Goal: Task Accomplishment & Management: Complete application form

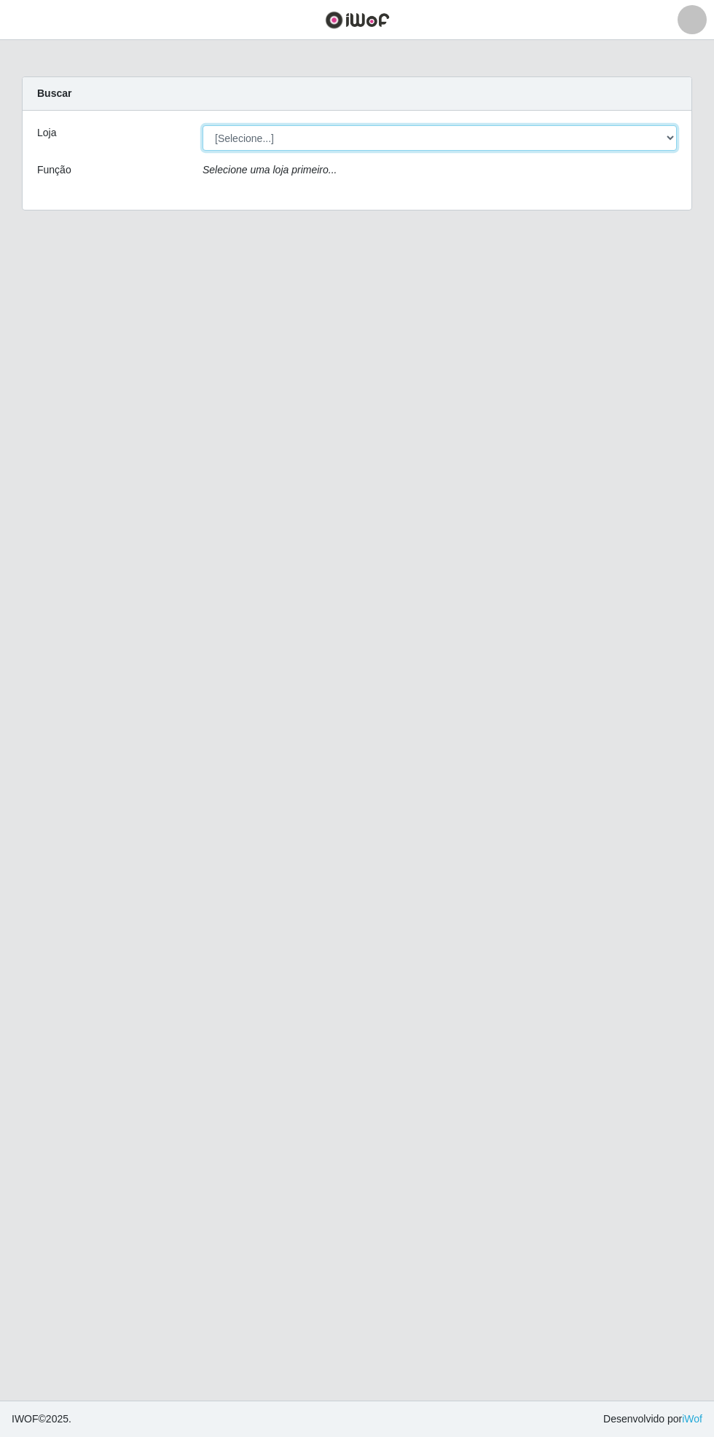
click at [668, 138] on select "[Selecione...] Bemais Supermercados - [GEOGRAPHIC_DATA]" at bounding box center [440, 137] width 474 height 25
select select "250"
click at [203, 125] on select "[Selecione...] Bemais Supermercados - [GEOGRAPHIC_DATA]" at bounding box center [440, 137] width 474 height 25
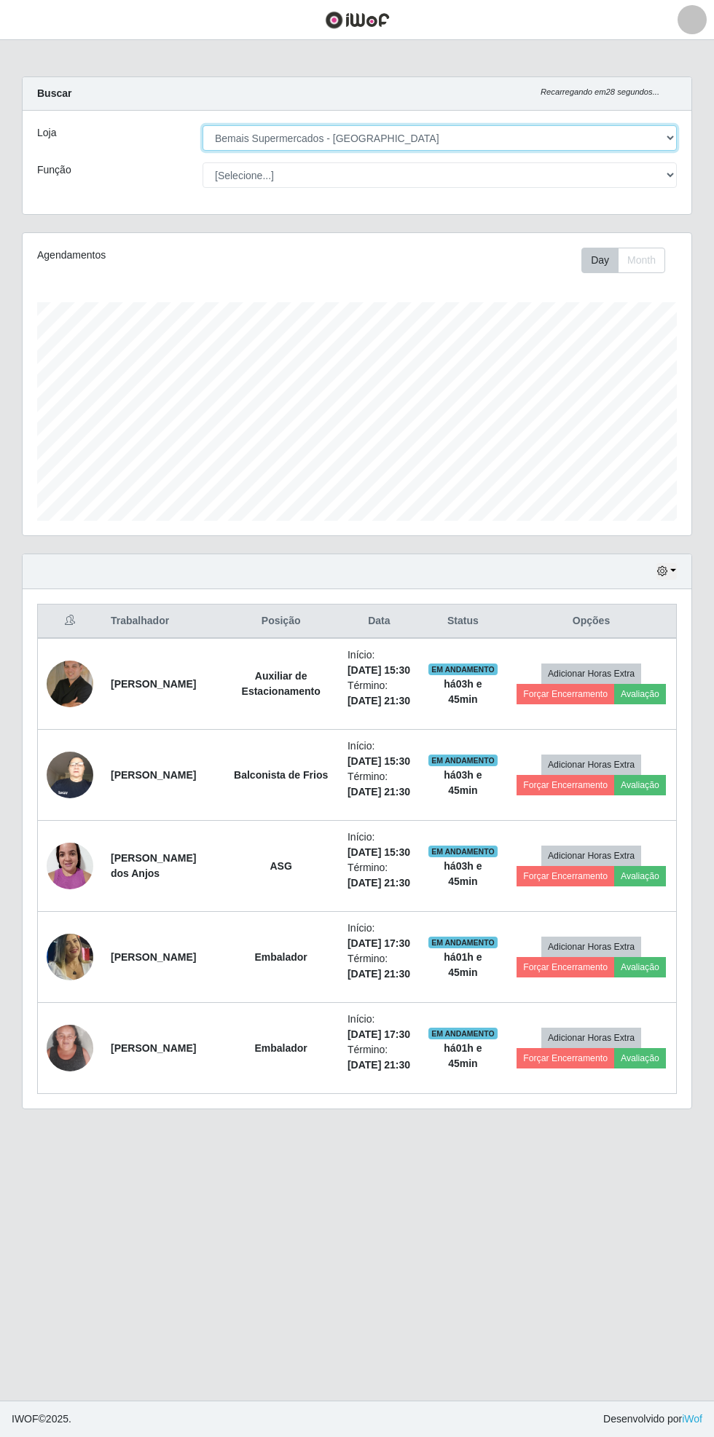
scroll to position [302, 669]
click at [31, 22] on button "button" at bounding box center [18, 20] width 36 height 24
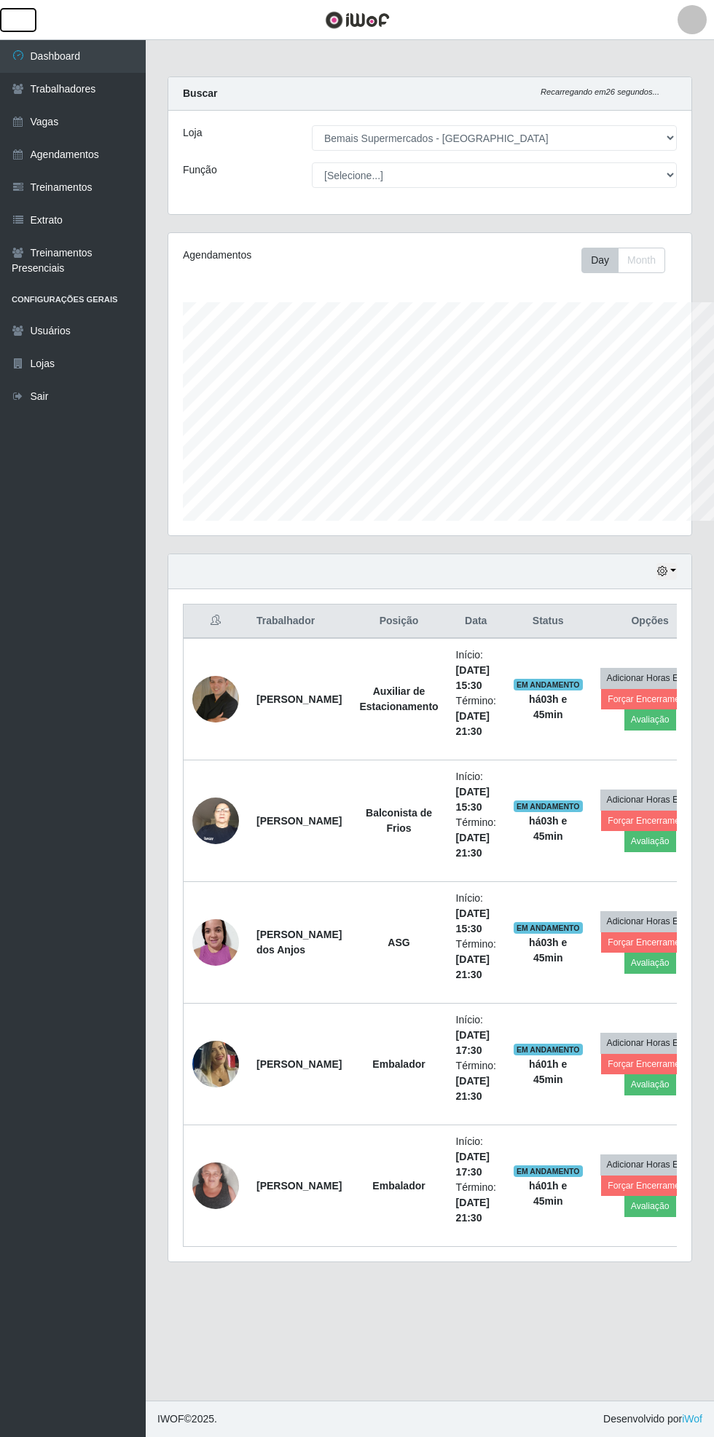
scroll to position [728177, 727956]
click at [89, 118] on link "Vagas" at bounding box center [73, 122] width 146 height 33
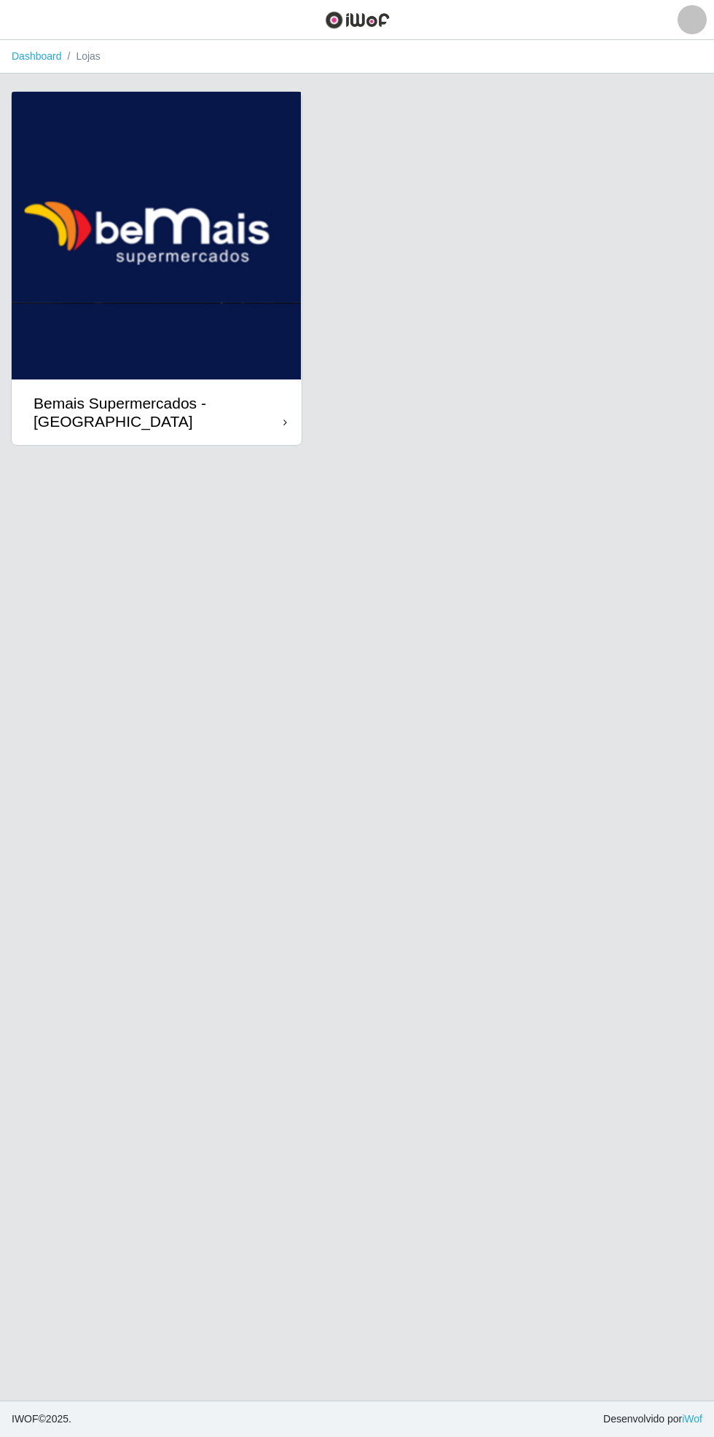
click at [275, 415] on div "Bemais Supermercados - [GEOGRAPHIC_DATA]" at bounding box center [159, 412] width 250 height 36
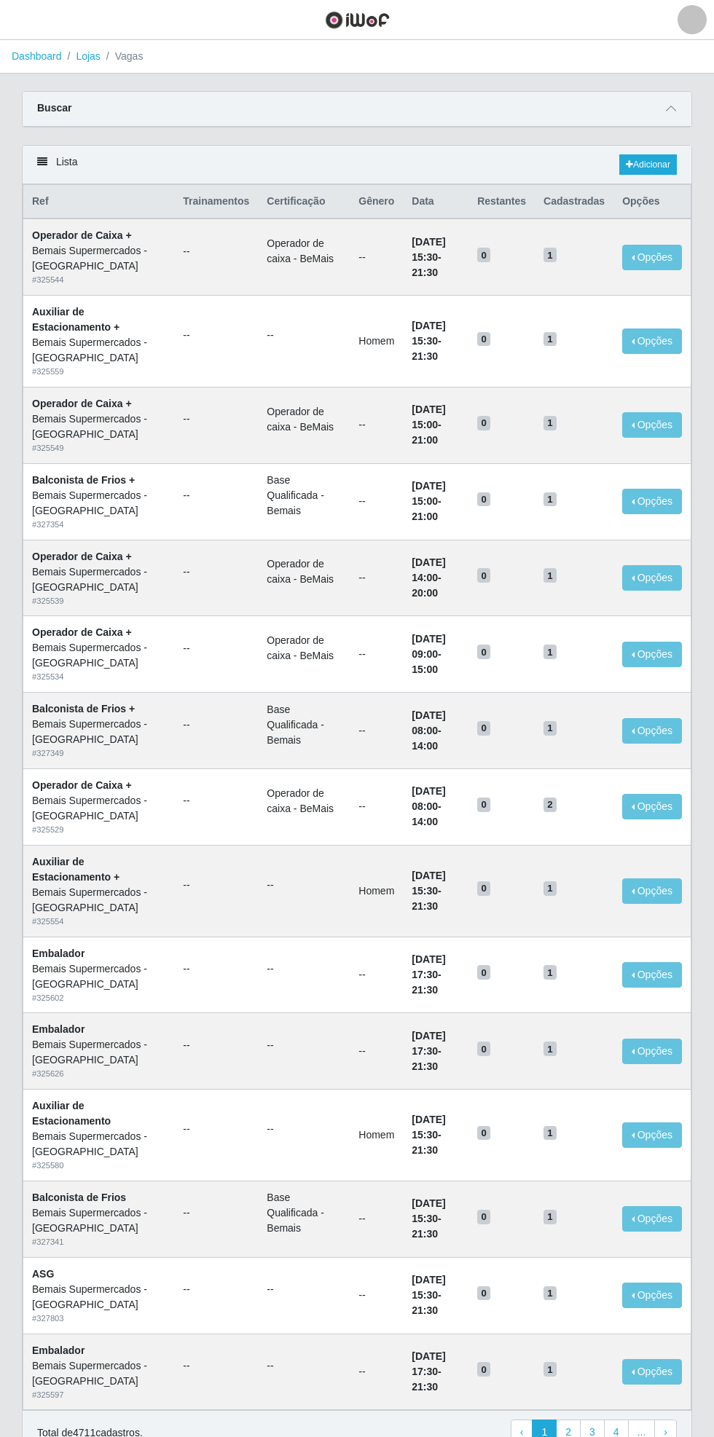
click at [694, 101] on div "Carregando... Buscar Início em Término em Função [Selecione...] ASG ASG + ASG +…" at bounding box center [357, 118] width 692 height 54
click at [675, 108] on icon at bounding box center [671, 108] width 10 height 10
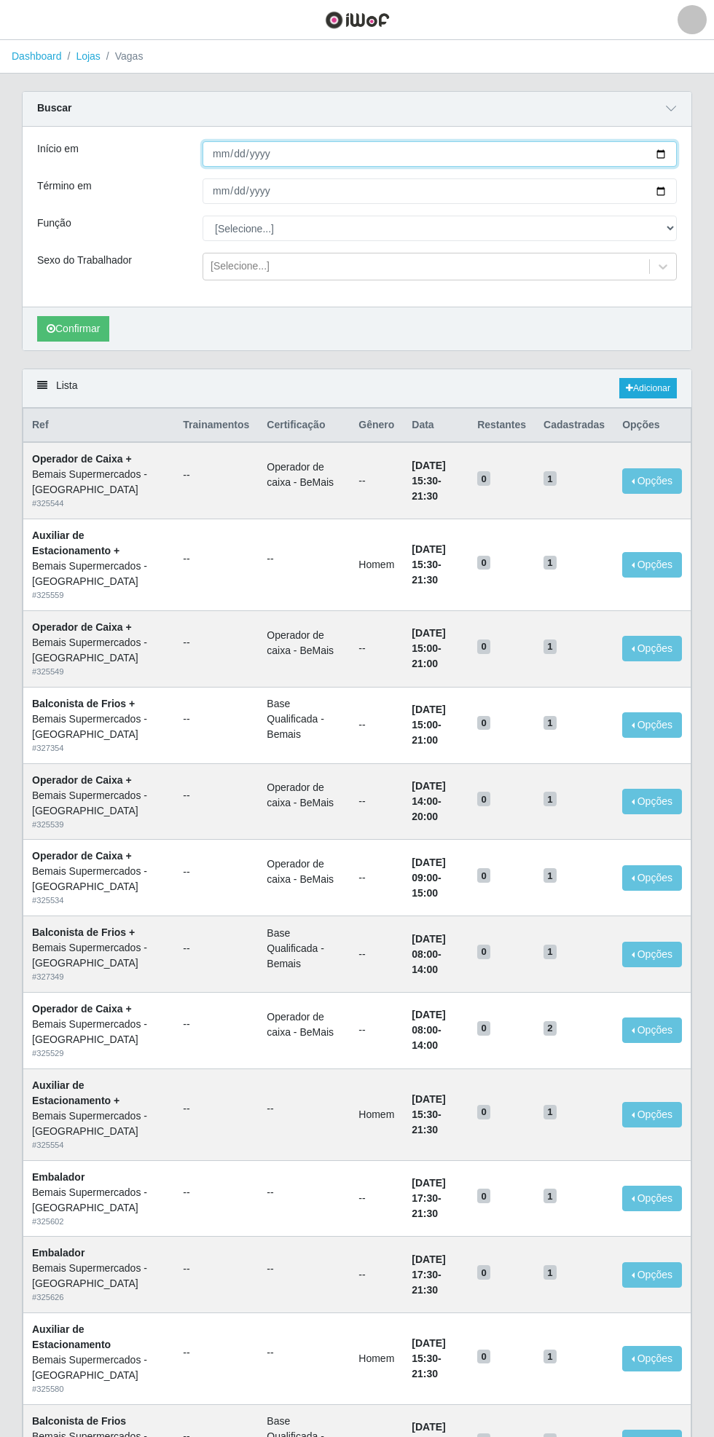
click at [674, 150] on input "Início em" at bounding box center [440, 153] width 474 height 25
type input "[DATE]"
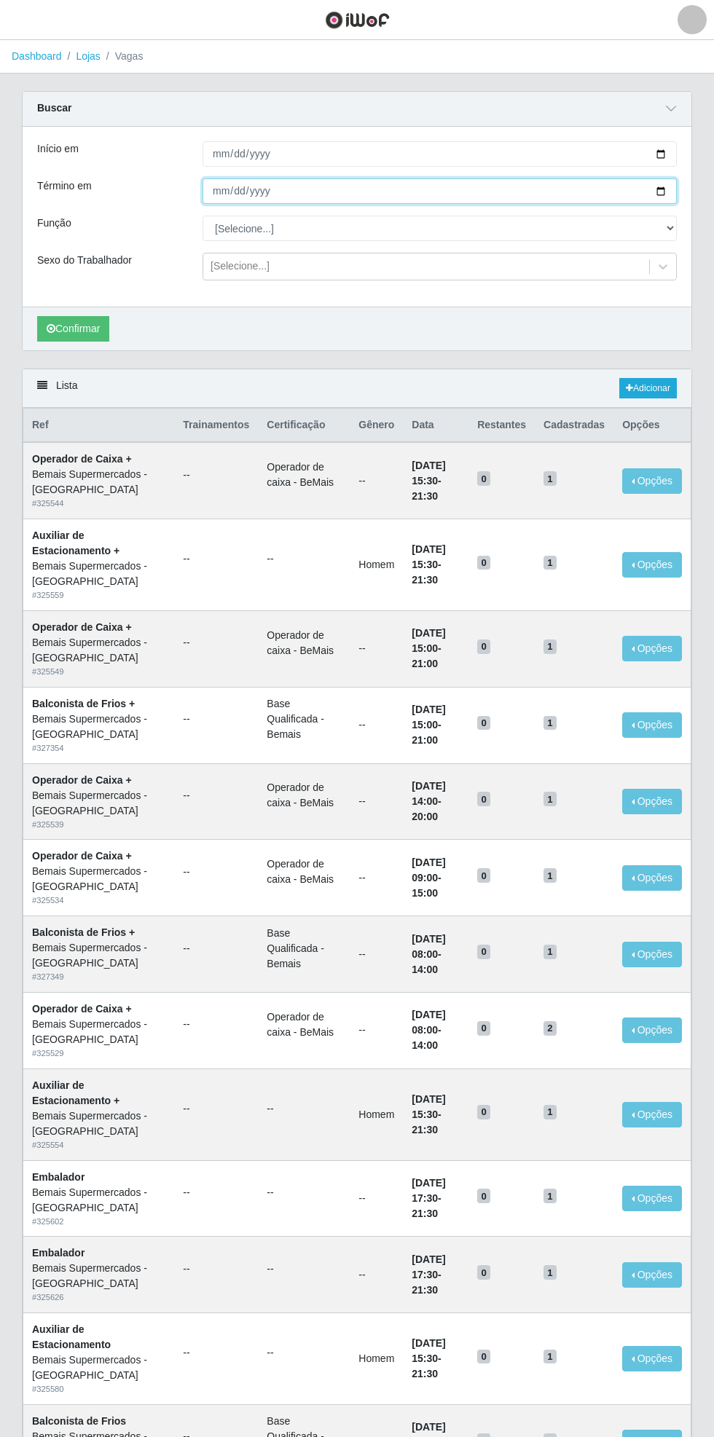
click at [674, 190] on input "Término em" at bounding box center [440, 190] width 474 height 25
type input "[DATE]"
click at [670, 225] on select "[Selecione...] ASG ASG + ASG ++ Auxiliar de Estacionamento Auxiliar de Estacion…" at bounding box center [440, 228] width 474 height 25
select select "70"
click at [203, 216] on select "[Selecione...] ASG ASG + ASG ++ Auxiliar de Estacionamento Auxiliar de Estacion…" at bounding box center [440, 228] width 474 height 25
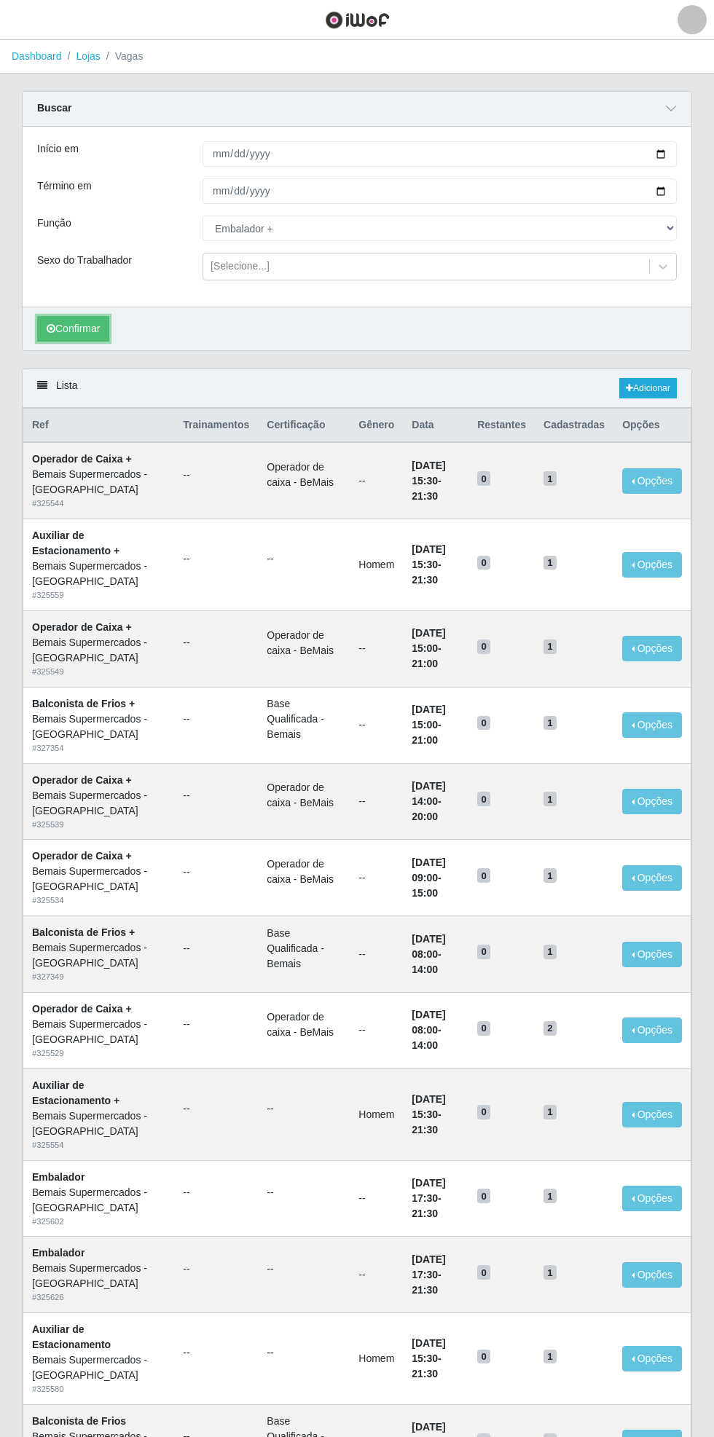
click at [77, 333] on button "Confirmar" at bounding box center [73, 328] width 72 height 25
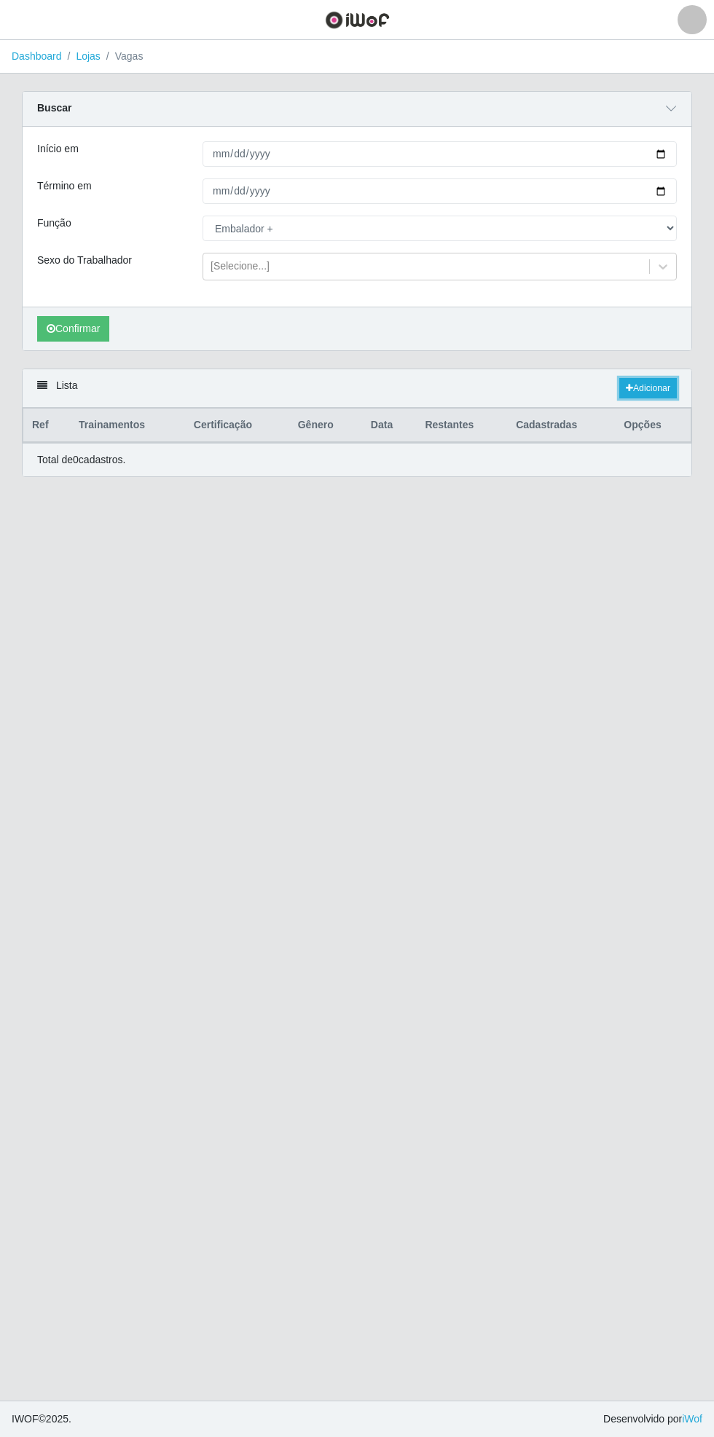
click at [660, 391] on link "Adicionar" at bounding box center [648, 388] width 58 height 20
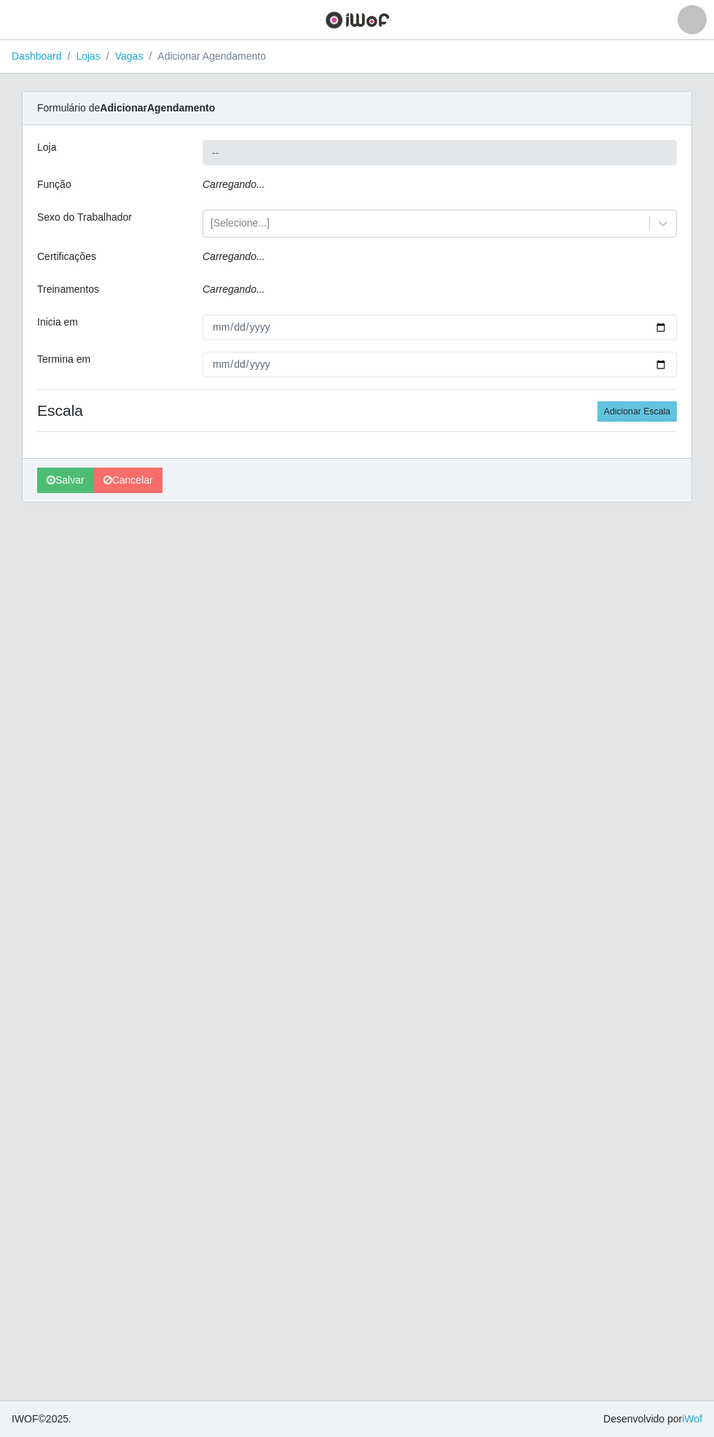
type input "Bemais Supermercados - [GEOGRAPHIC_DATA]"
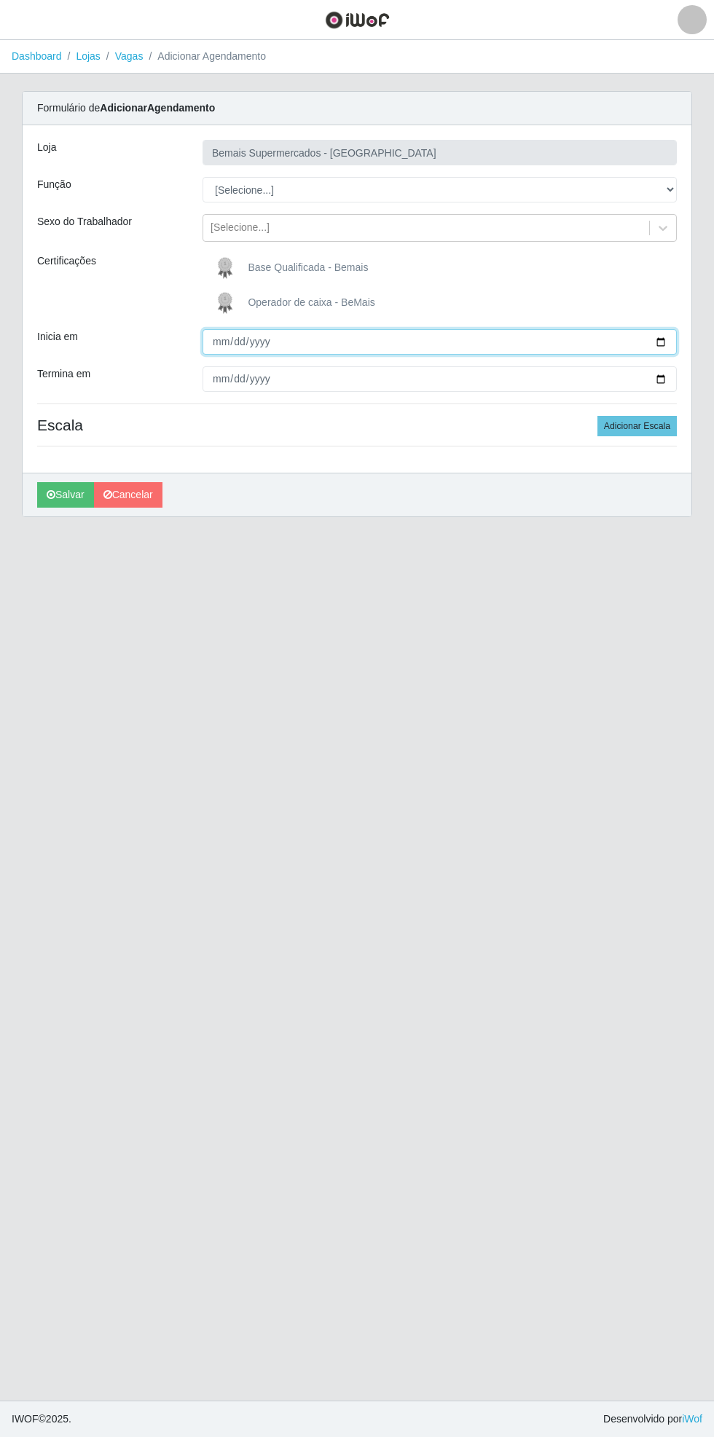
click at [669, 341] on input "Inicia em" at bounding box center [440, 341] width 474 height 25
type input "[DATE]"
click at [691, 384] on div "Formulário de Adicionar Agendamento Loja Bemais Supermercados - [GEOGRAPHIC_DAT…" at bounding box center [357, 304] width 670 height 426
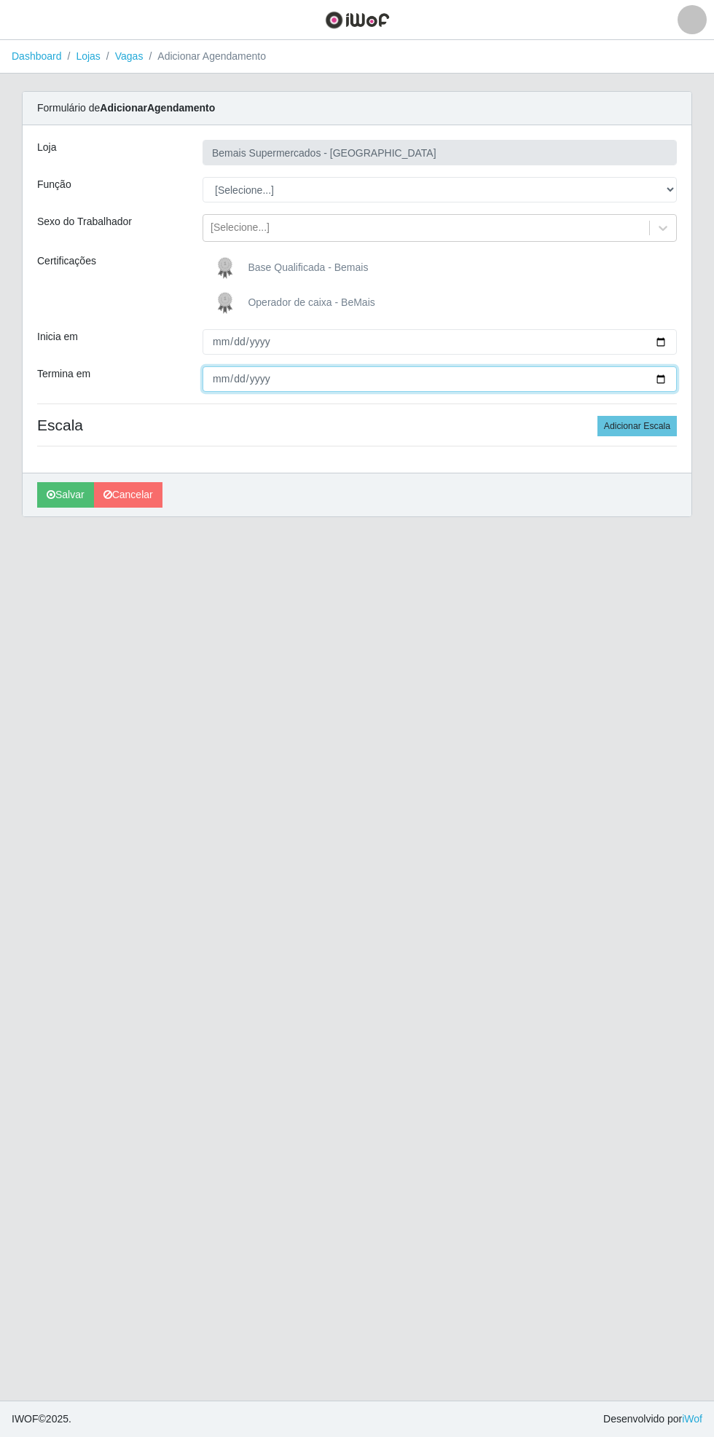
click at [671, 390] on input "Termina em" at bounding box center [440, 378] width 474 height 25
type input "[DATE]"
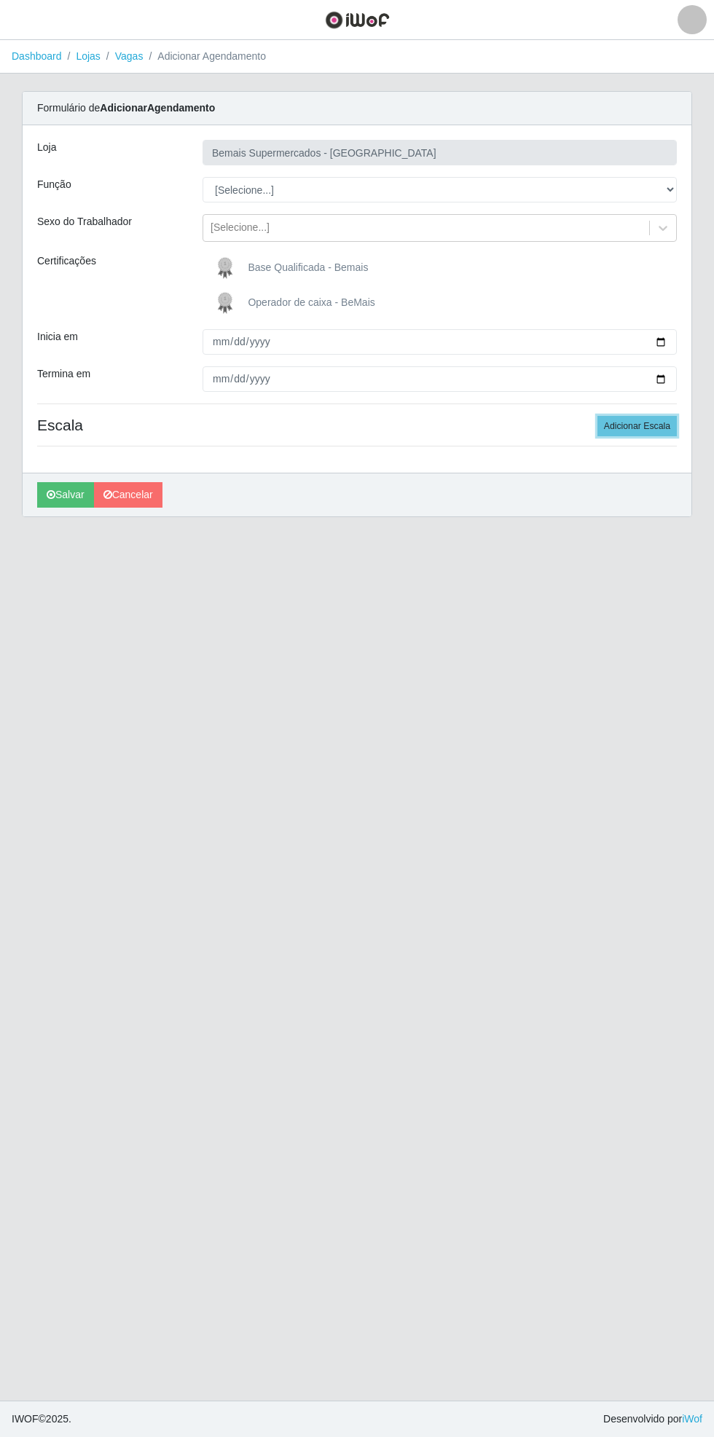
click at [632, 421] on button "Adicionar Escala" at bounding box center [636, 426] width 79 height 20
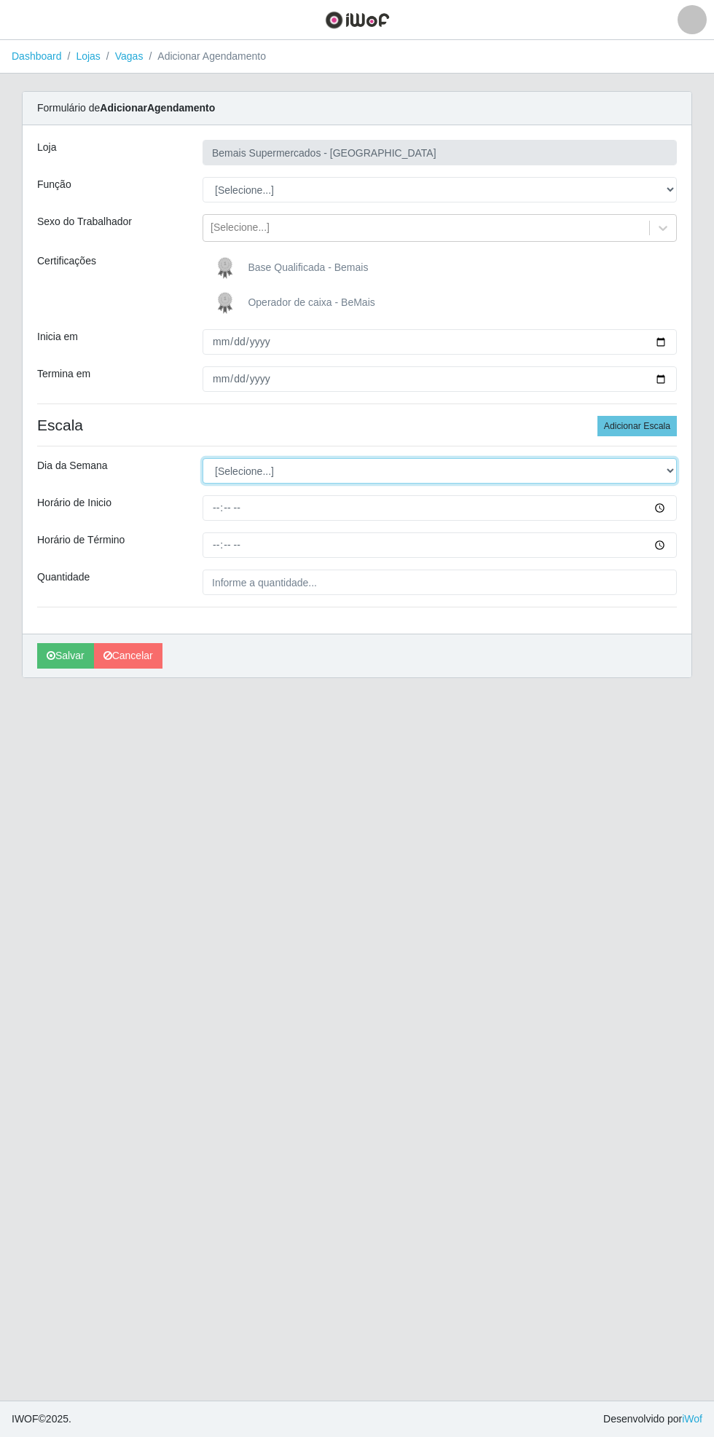
click at [672, 470] on select "[Selecione...] Segunda Terça Quarta Quinta Sexta Sábado Domingo" at bounding box center [440, 470] width 474 height 25
select select "0"
click at [203, 458] on select "[Selecione...] Segunda Terça Quarta Quinta Sexta Sábado Domingo" at bounding box center [440, 470] width 474 height 25
click at [691, 507] on div "Loja Bemais Supermercados - [GEOGRAPHIC_DATA] Função [Selecione...] ASG ASG + A…" at bounding box center [357, 379] width 669 height 508
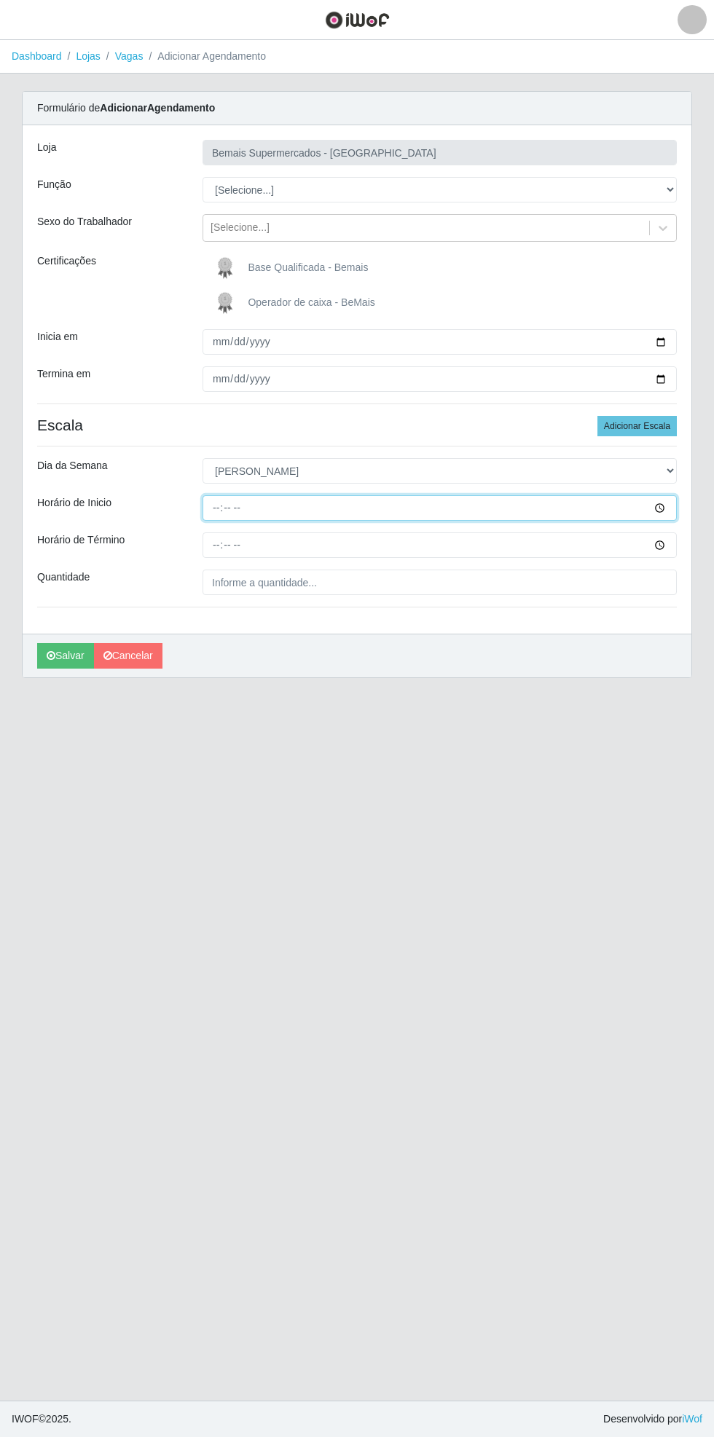
click at [670, 507] on input "Horário de Inicio" at bounding box center [440, 507] width 474 height 25
type input "15:30"
click at [667, 543] on input "Horário de Término" at bounding box center [440, 545] width 474 height 25
type input "21:30"
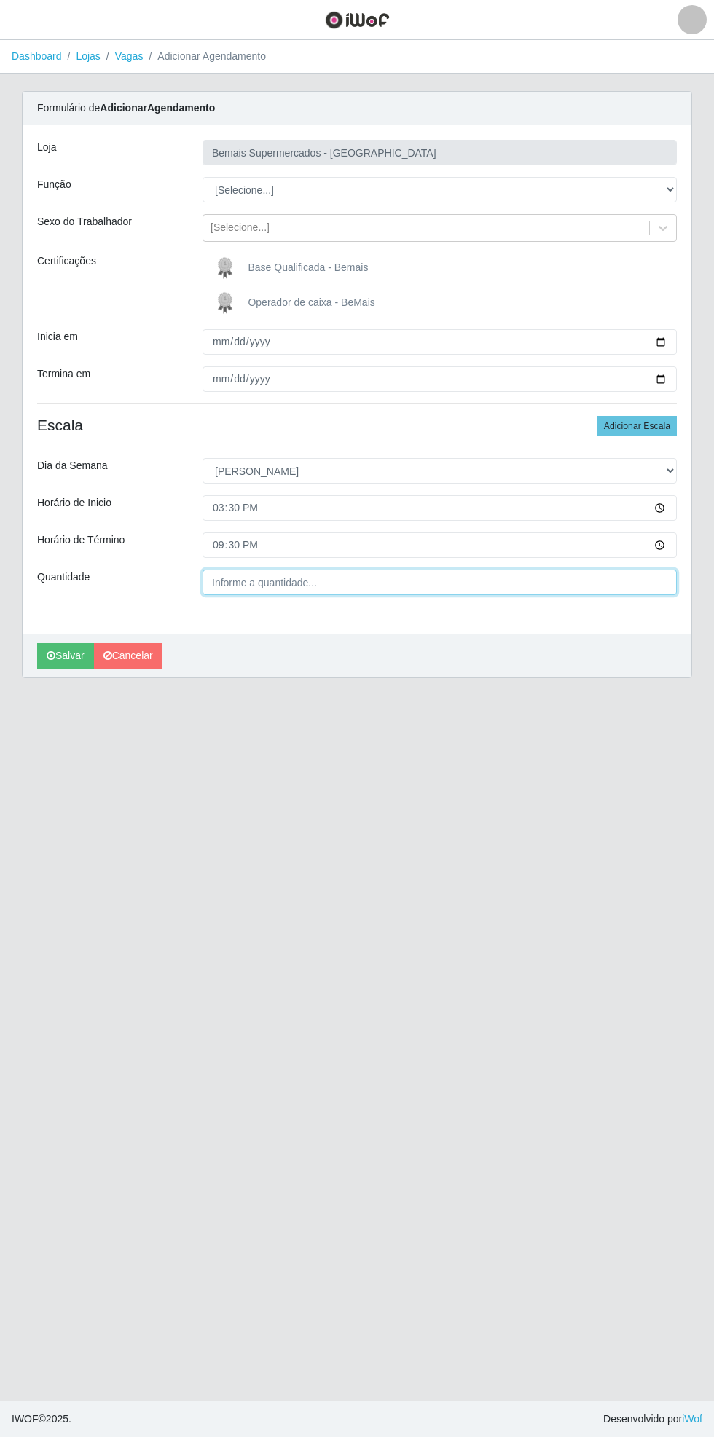
click at [287, 584] on input "Quantidade" at bounding box center [440, 582] width 474 height 25
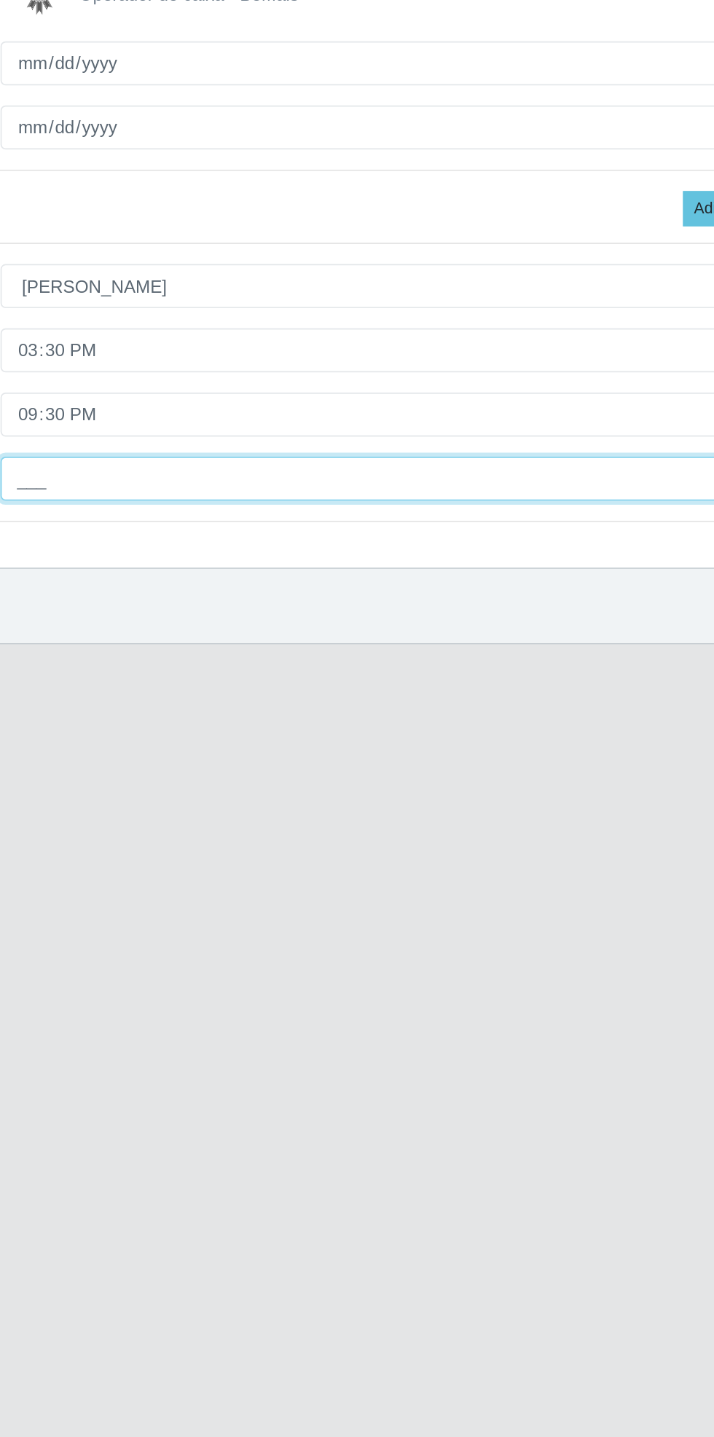
type input "1__"
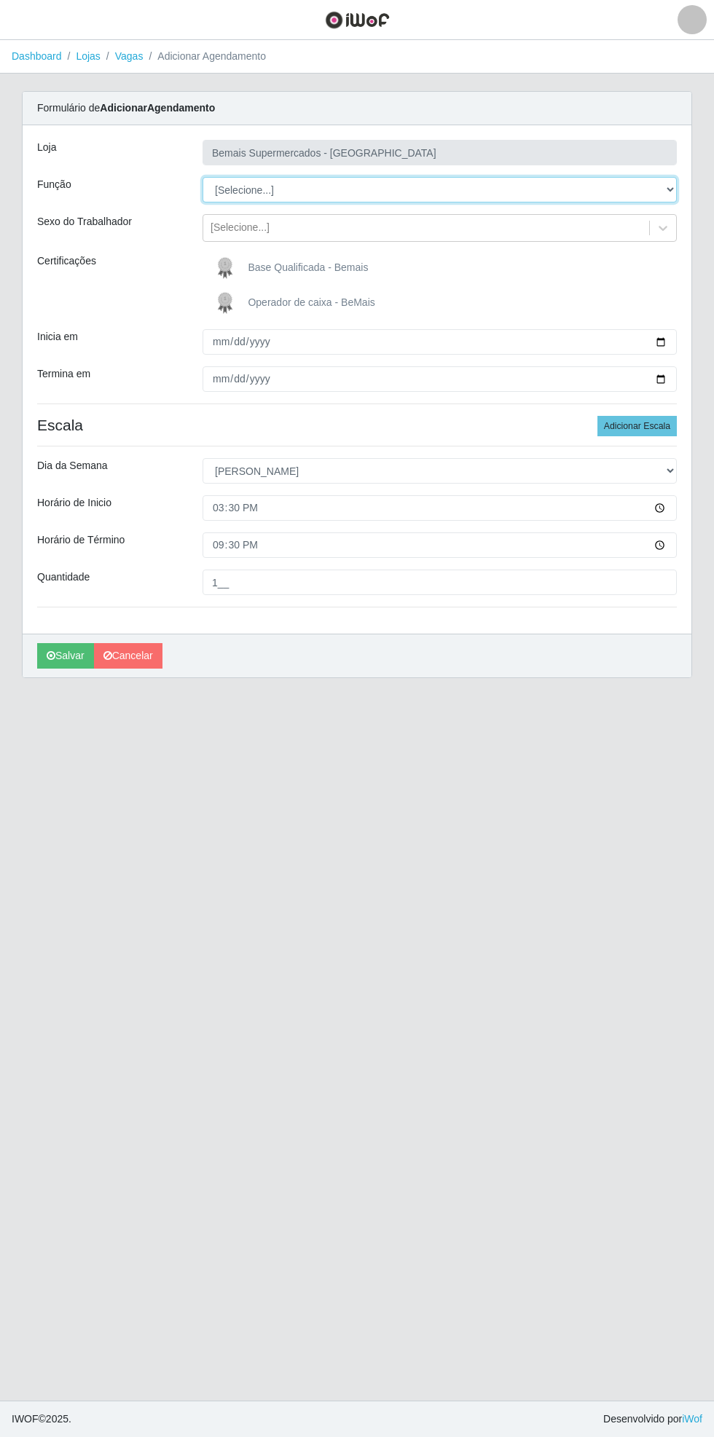
click at [672, 189] on select "[Selecione...] ASG ASG + ASG ++ Auxiliar de Estacionamento Auxiliar de Estacion…" at bounding box center [440, 189] width 474 height 25
select select "70"
click at [203, 177] on select "[Selecione...] ASG ASG + ASG ++ Auxiliar de Estacionamento Auxiliar de Estacion…" at bounding box center [440, 189] width 474 height 25
click at [47, 658] on icon "submit" at bounding box center [51, 656] width 9 height 10
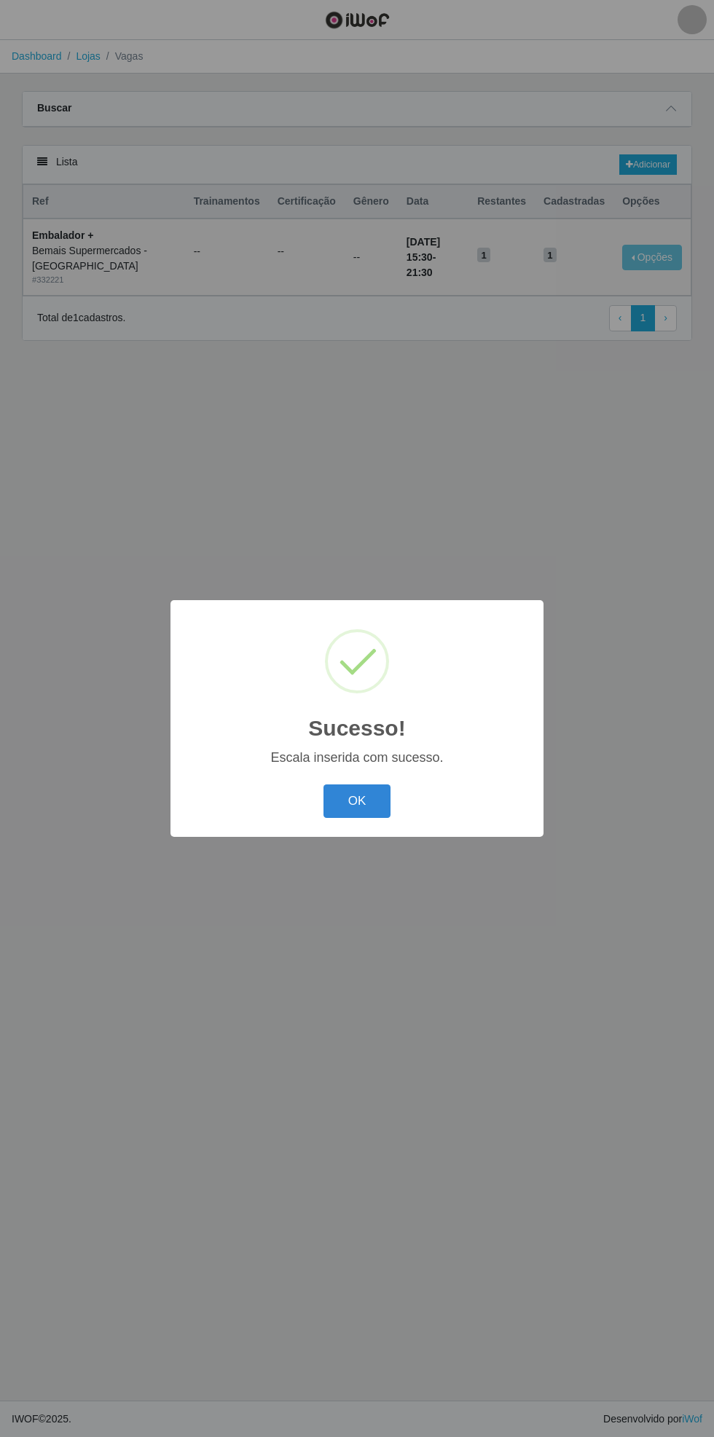
click at [367, 814] on button "OK" at bounding box center [357, 802] width 68 height 34
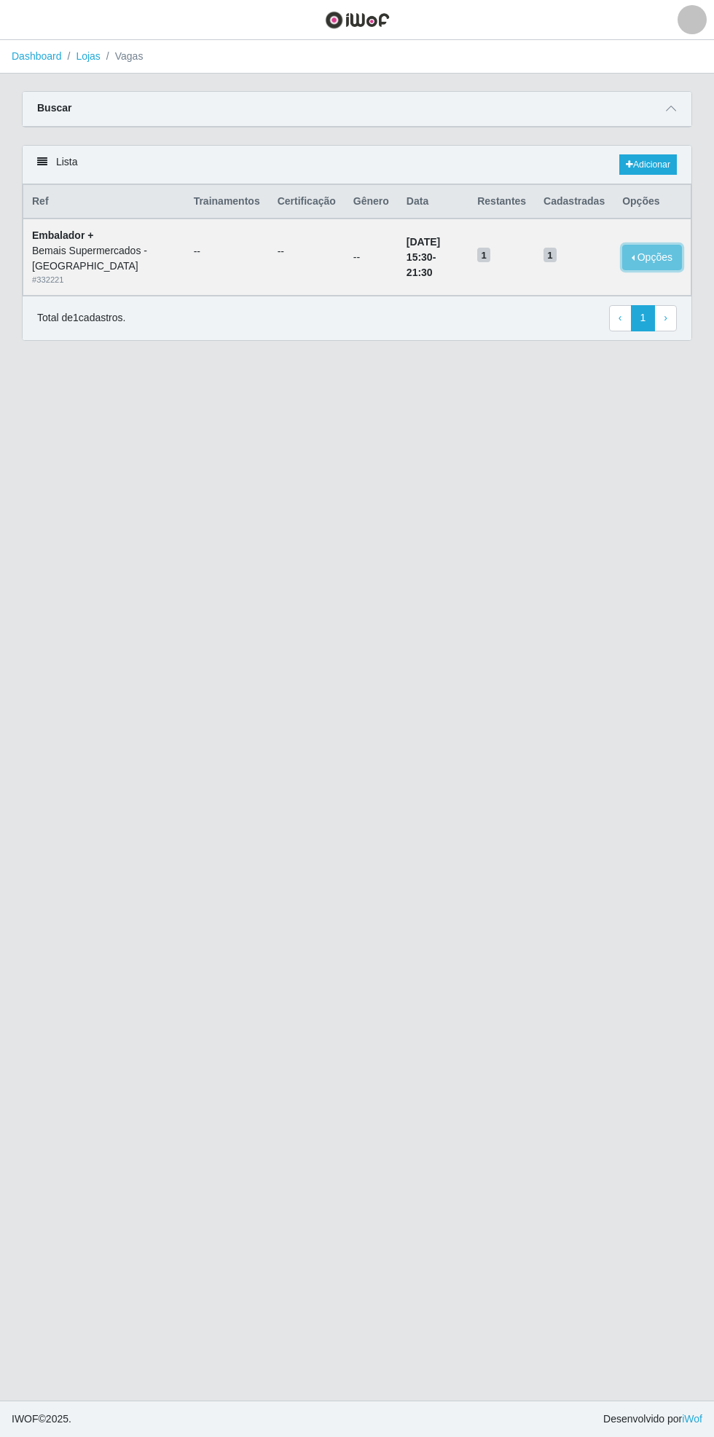
click at [664, 246] on button "Opções" at bounding box center [652, 257] width 60 height 25
click at [581, 275] on div "Deletar" at bounding box center [562, 277] width 86 height 15
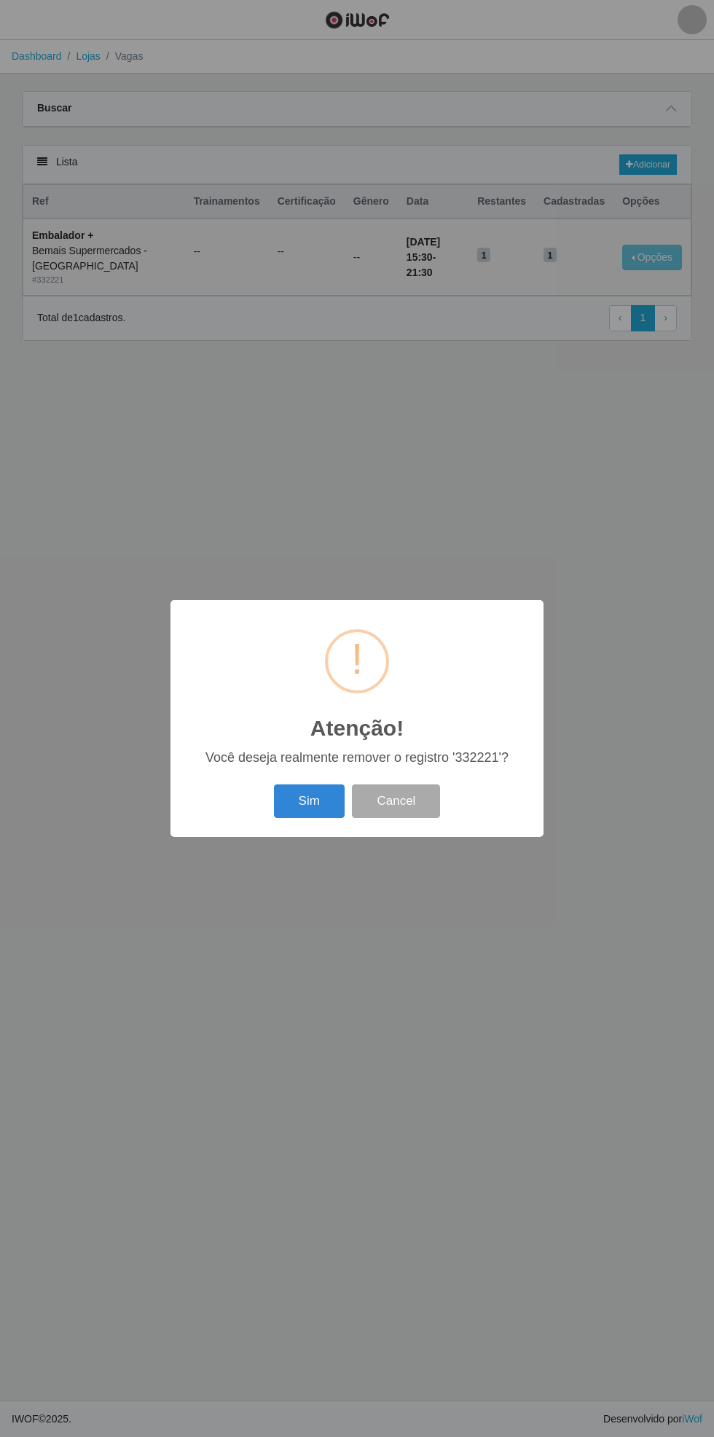
click at [295, 802] on button "Sim" at bounding box center [309, 802] width 71 height 34
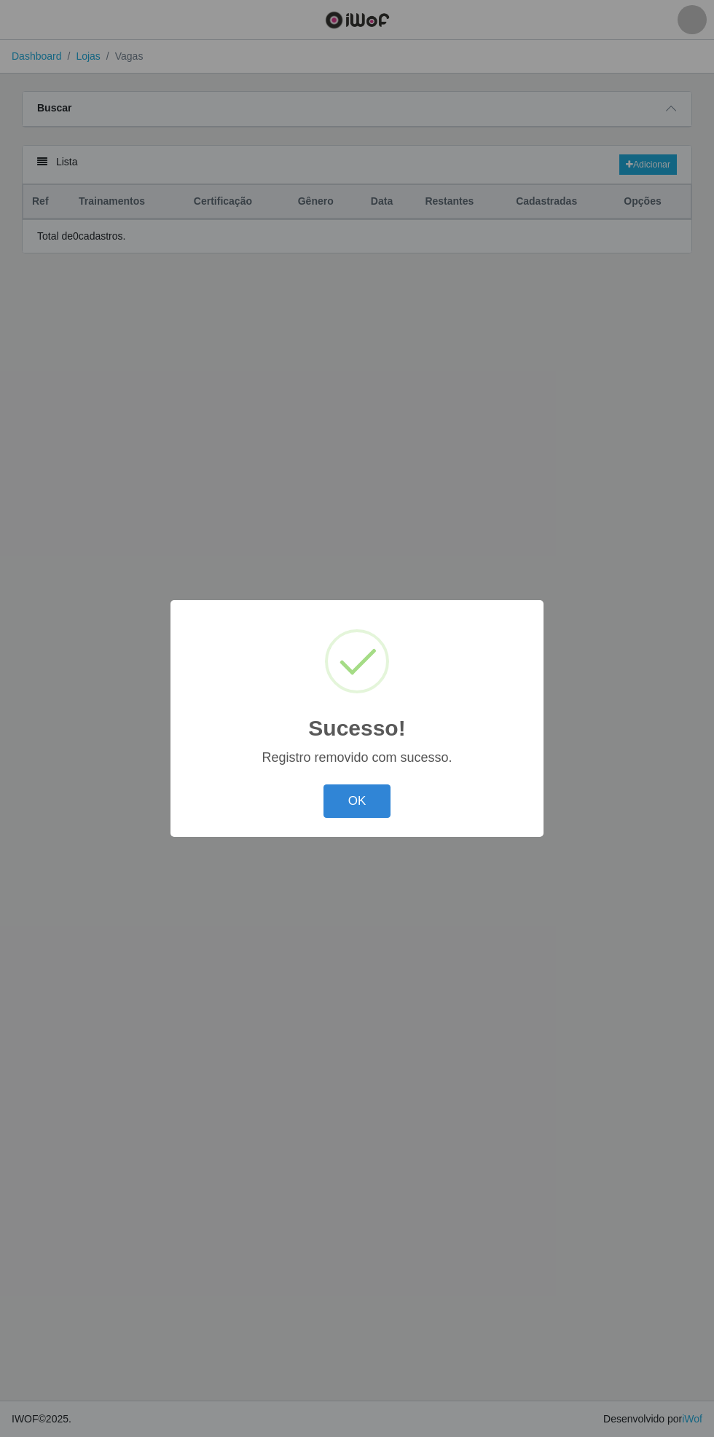
click at [364, 801] on button "OK" at bounding box center [357, 802] width 68 height 34
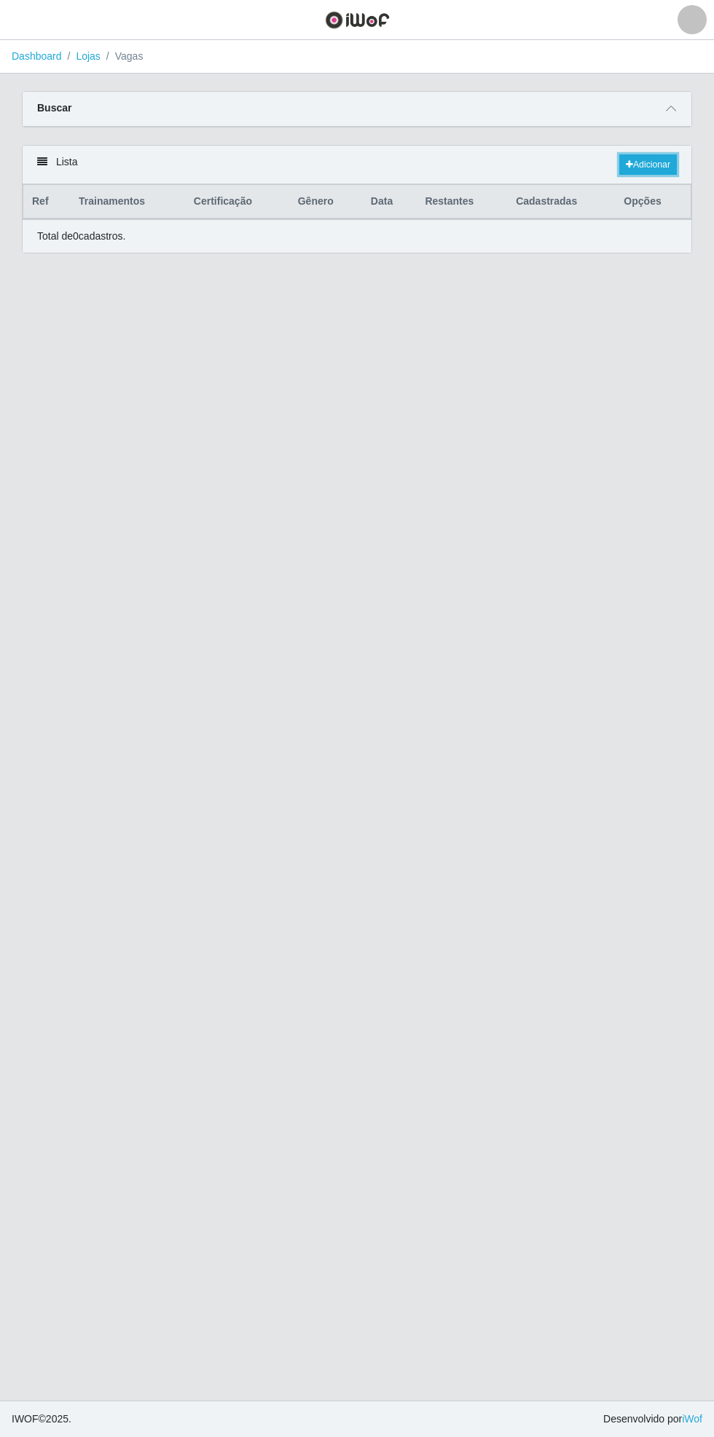
click at [661, 158] on link "Adicionar" at bounding box center [648, 164] width 58 height 20
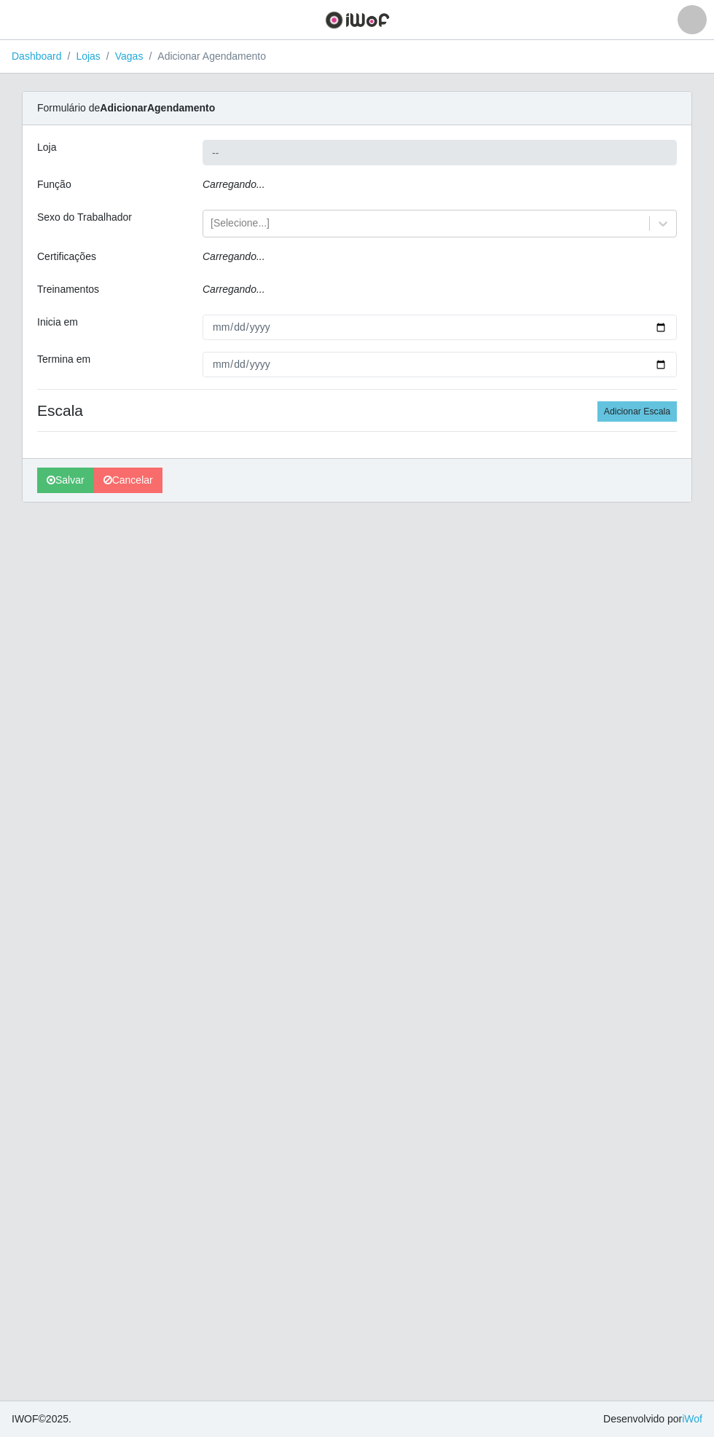
type input "Bemais Supermercados - [GEOGRAPHIC_DATA]"
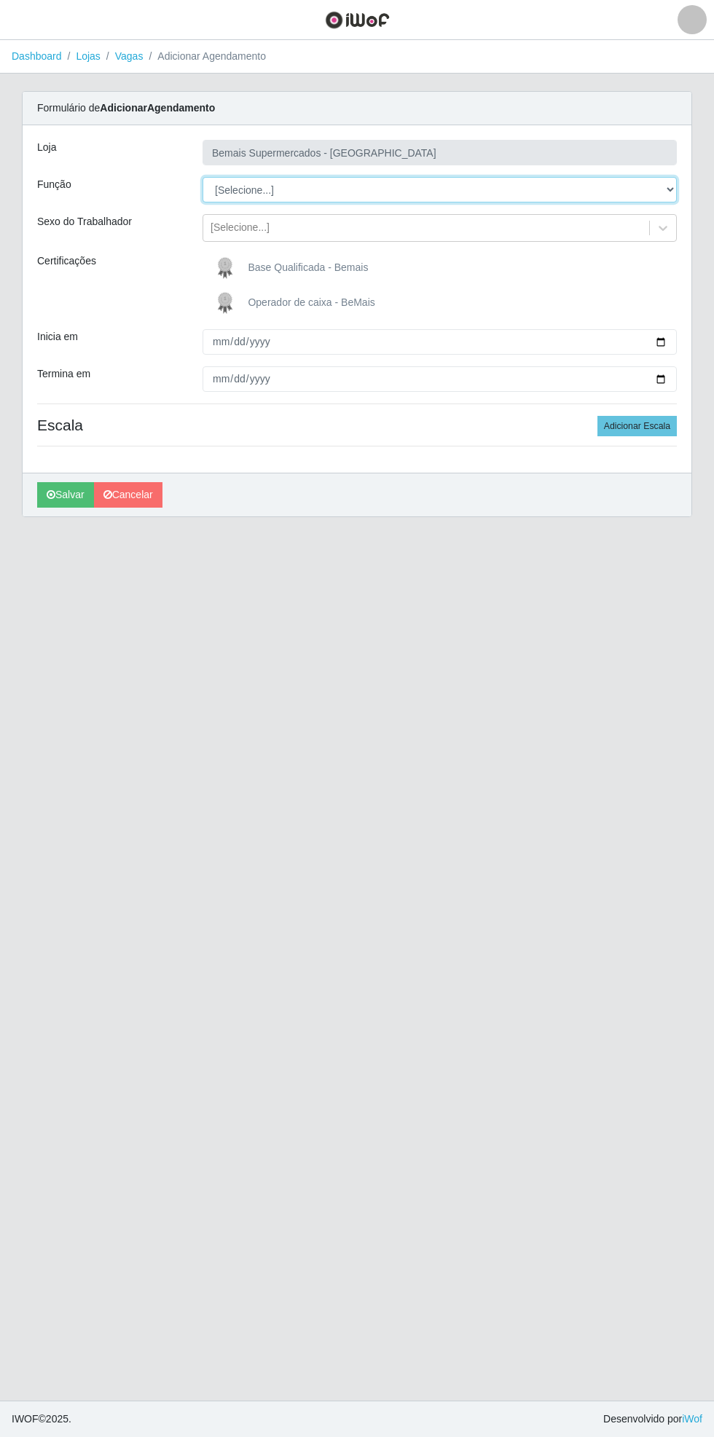
click at [674, 189] on select "[Selecione...] ASG ASG + ASG ++ Auxiliar de Estacionamento Auxiliar de Estacion…" at bounding box center [440, 189] width 474 height 25
select select "70"
click at [203, 177] on select "[Selecione...] ASG ASG + ASG ++ Auxiliar de Estacionamento Auxiliar de Estacion…" at bounding box center [440, 189] width 474 height 25
click at [691, 342] on div "Formulário de Adicionar Agendamento Loja Bemais Supermercados - [GEOGRAPHIC_DAT…" at bounding box center [357, 304] width 670 height 426
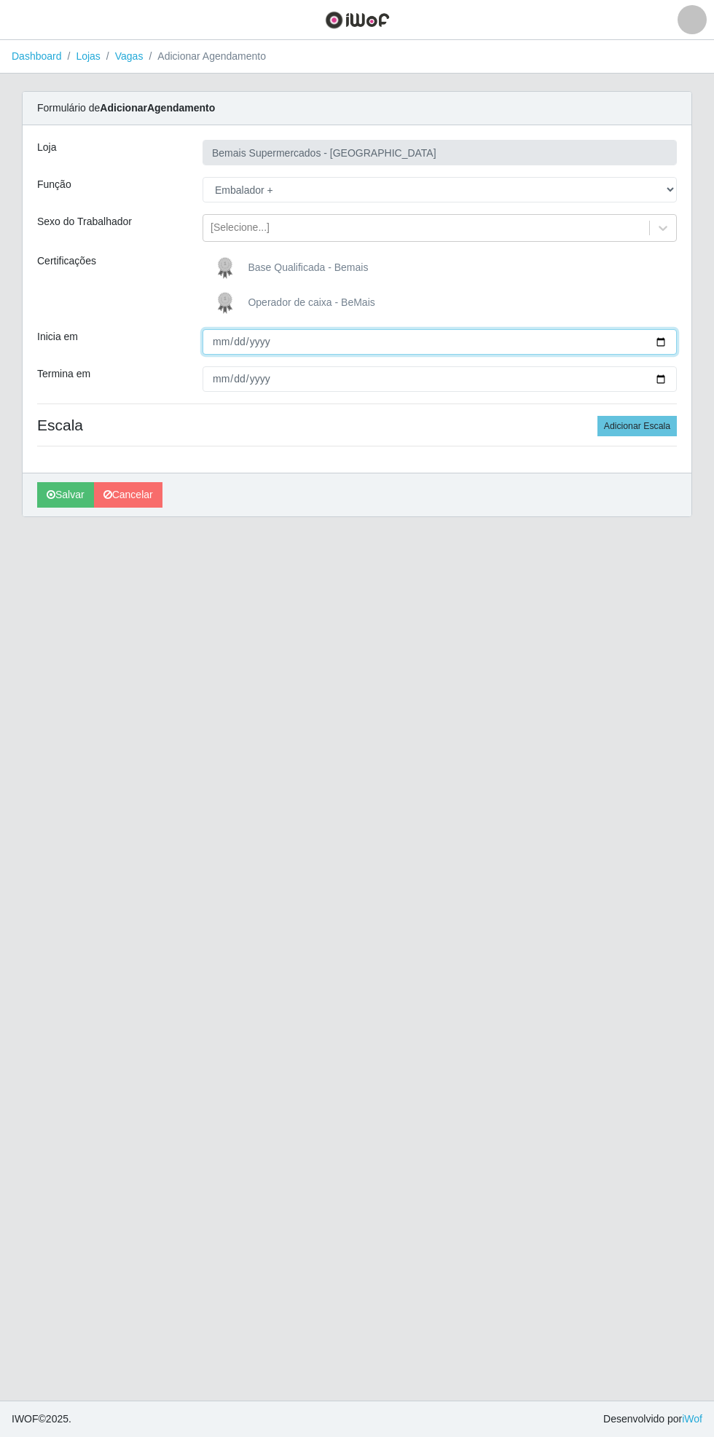
click at [675, 341] on input "Inicia em" at bounding box center [440, 341] width 474 height 25
type input "[DATE]"
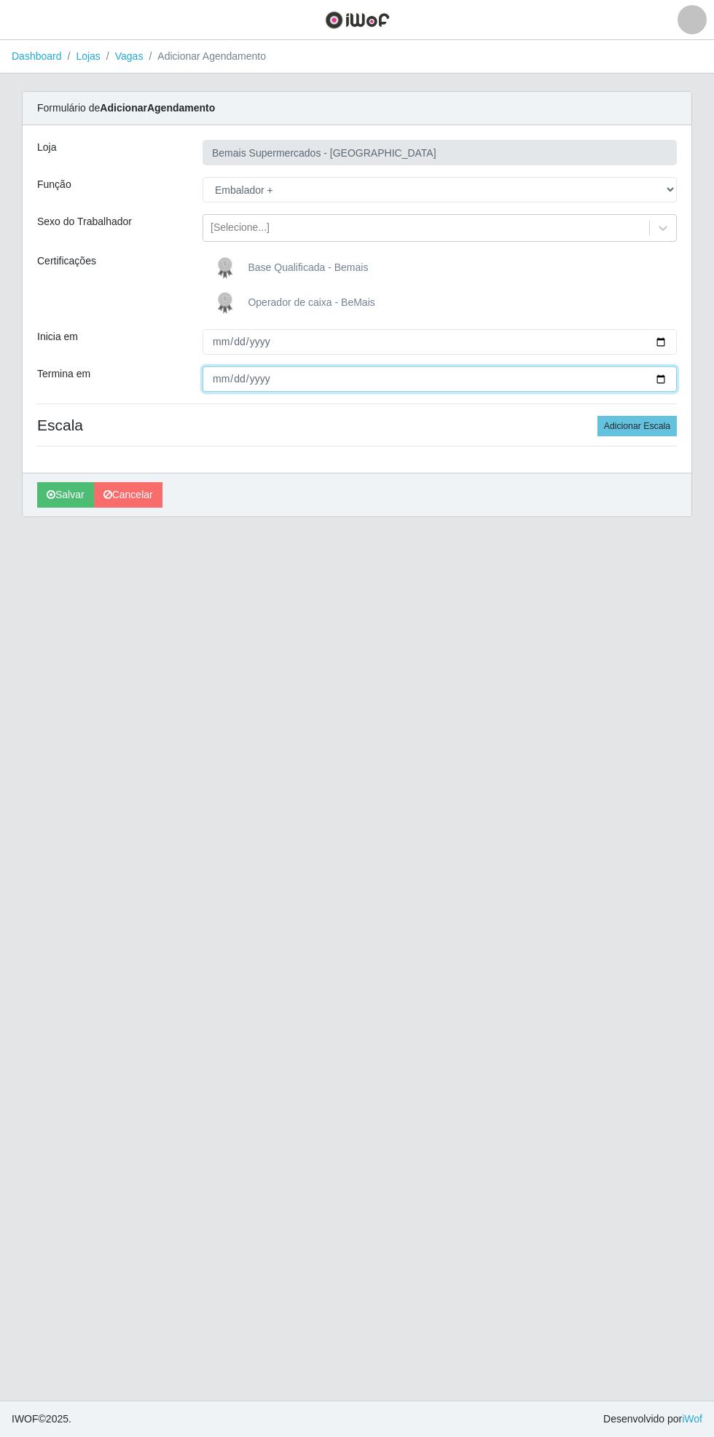
click at [673, 380] on input "Termina em" at bounding box center [440, 378] width 474 height 25
type input "[DATE]"
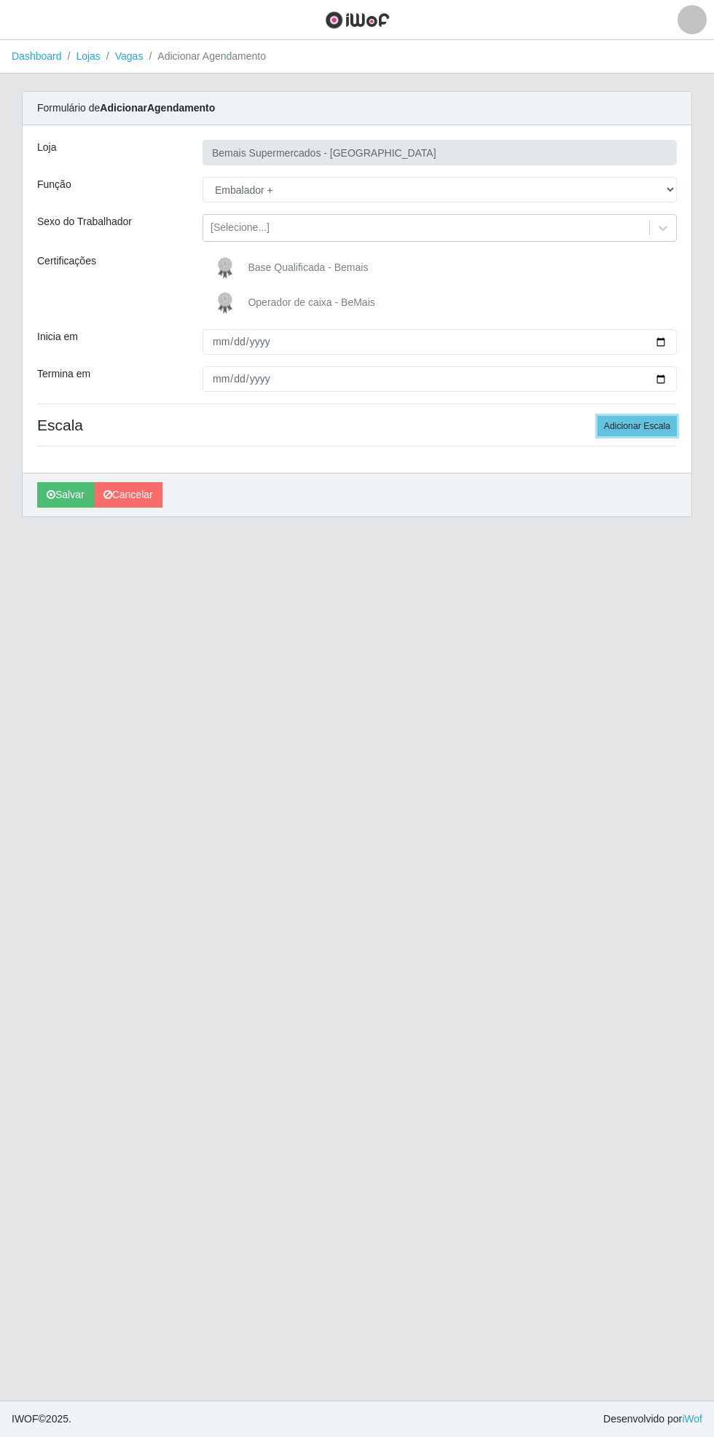
click at [655, 431] on button "Adicionar Escala" at bounding box center [636, 426] width 79 height 20
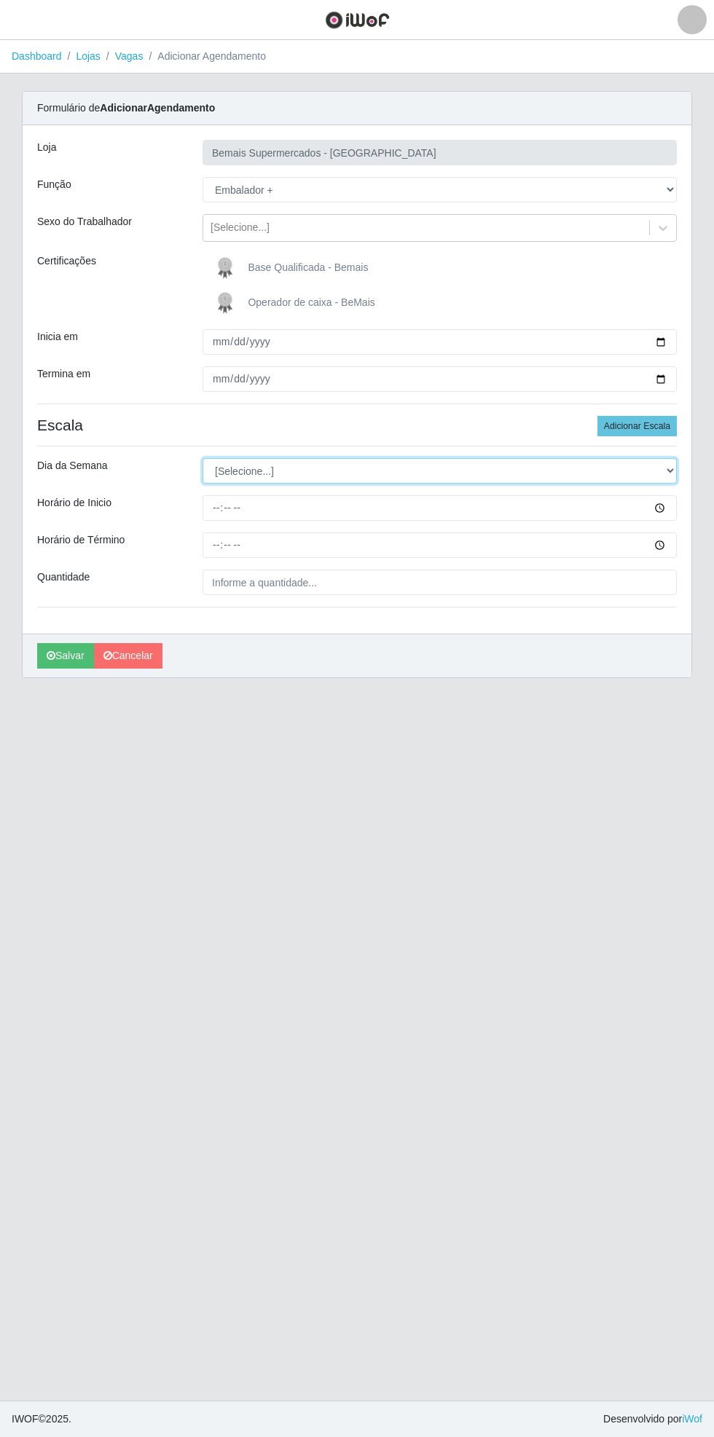
click at [670, 475] on select "[Selecione...] Segunda Terça Quarta Quinta Sexta Sábado Domingo" at bounding box center [440, 470] width 474 height 25
select select "0"
click at [203, 458] on select "[Selecione...] Segunda Terça Quarta Quinta Sexta Sábado Domingo" at bounding box center [440, 470] width 474 height 25
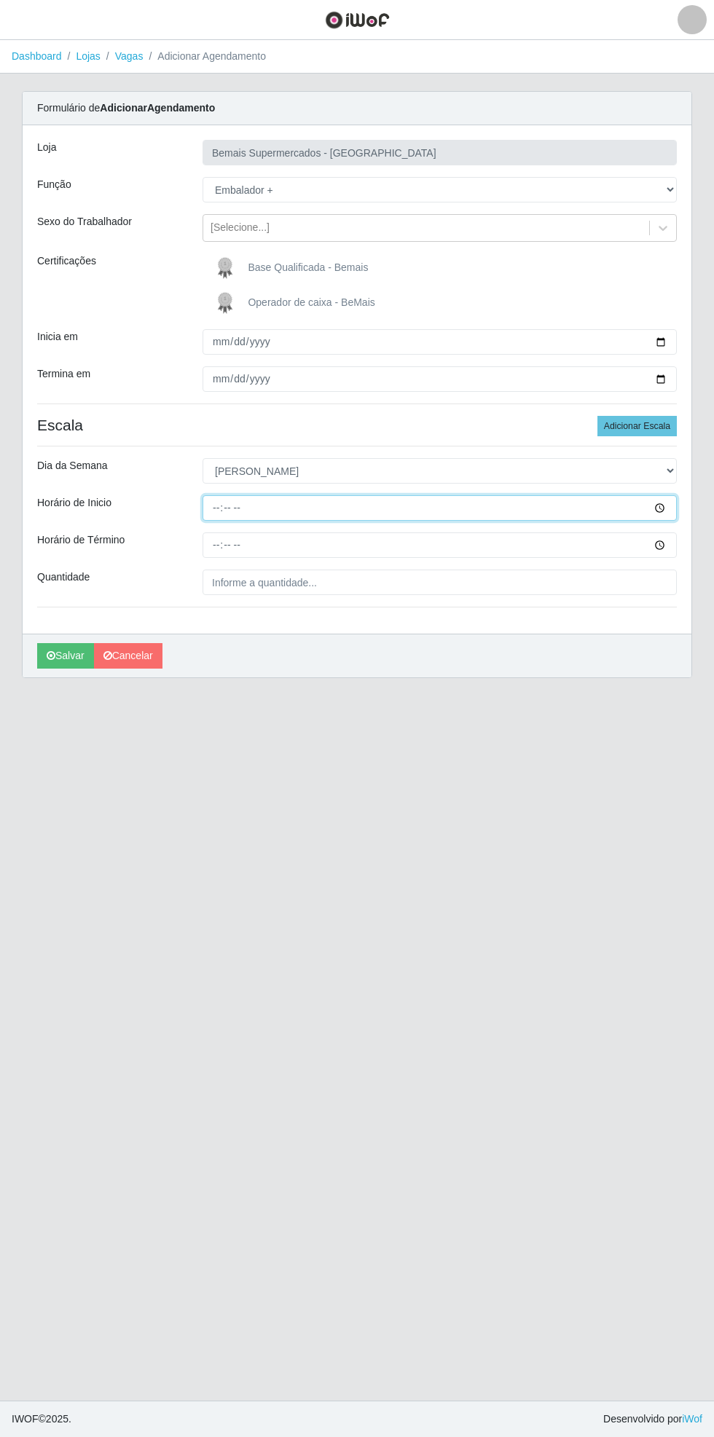
click at [673, 507] on input "Horário de Inicio" at bounding box center [440, 507] width 474 height 25
click at [670, 551] on input "Horário de Término" at bounding box center [440, 545] width 474 height 25
click at [669, 504] on input "15:30" at bounding box center [440, 507] width 474 height 25
type input "15:00"
click at [672, 541] on input "Horário de Término" at bounding box center [440, 545] width 474 height 25
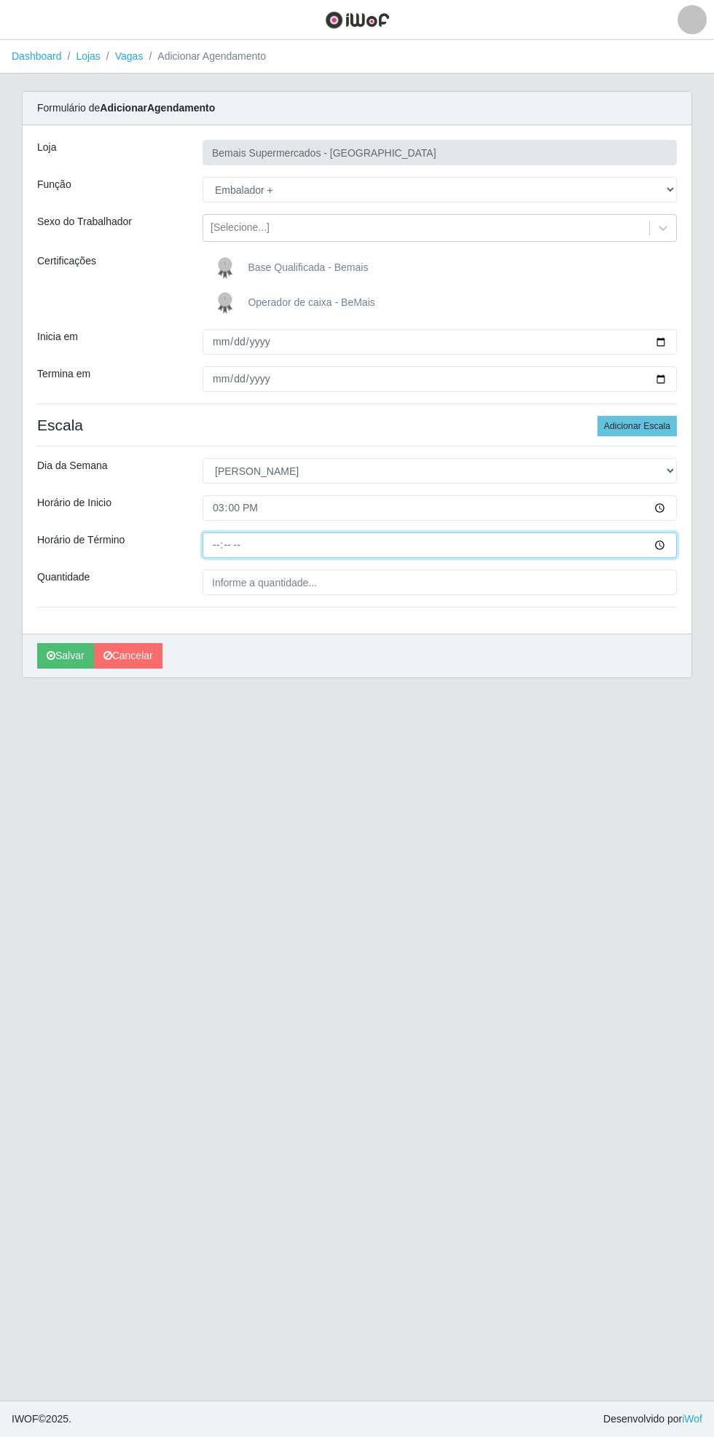
type input "21:00"
click at [350, 581] on input "Quantidade" at bounding box center [440, 582] width 474 height 25
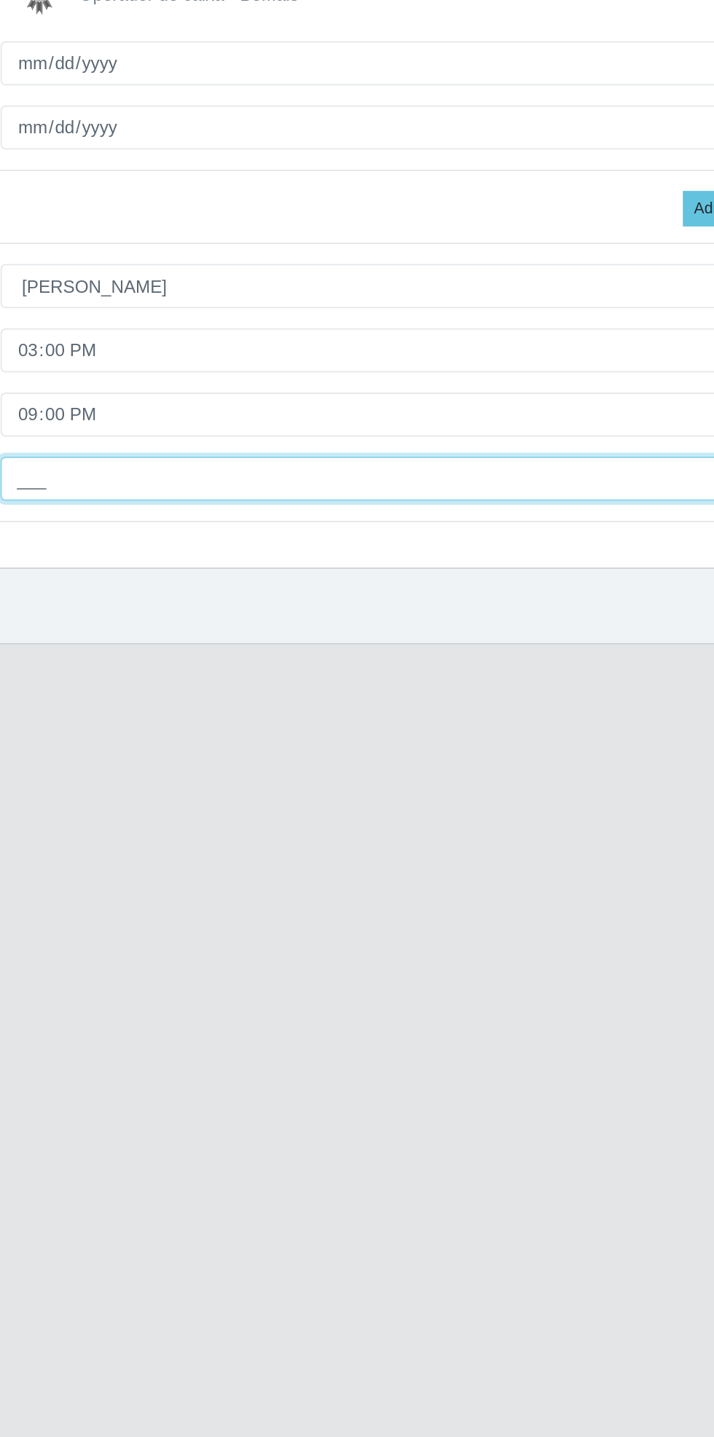
type input "2__"
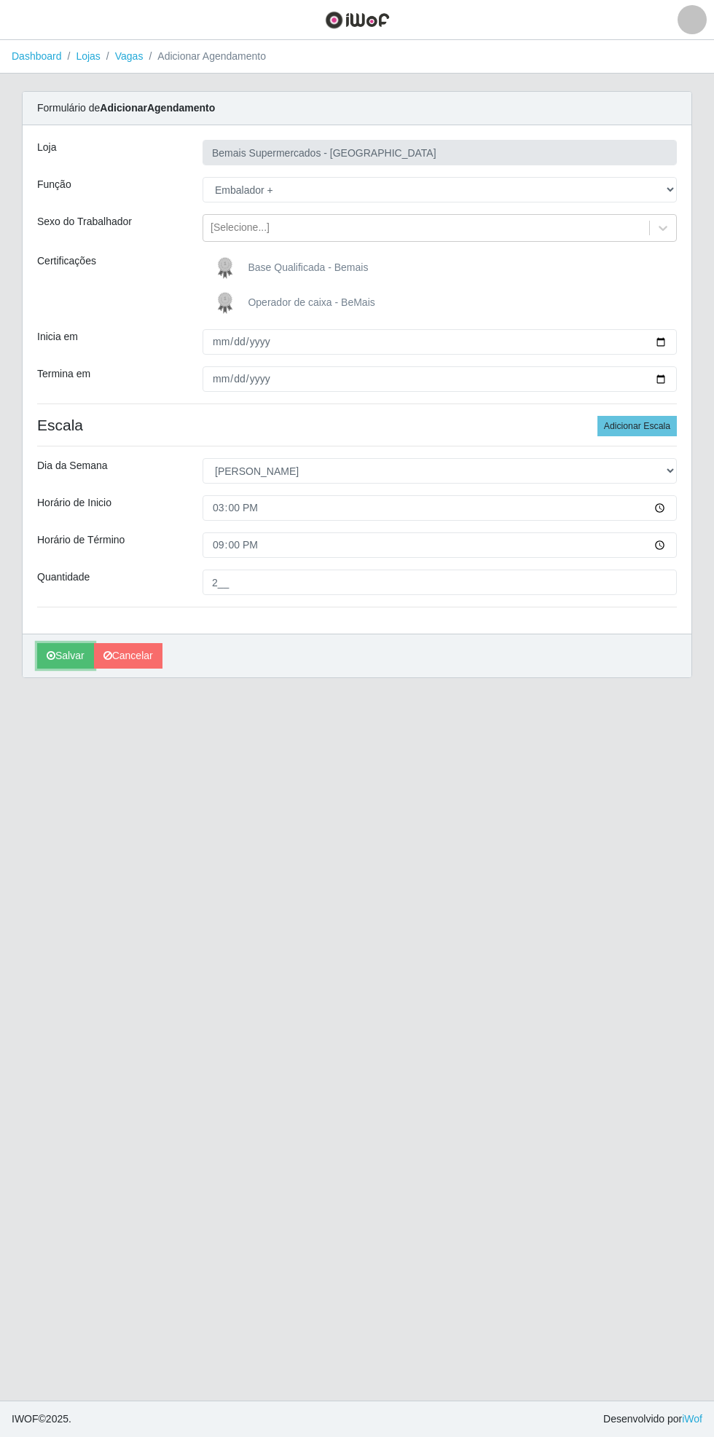
click at [55, 659] on button "Salvar" at bounding box center [65, 655] width 57 height 25
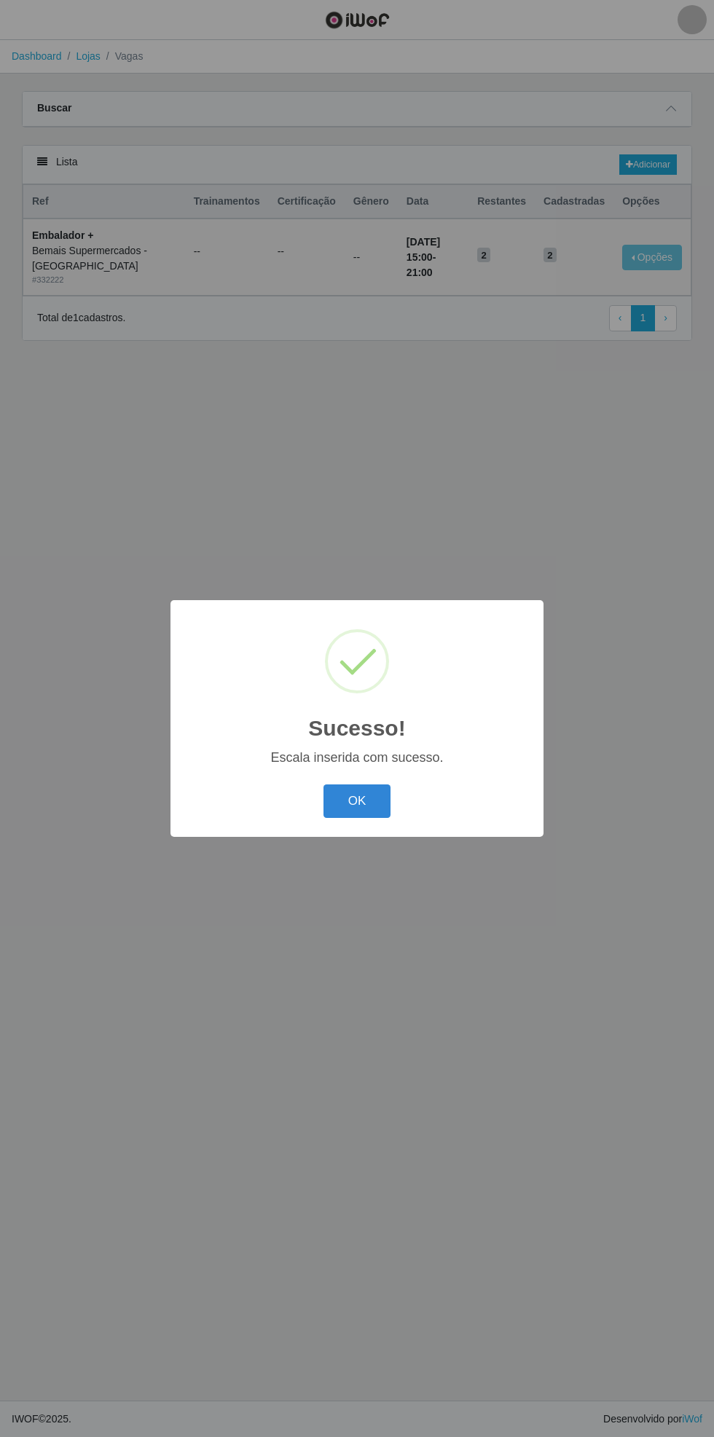
click at [373, 810] on button "OK" at bounding box center [357, 802] width 68 height 34
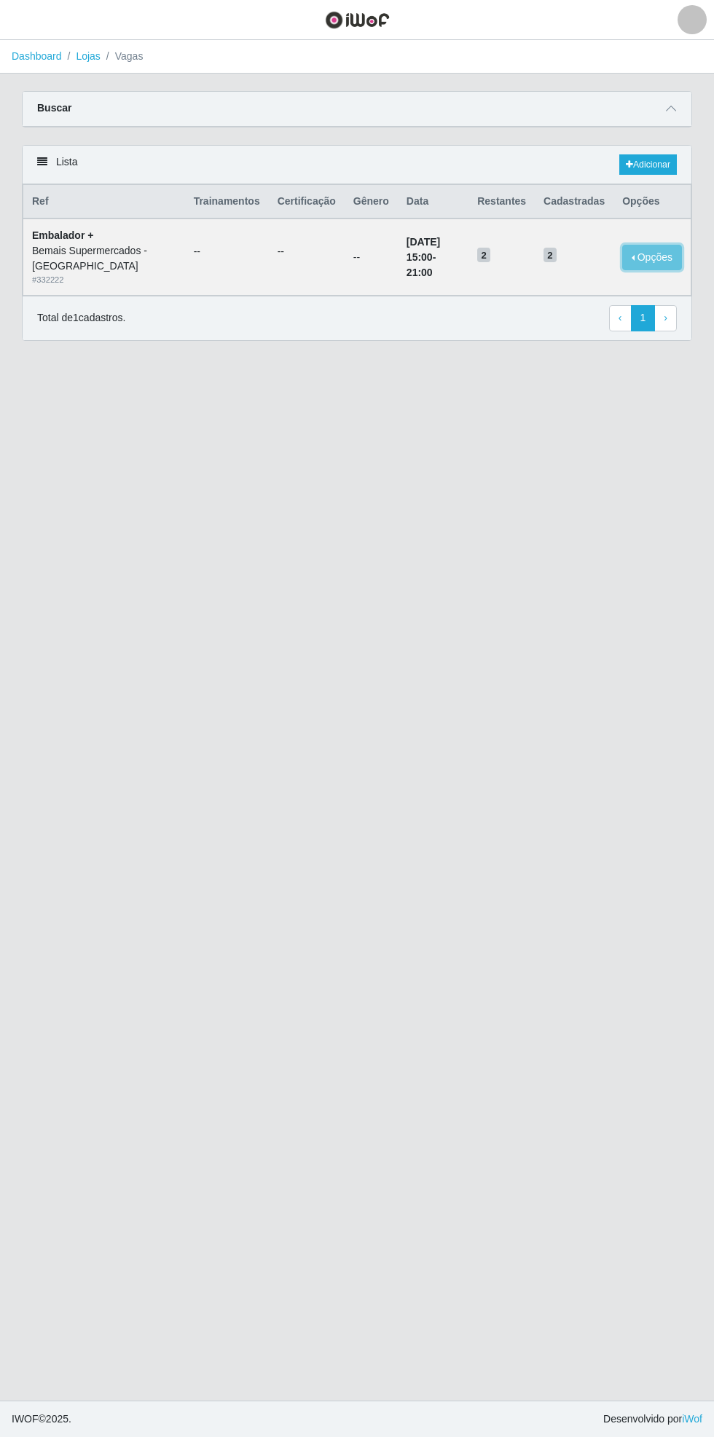
click at [654, 255] on button "Opções" at bounding box center [652, 257] width 60 height 25
click at [577, 274] on div "Deletar" at bounding box center [562, 277] width 86 height 15
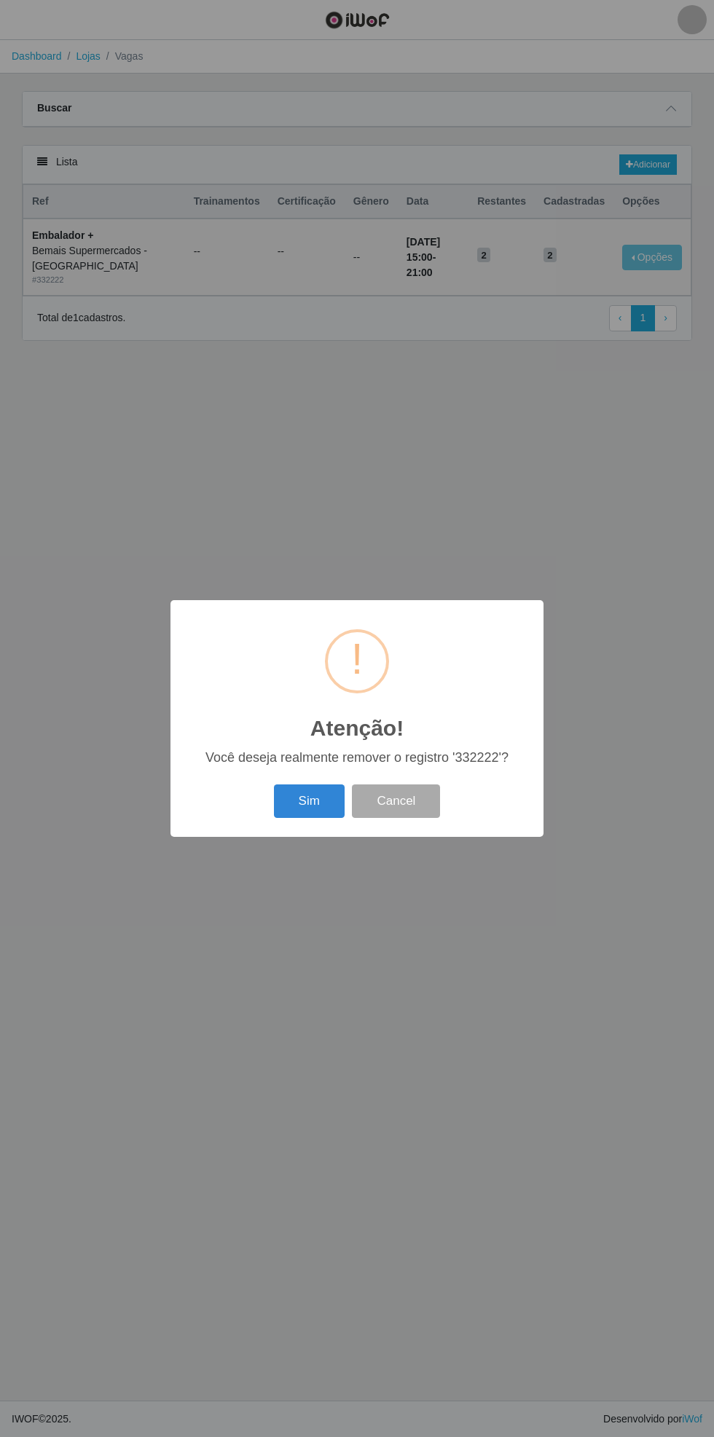
click at [290, 816] on button "Sim" at bounding box center [309, 802] width 71 height 34
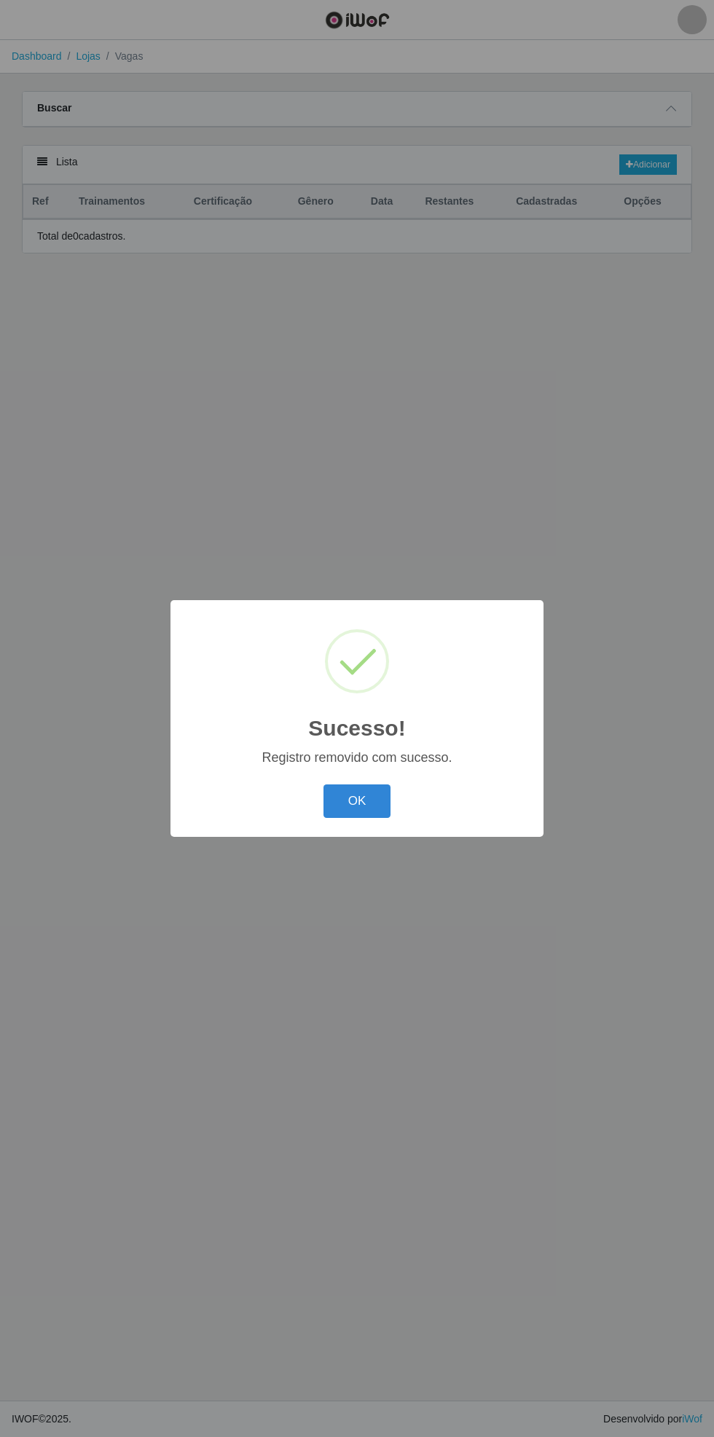
click at [357, 801] on button "OK" at bounding box center [357, 802] width 68 height 34
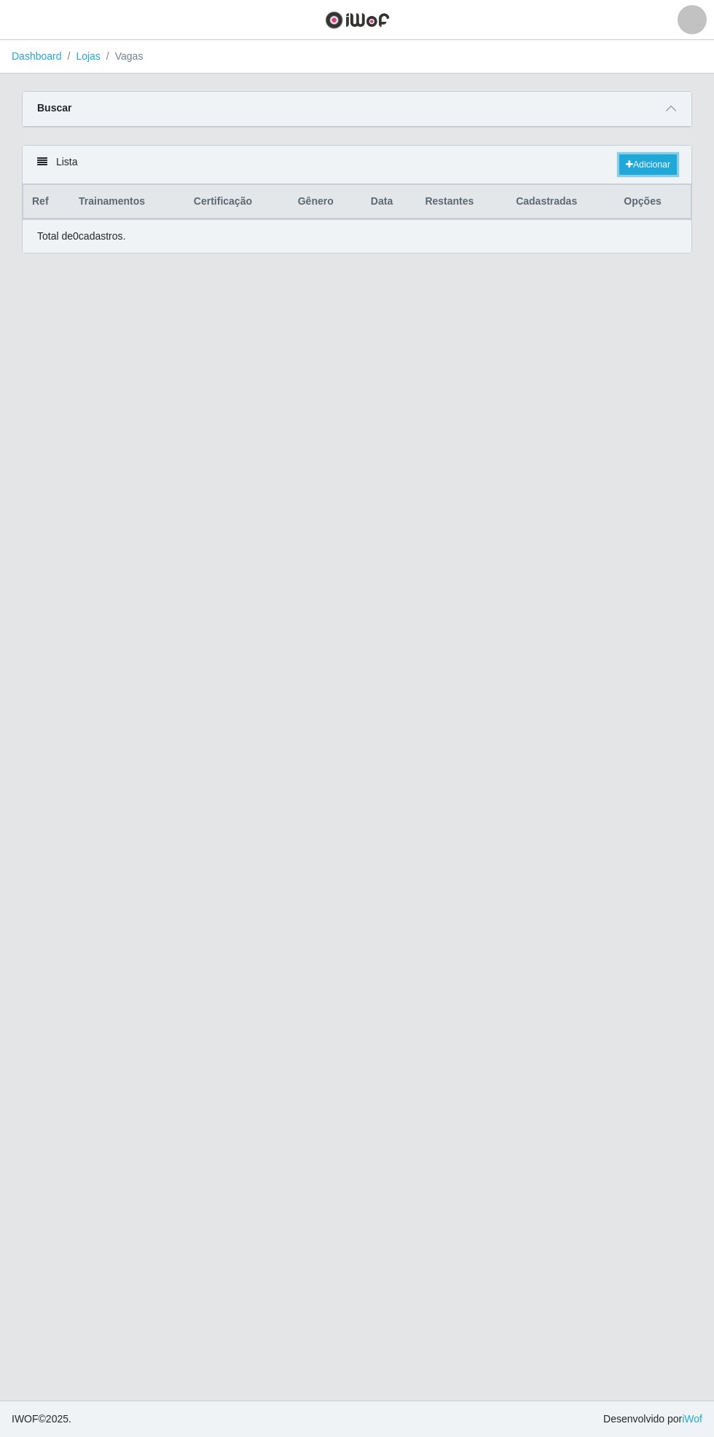
click at [662, 162] on link "Adicionar" at bounding box center [648, 164] width 58 height 20
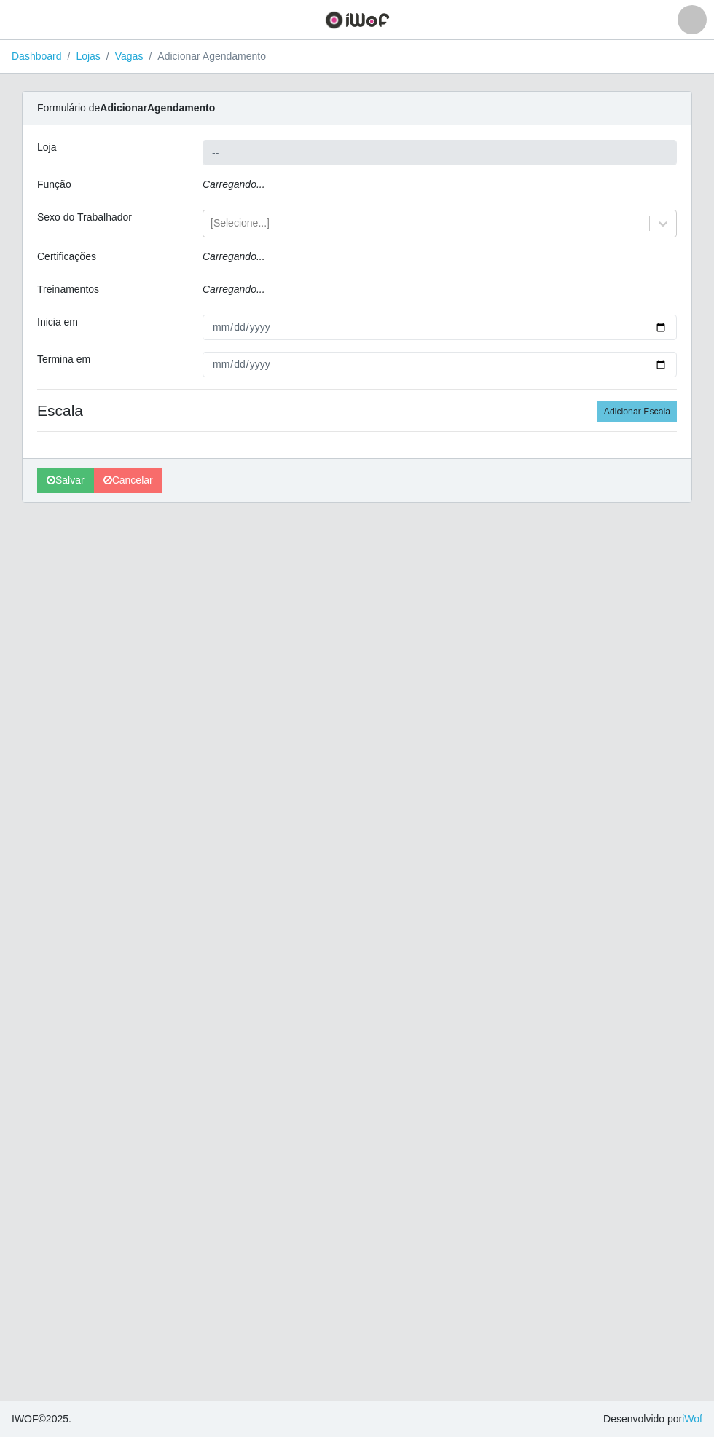
type input "Bemais Supermercados - [GEOGRAPHIC_DATA]"
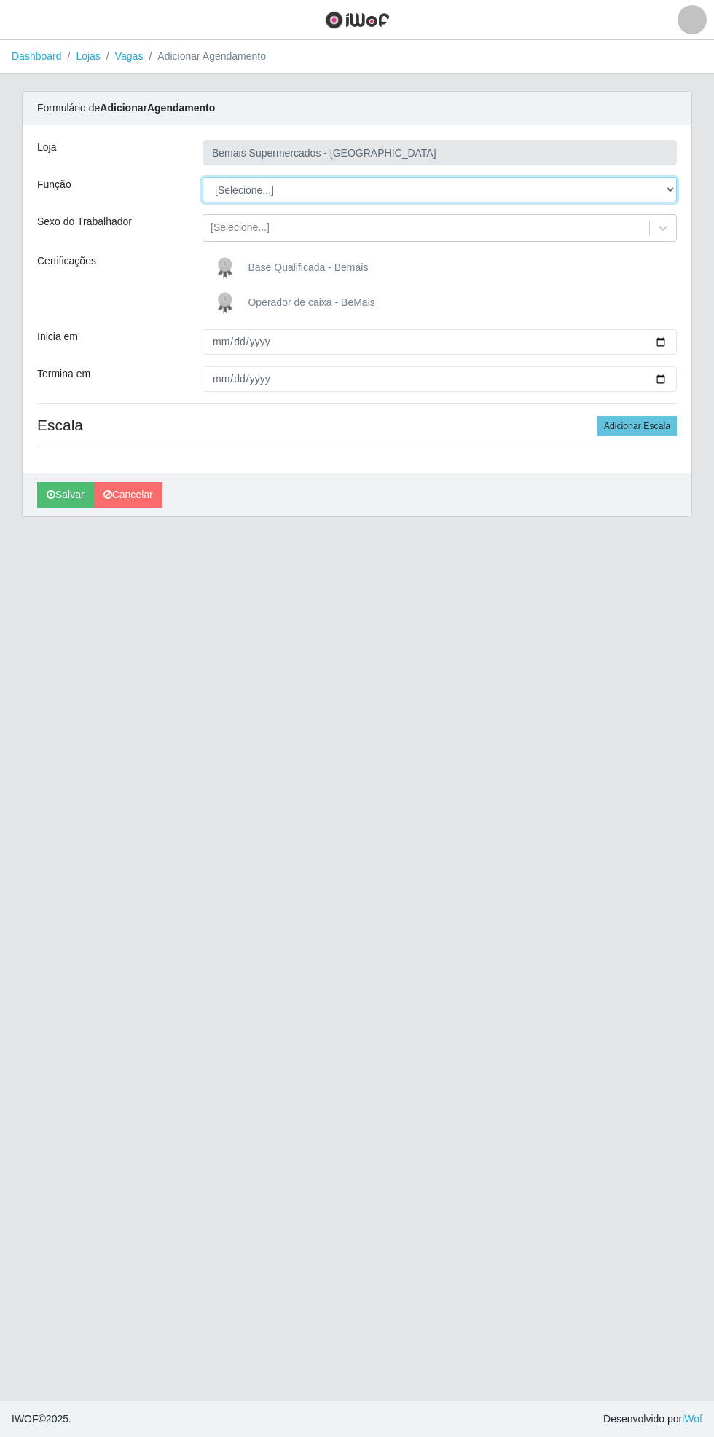
click at [670, 189] on select "[Selecione...] ASG ASG + ASG ++ Auxiliar de Estacionamento Auxiliar de Estacion…" at bounding box center [440, 189] width 474 height 25
select select "70"
click at [203, 177] on select "[Selecione...] ASG ASG + ASG ++ Auxiliar de Estacionamento Auxiliar de Estacion…" at bounding box center [440, 189] width 474 height 25
click at [691, 338] on div "Loja Bemais Supermercados - [GEOGRAPHIC_DATA] Função [Selecione...] ASG ASG + A…" at bounding box center [357, 298] width 669 height 347
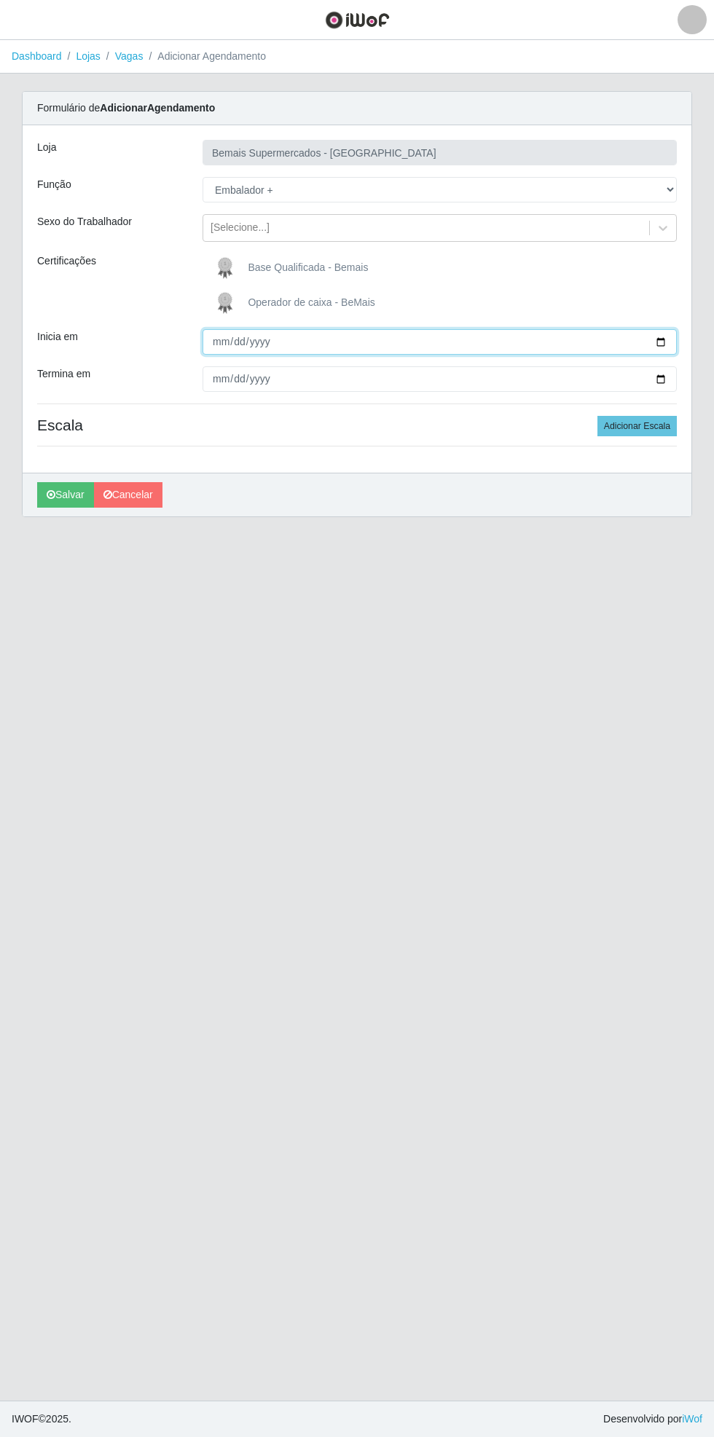
click at [669, 341] on input "Inicia em" at bounding box center [440, 341] width 474 height 25
type input "[DATE]"
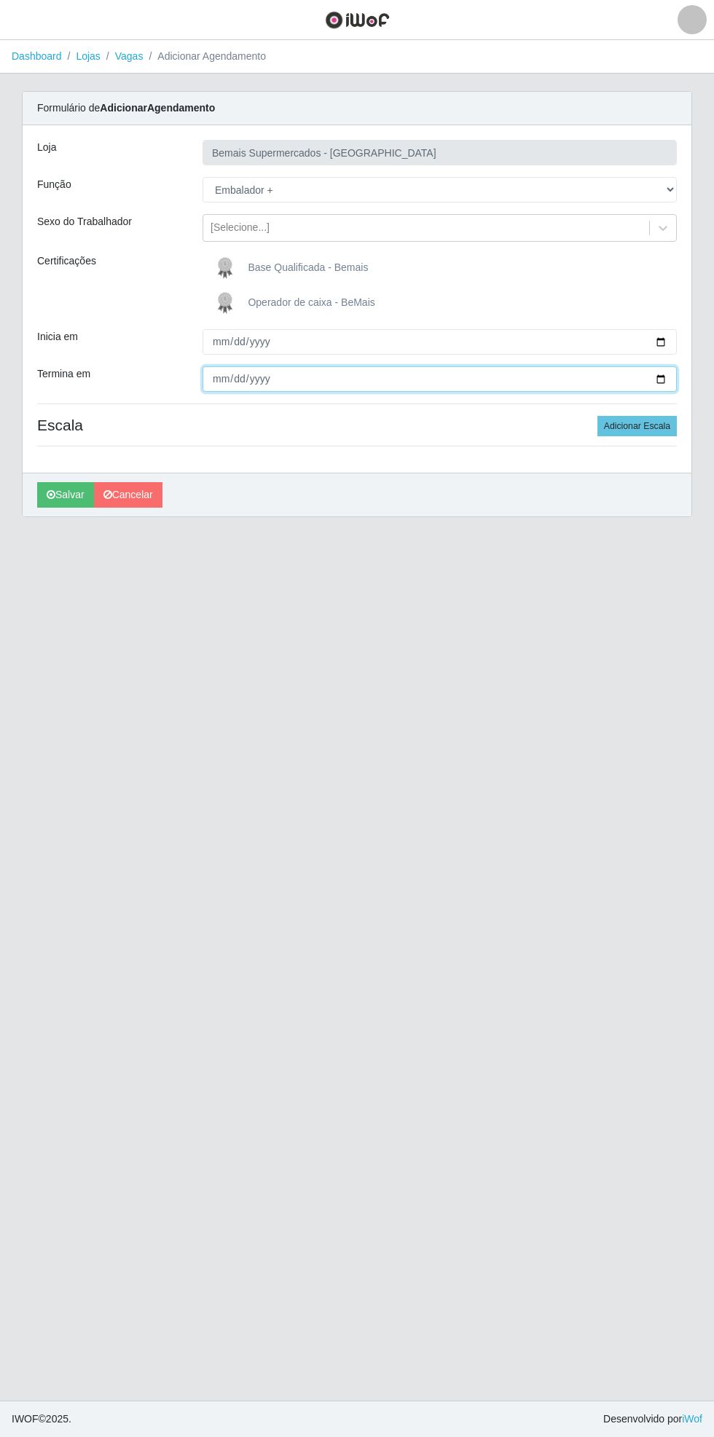
click at [669, 379] on input "Termina em" at bounding box center [440, 378] width 474 height 25
type input "[DATE]"
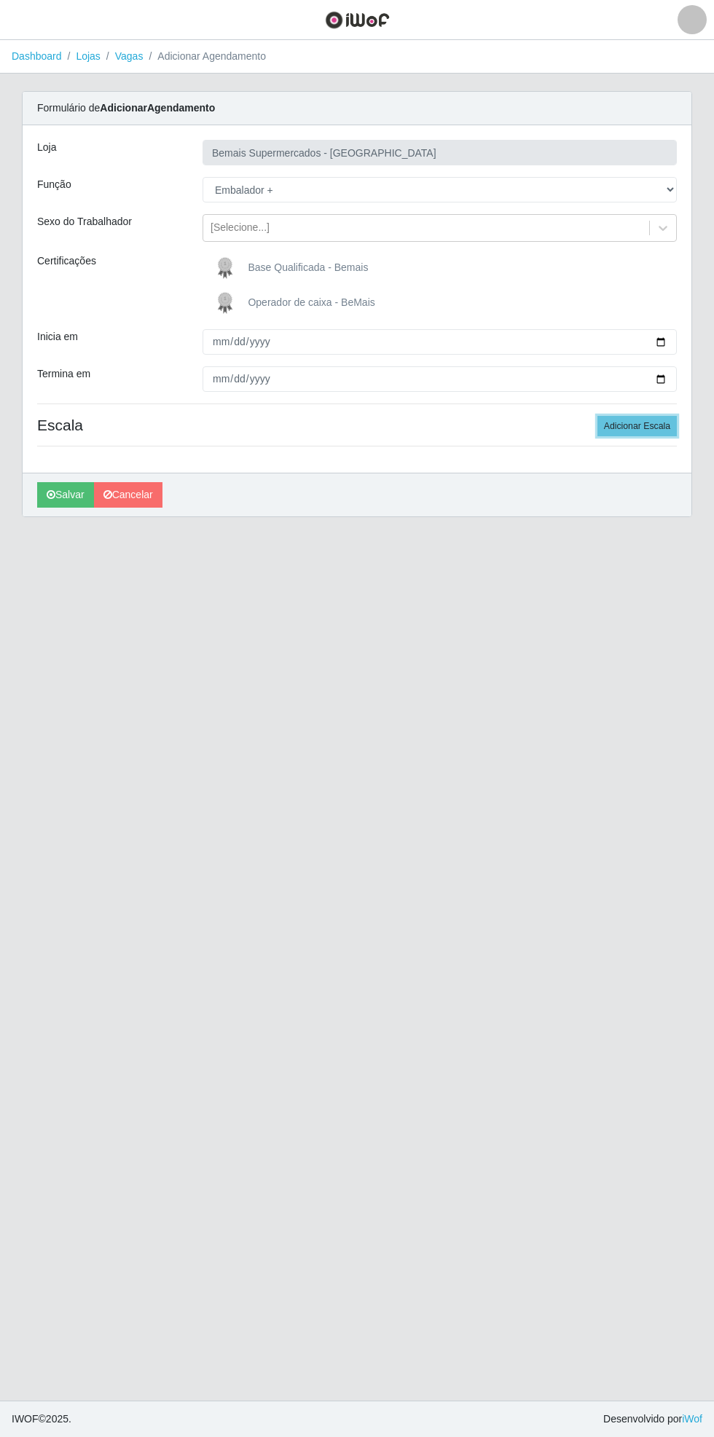
click at [652, 425] on button "Adicionar Escala" at bounding box center [636, 426] width 79 height 20
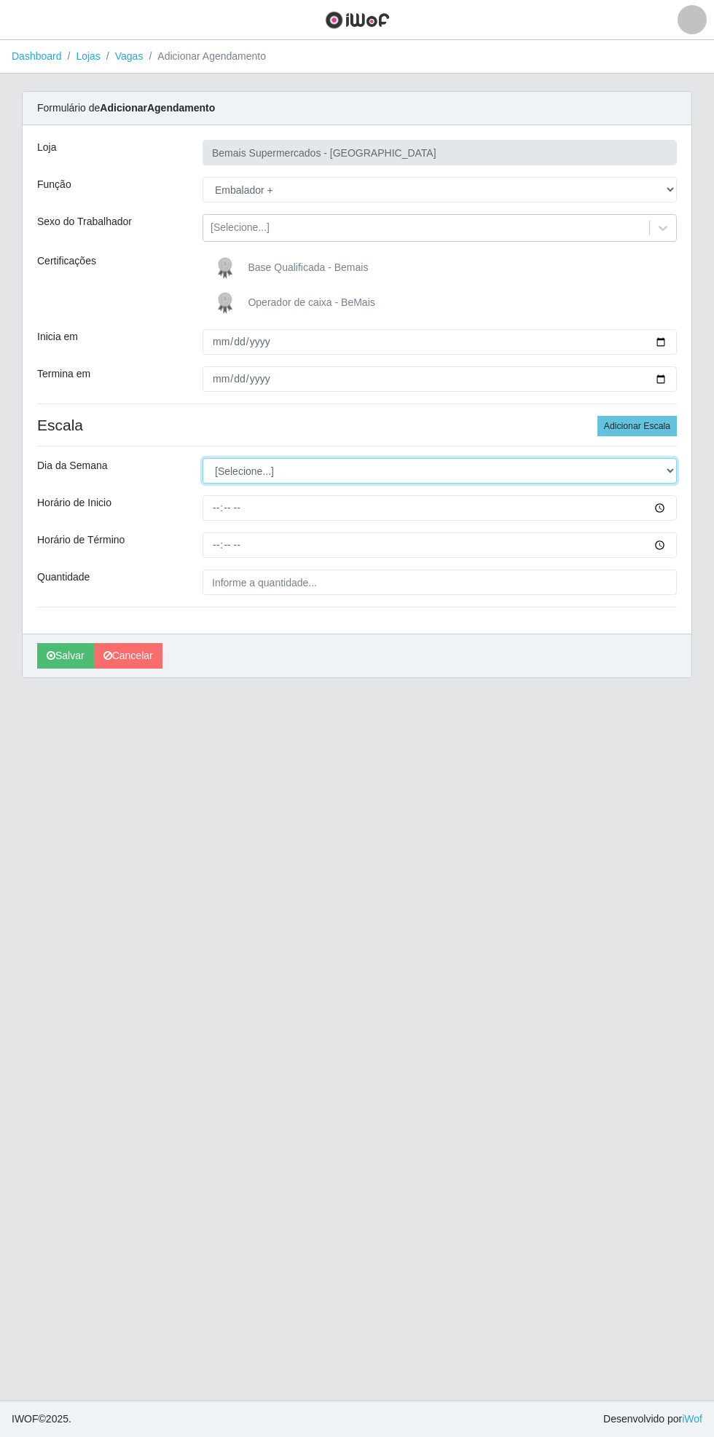
click at [668, 470] on select "[Selecione...] Segunda Terça Quarta Quinta Sexta Sábado Domingo" at bounding box center [440, 470] width 474 height 25
select select "0"
click at [203, 458] on select "[Selecione...] Segunda Terça Quarta Quinta Sexta Sábado Domingo" at bounding box center [440, 470] width 474 height 25
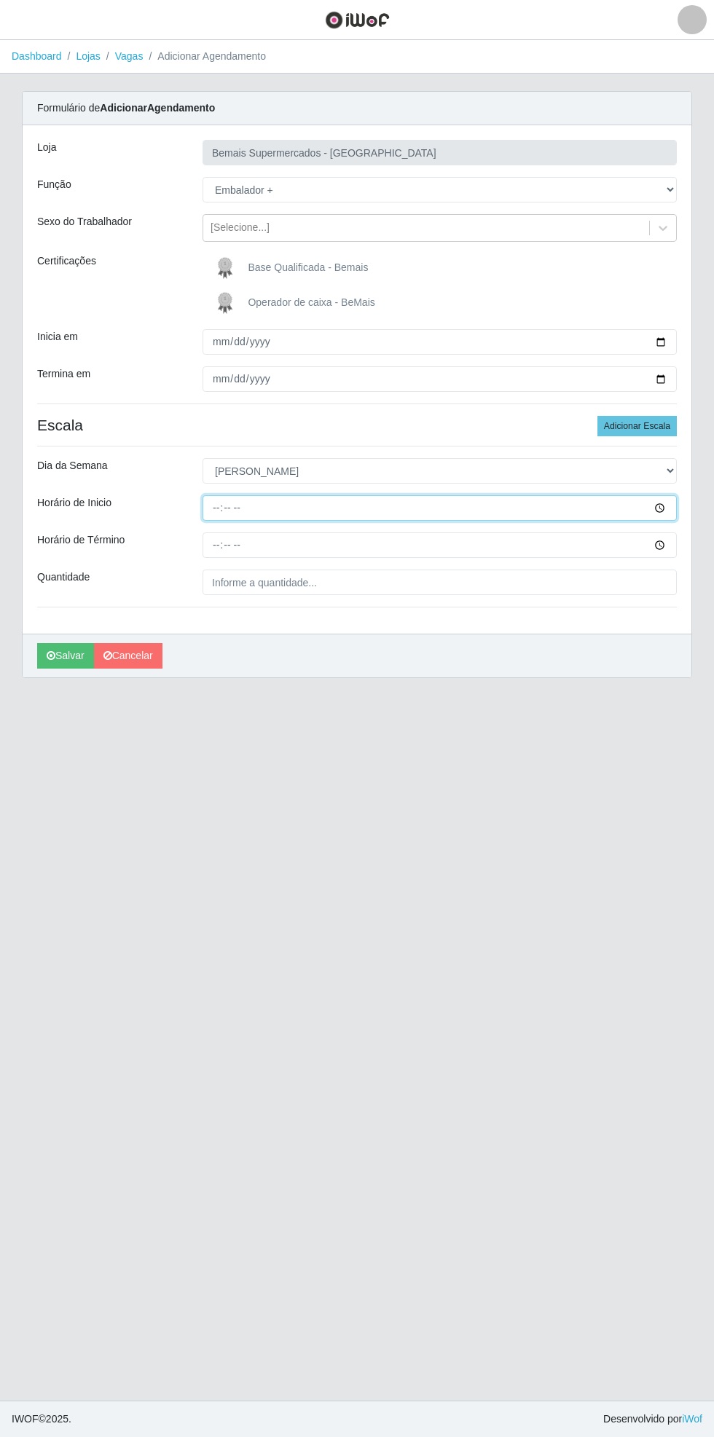
click at [669, 507] on input "Horário de Inicio" at bounding box center [440, 507] width 474 height 25
type input "15:00"
click at [662, 548] on input "Horário de Término" at bounding box center [440, 545] width 474 height 25
type input "21:00"
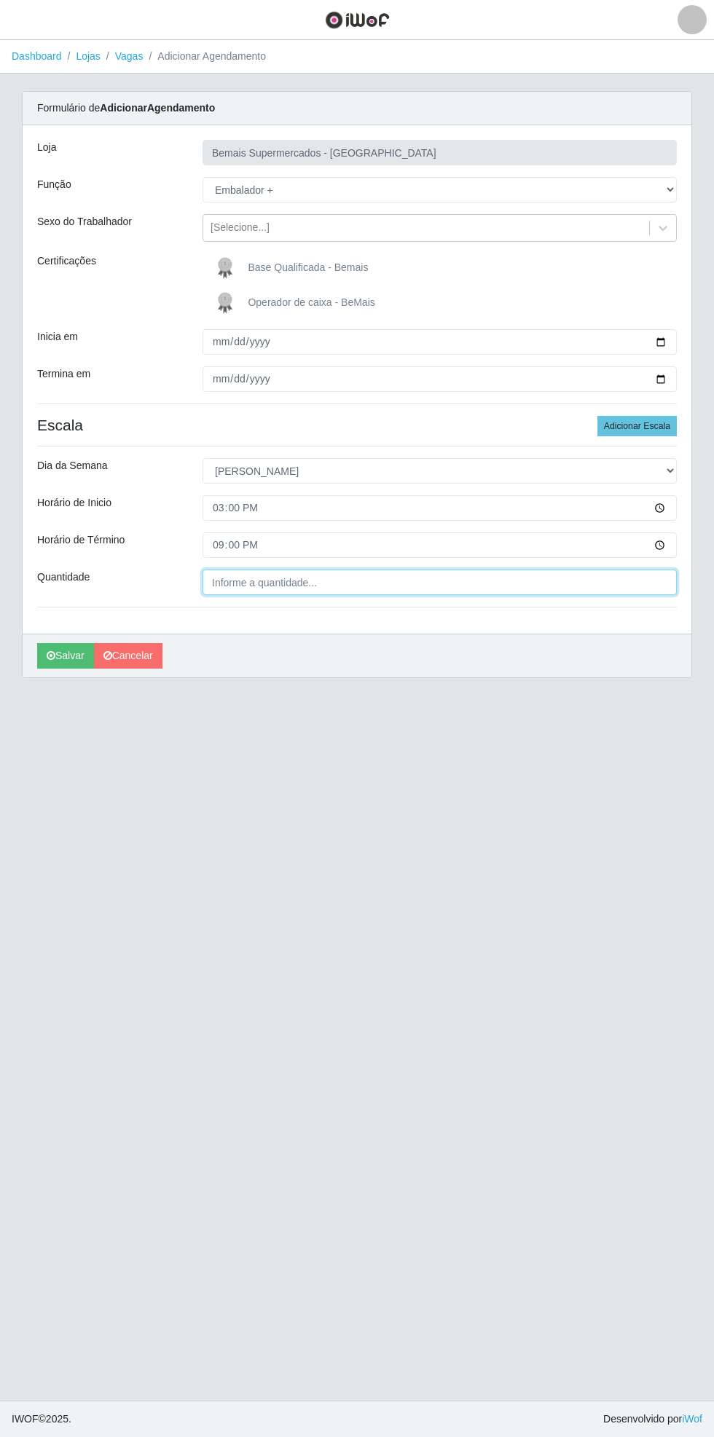
click at [305, 587] on input "Quantidade" at bounding box center [440, 582] width 474 height 25
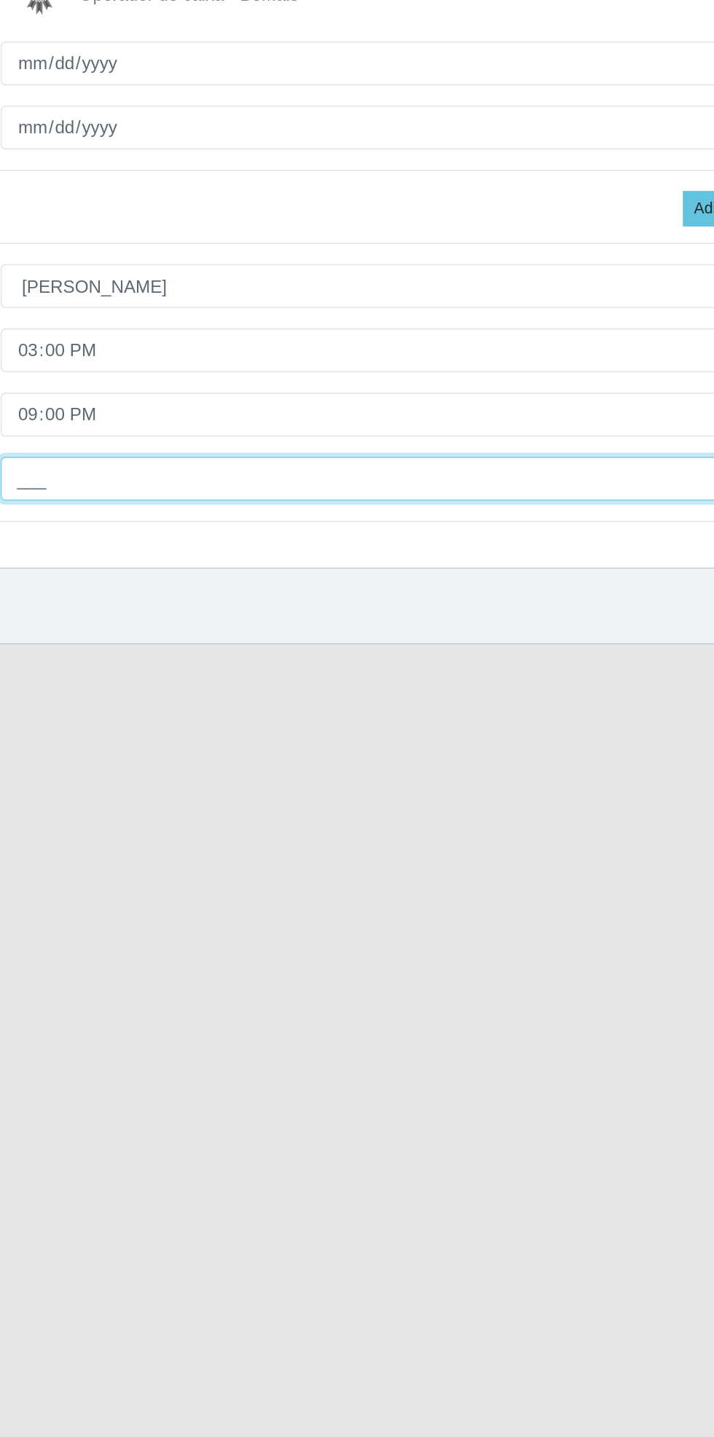
type input "2__"
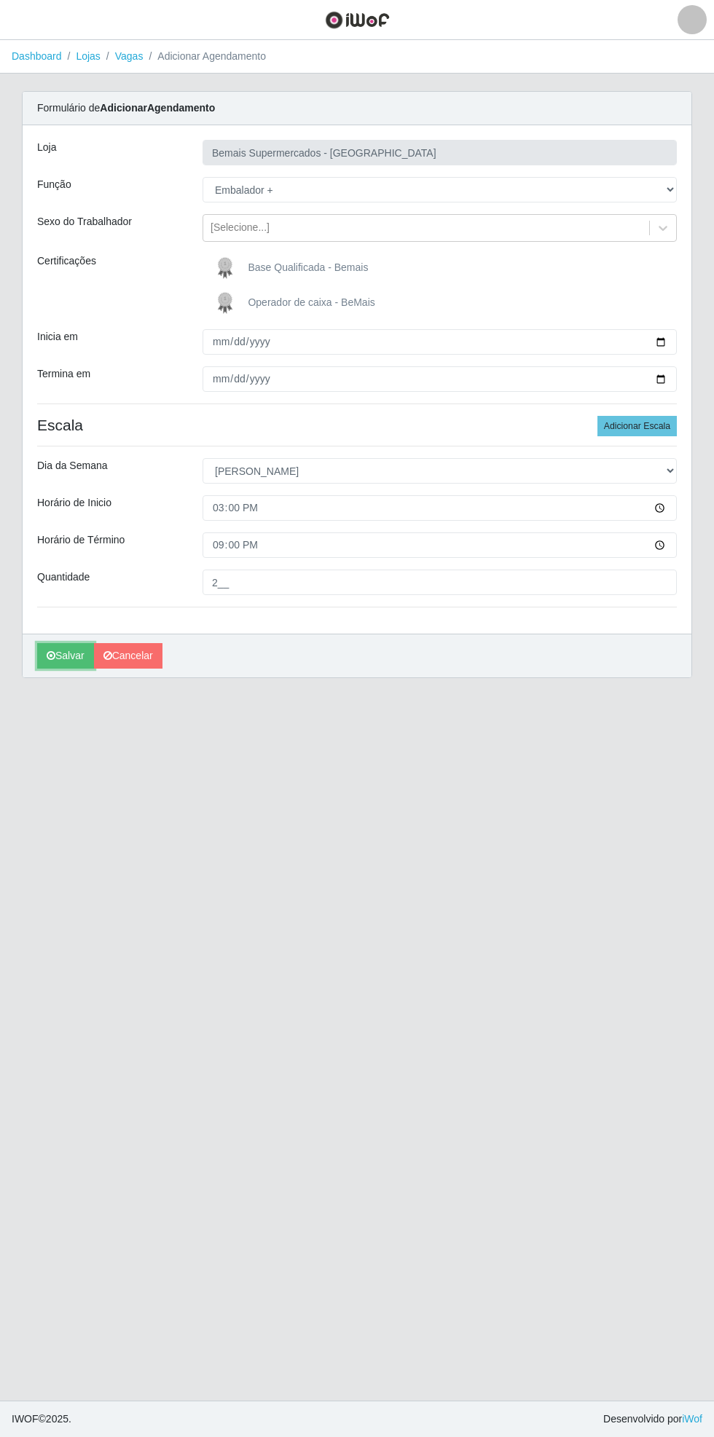
click at [50, 654] on icon "submit" at bounding box center [51, 656] width 9 height 10
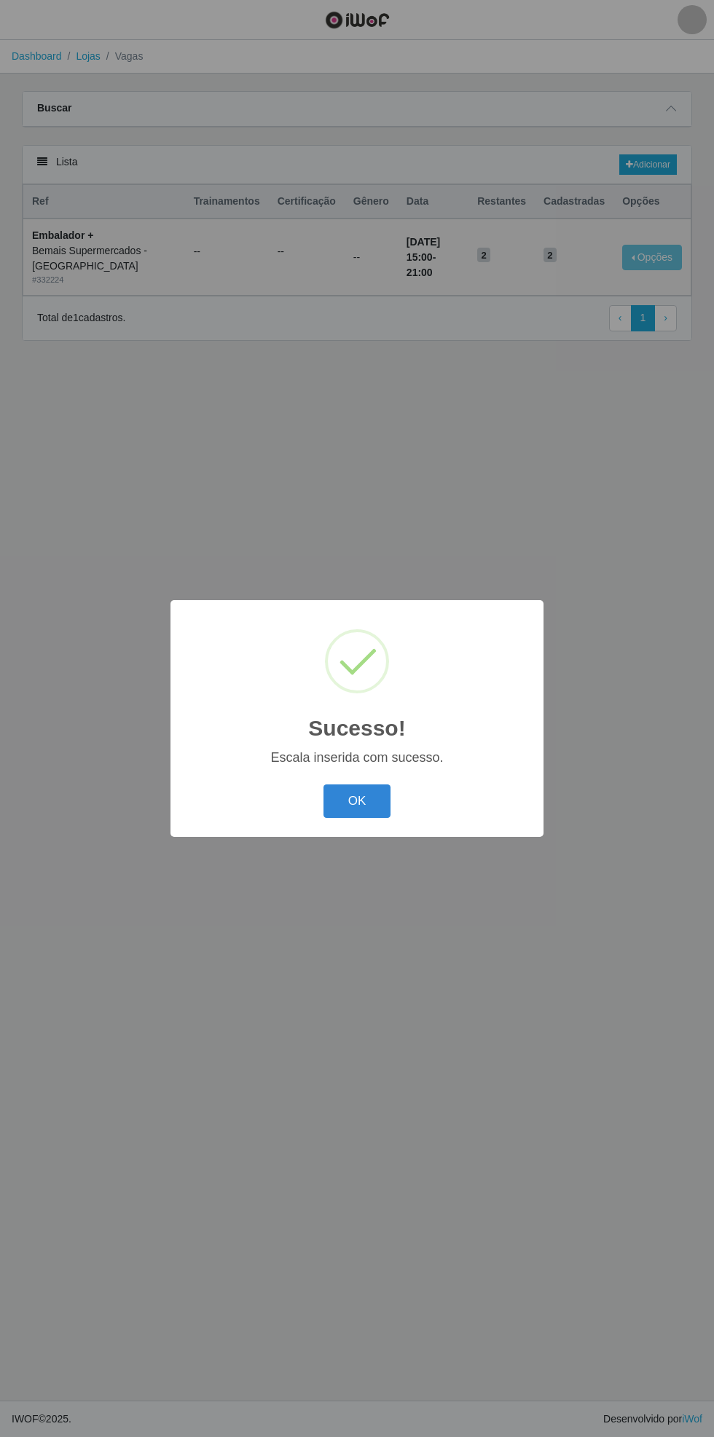
click at [374, 801] on button "OK" at bounding box center [357, 802] width 68 height 34
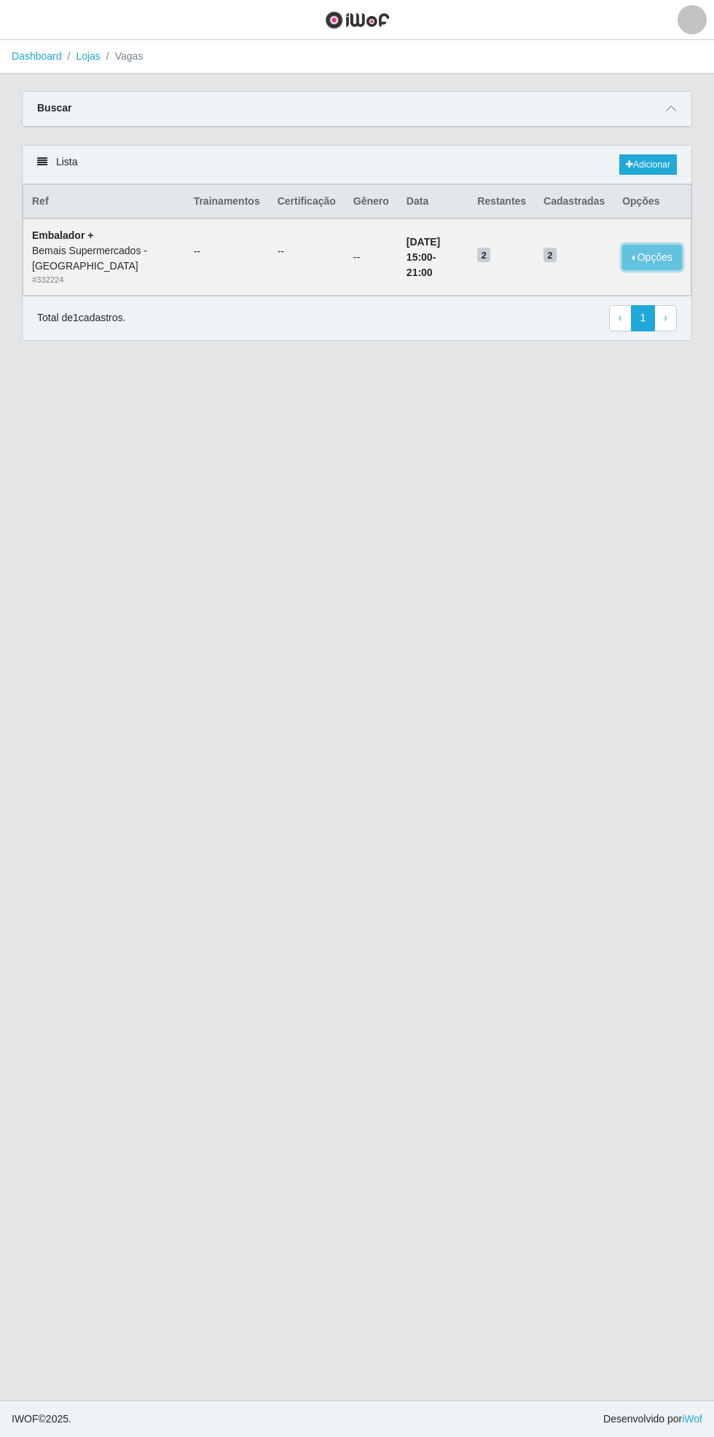
click at [657, 251] on button "Opções" at bounding box center [652, 257] width 60 height 25
click at [570, 275] on div "Deletar" at bounding box center [562, 277] width 86 height 15
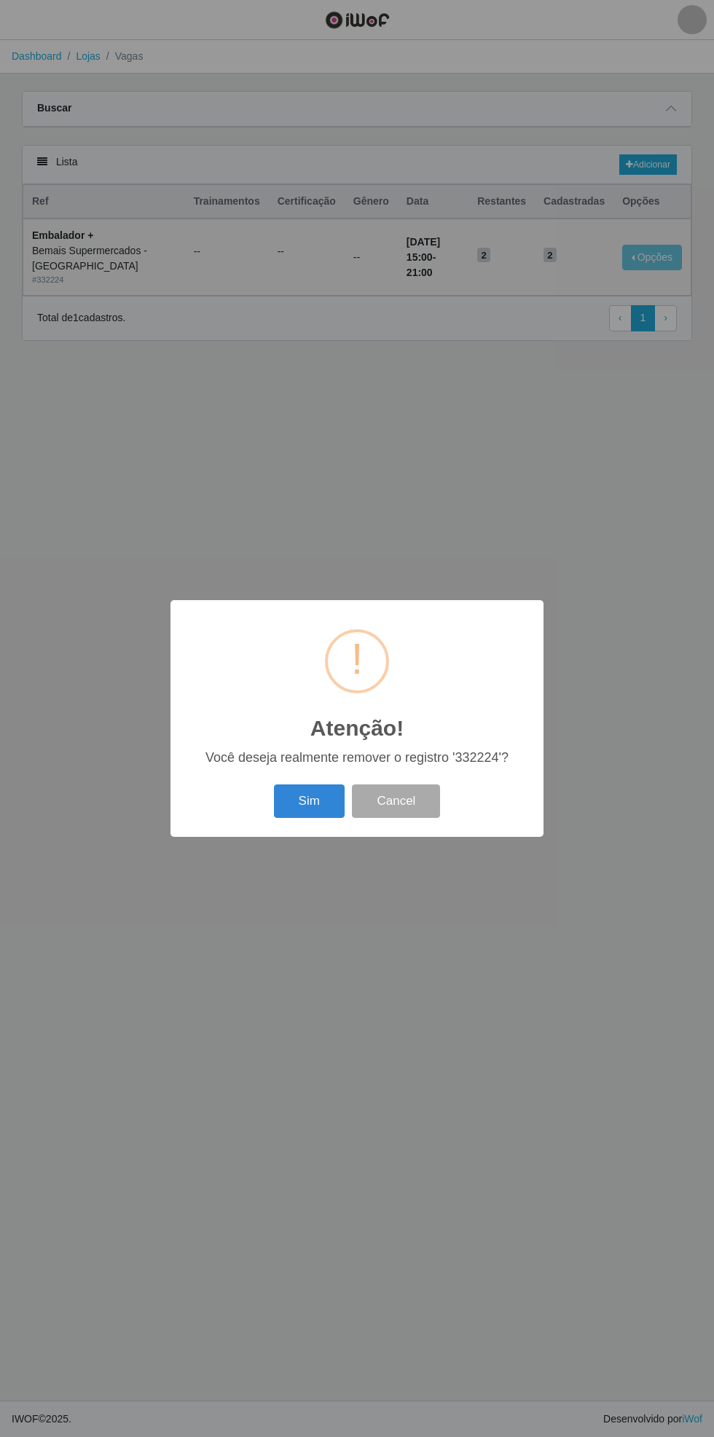
click at [306, 801] on button "Sim" at bounding box center [309, 802] width 71 height 34
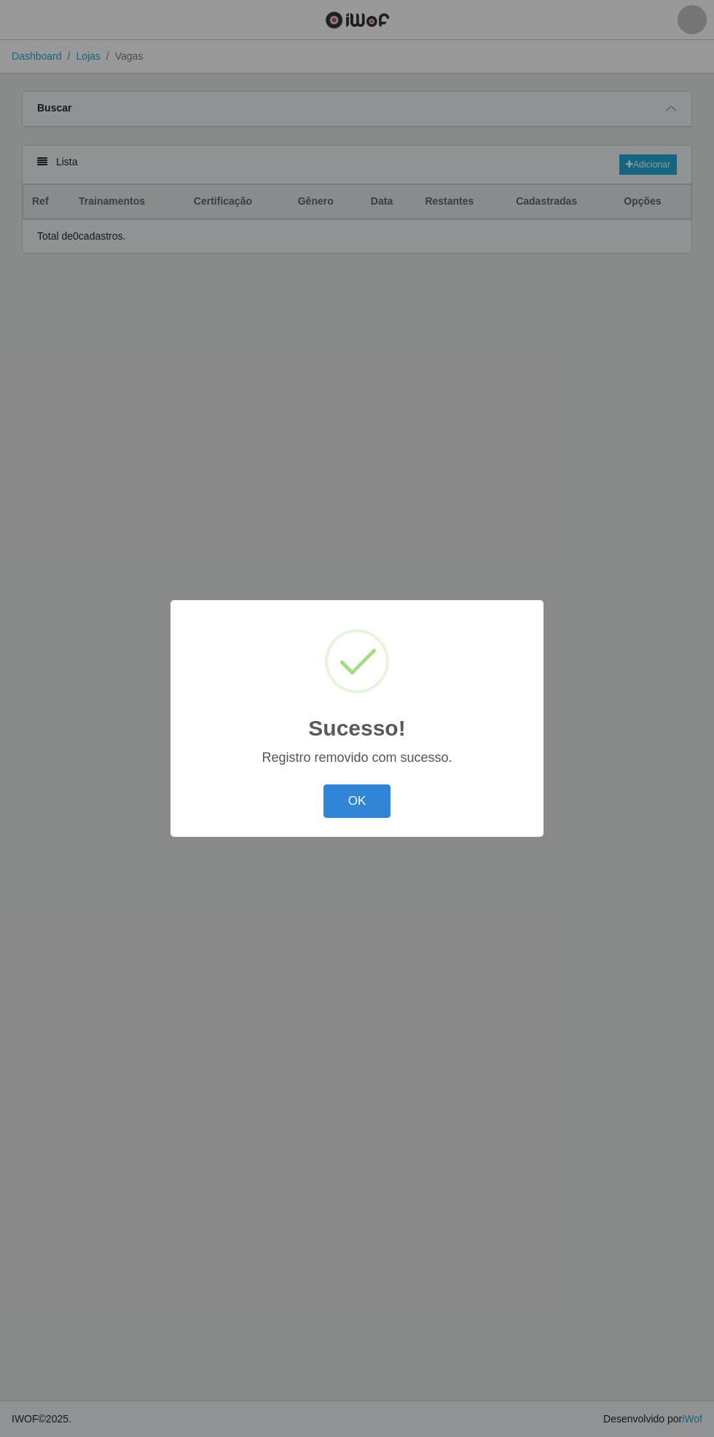
click at [372, 806] on button "OK" at bounding box center [357, 802] width 68 height 34
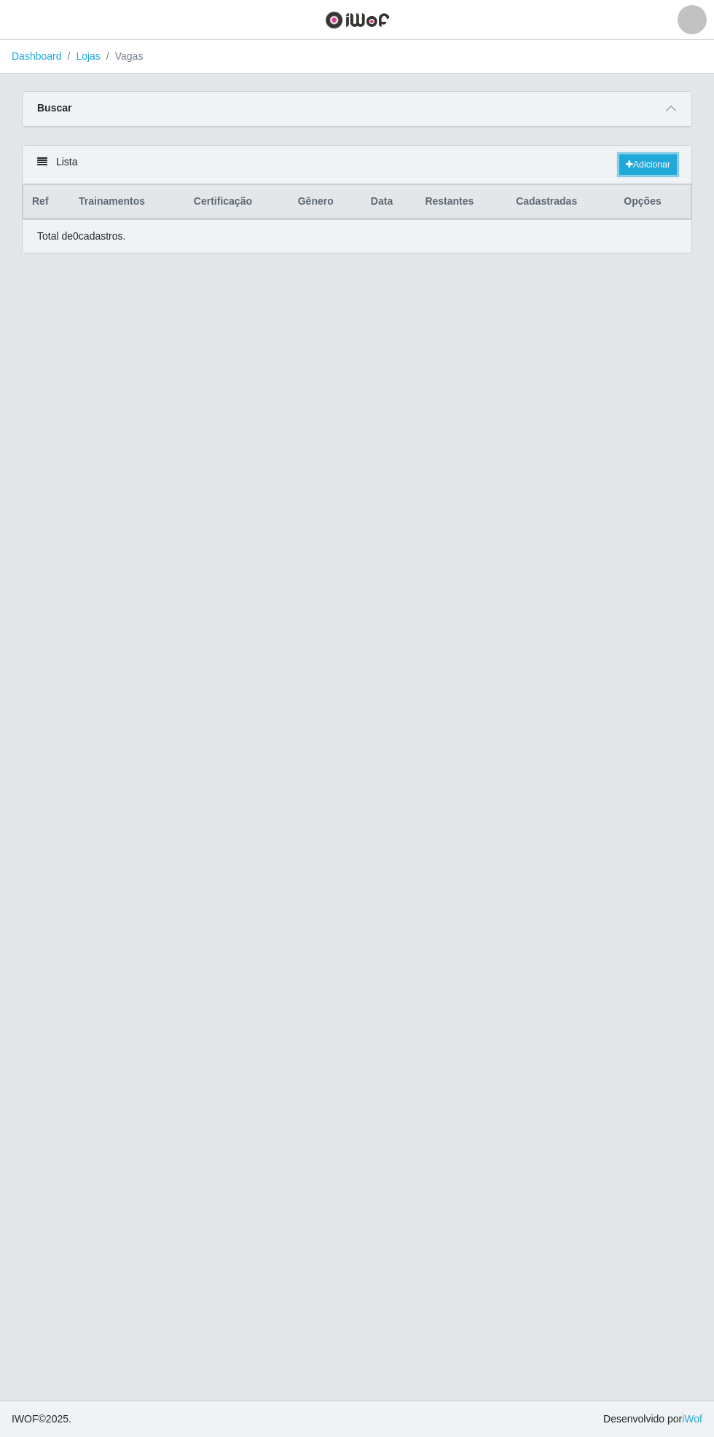
click at [645, 168] on link "Adicionar" at bounding box center [648, 164] width 58 height 20
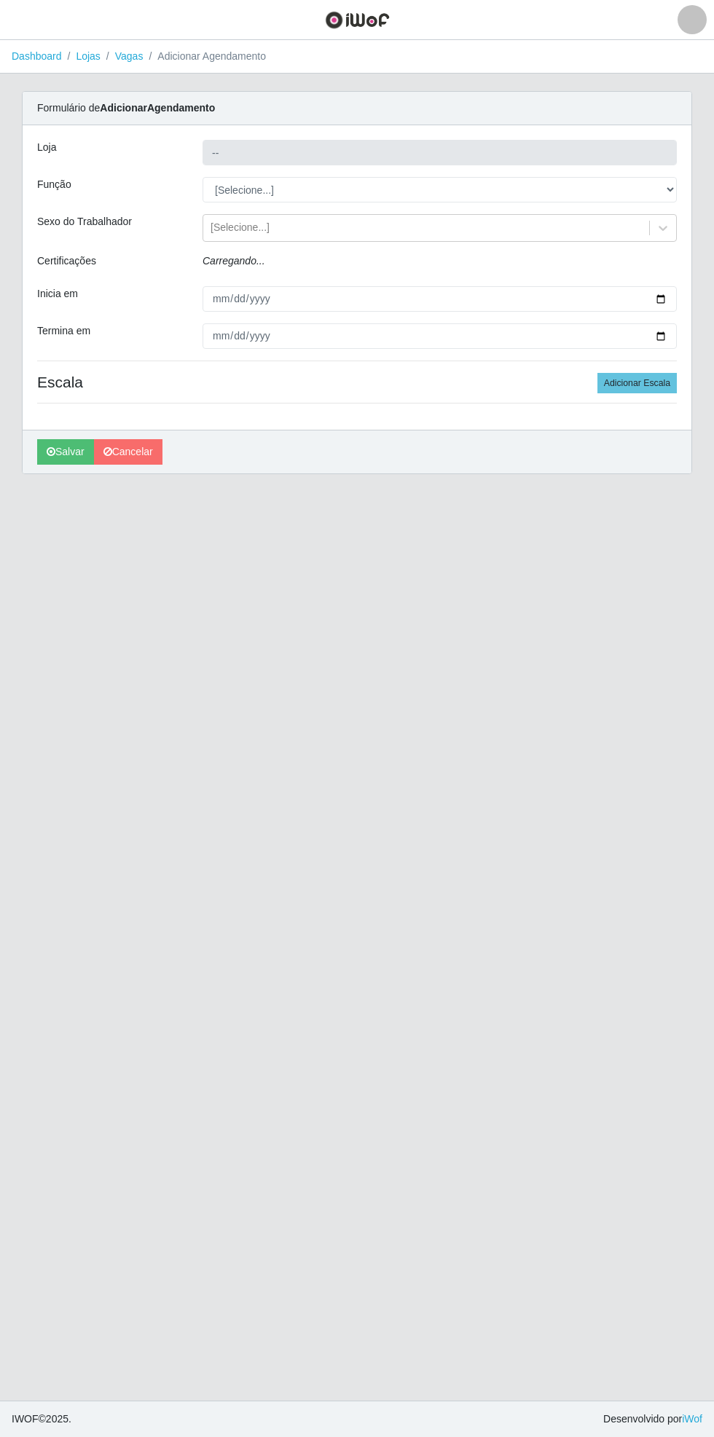
type input "Bemais Supermercados - [GEOGRAPHIC_DATA]"
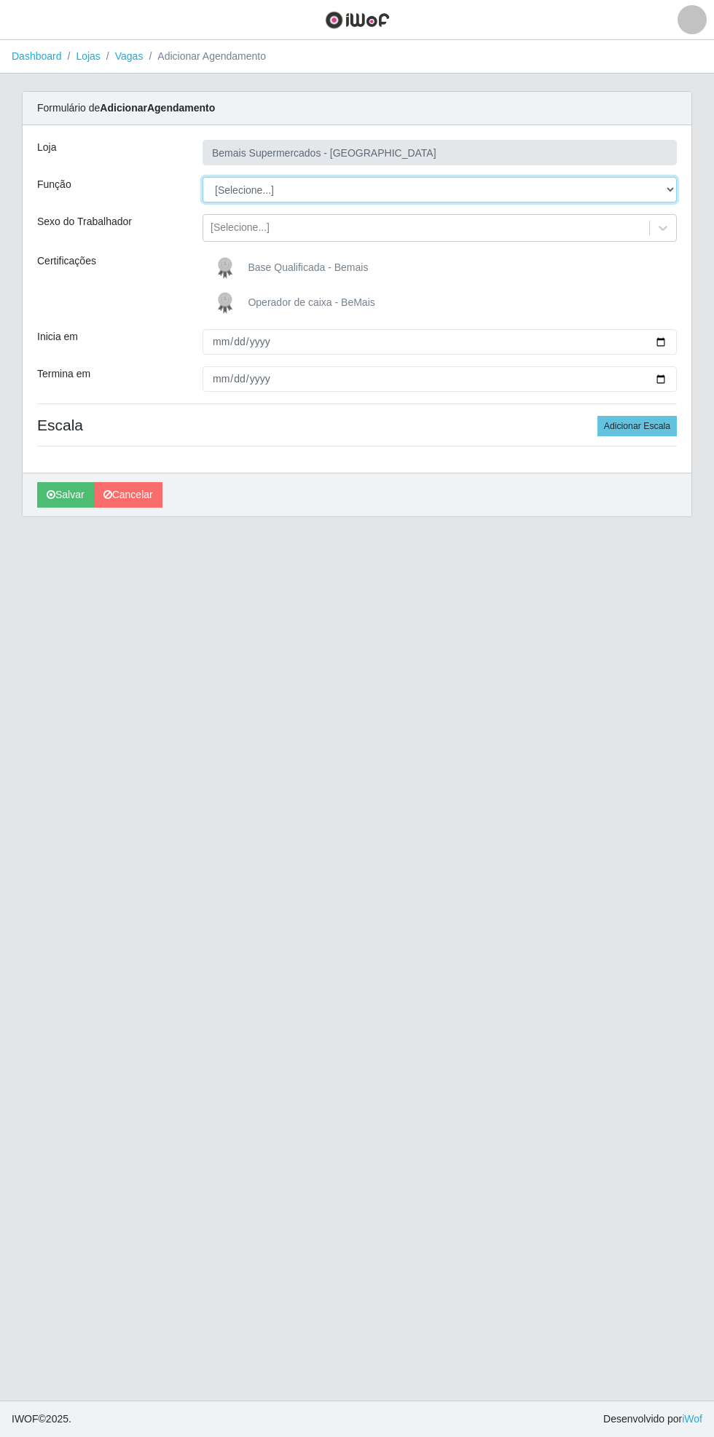
click at [672, 189] on select "[Selecione...] ASG ASG + ASG ++ Auxiliar de Estacionamento Auxiliar de Estacion…" at bounding box center [440, 189] width 474 height 25
select select "70"
click at [203, 177] on select "[Selecione...] ASG ASG + ASG ++ Auxiliar de Estacionamento Auxiliar de Estacion…" at bounding box center [440, 189] width 474 height 25
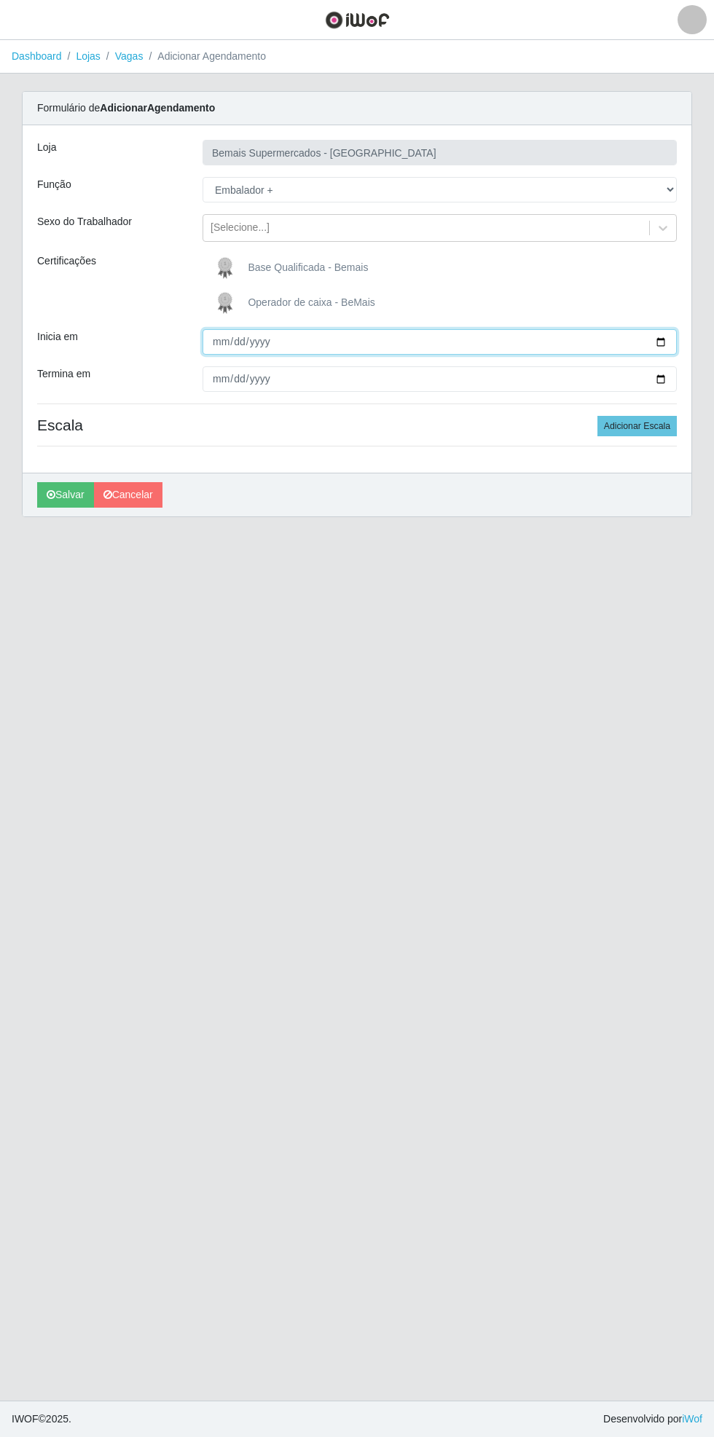
click at [670, 342] on input "Inicia em" at bounding box center [440, 341] width 474 height 25
type input "[DATE]"
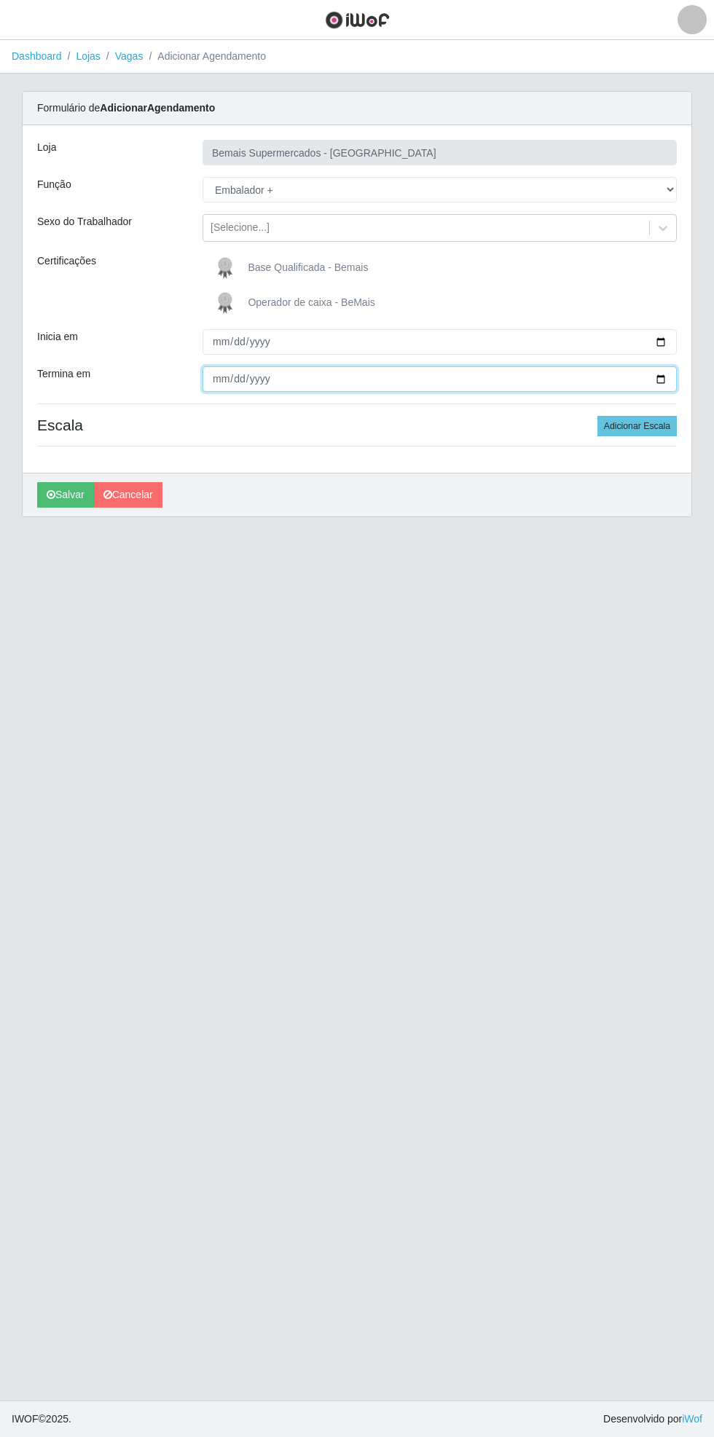
click at [673, 379] on input "Termina em" at bounding box center [440, 378] width 474 height 25
type input "[DATE]"
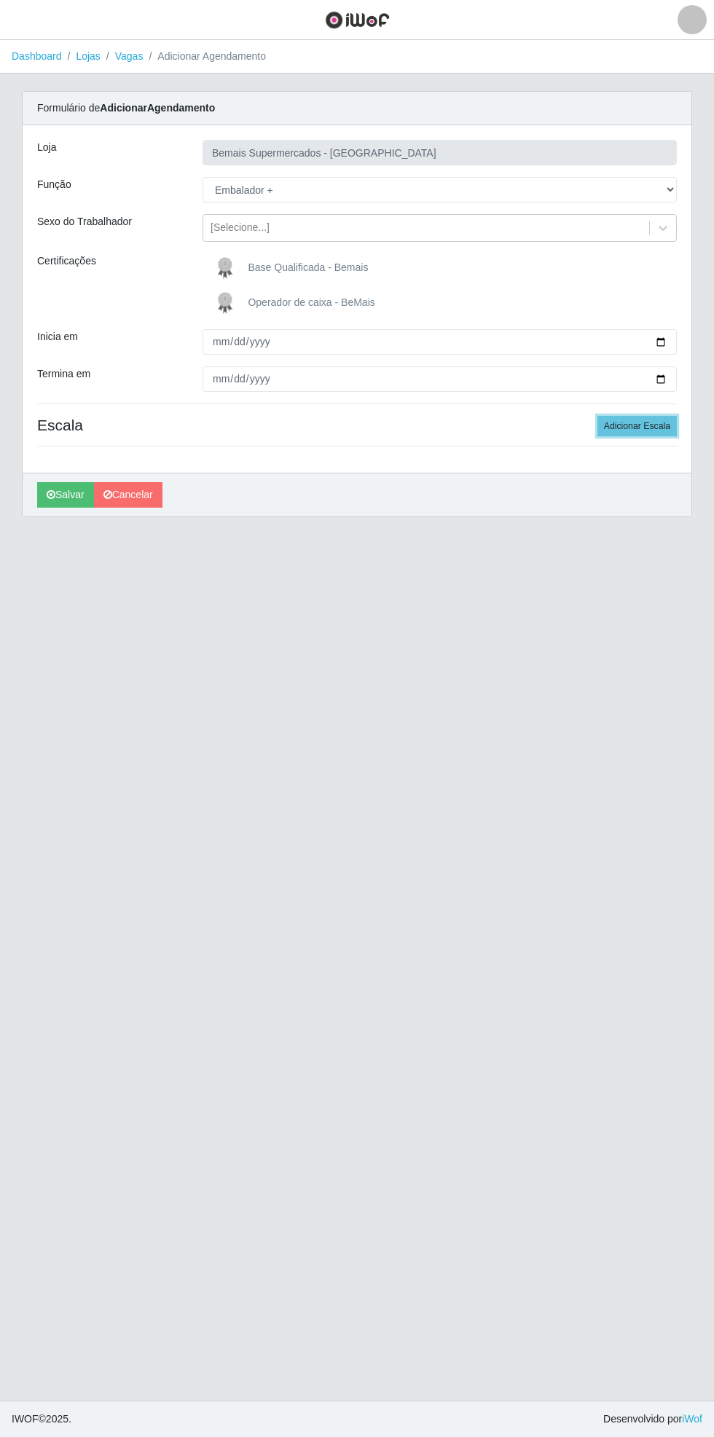
click at [658, 429] on button "Adicionar Escala" at bounding box center [636, 426] width 79 height 20
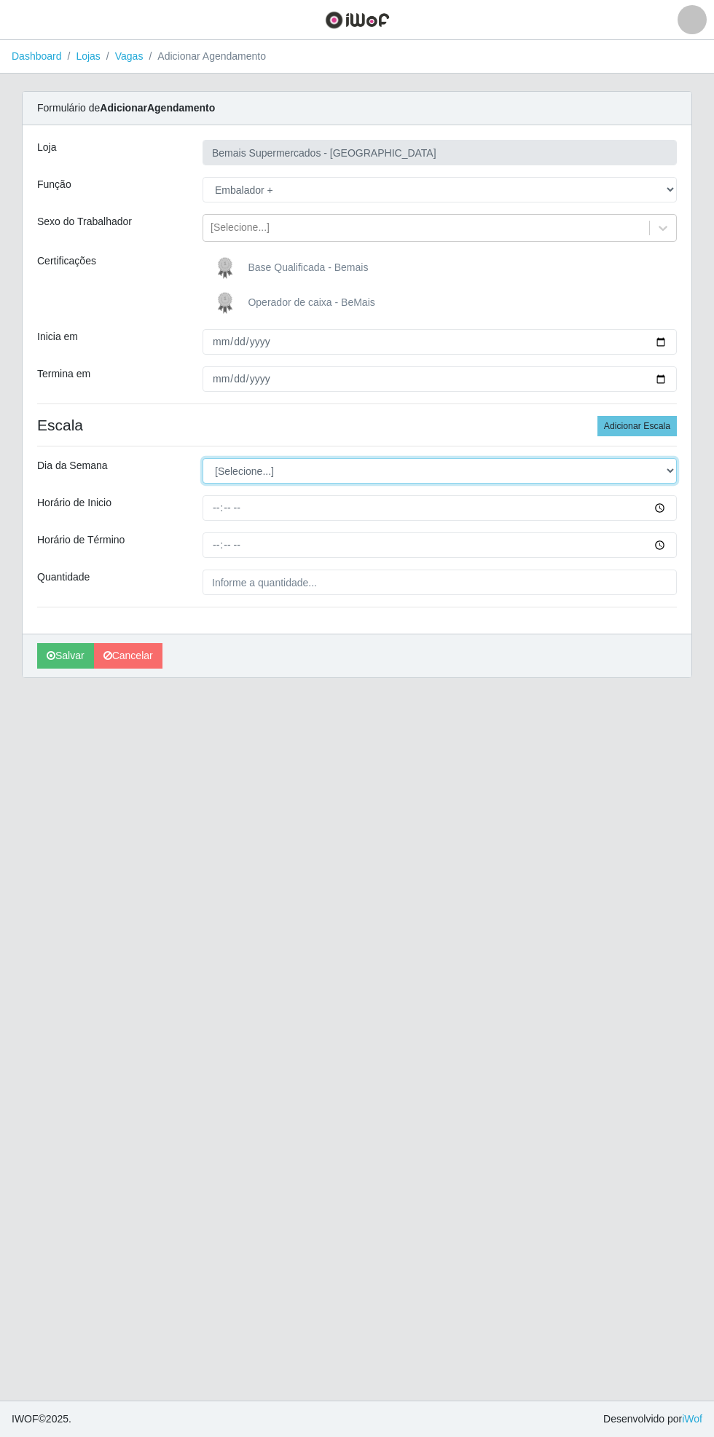
click at [674, 470] on select "[Selecione...] Segunda Terça Quarta Quinta Sexta Sábado Domingo" at bounding box center [440, 470] width 474 height 25
select select "0"
click at [203, 458] on select "[Selecione...] Segunda Terça Quarta Quinta Sexta Sábado Domingo" at bounding box center [440, 470] width 474 height 25
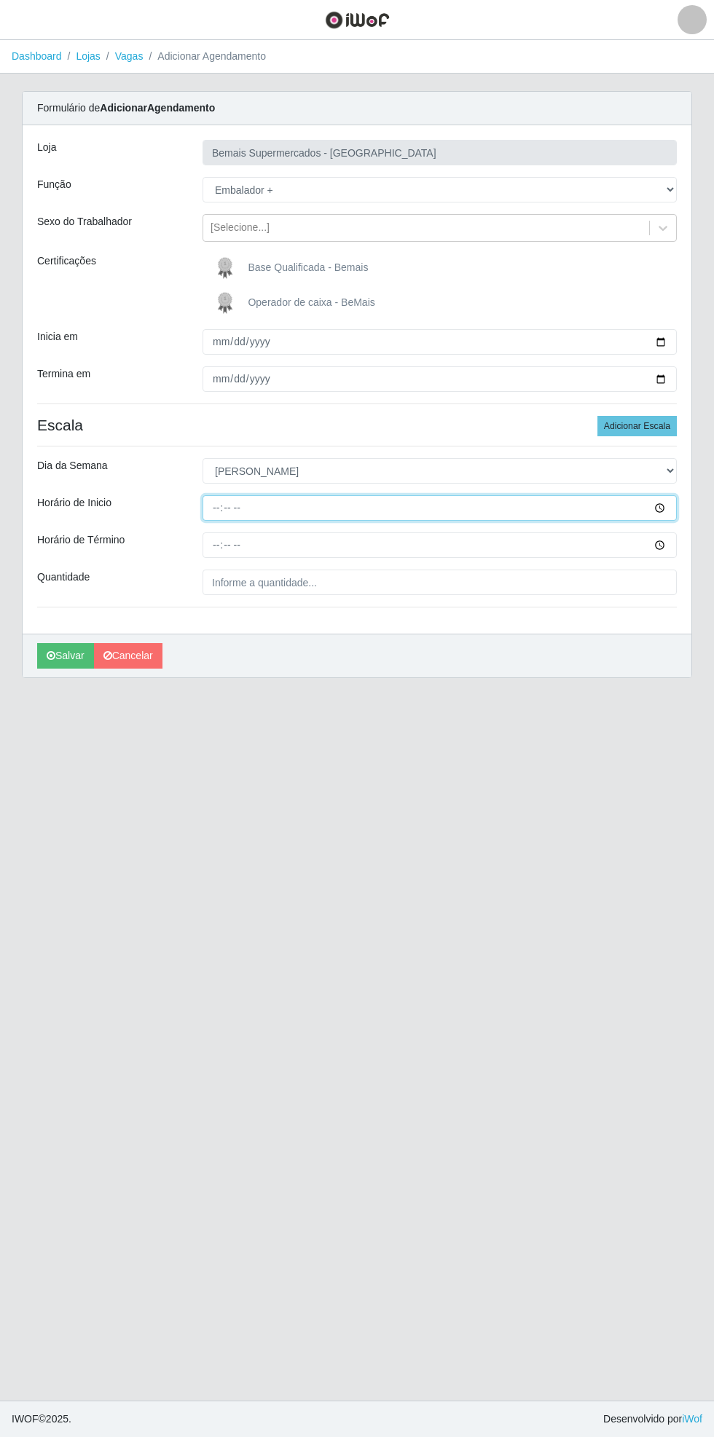
click at [669, 508] on input "Horário de Inicio" at bounding box center [440, 507] width 474 height 25
type input "15:00"
click at [667, 550] on input "Horário de Término" at bounding box center [440, 545] width 474 height 25
type input "22:00"
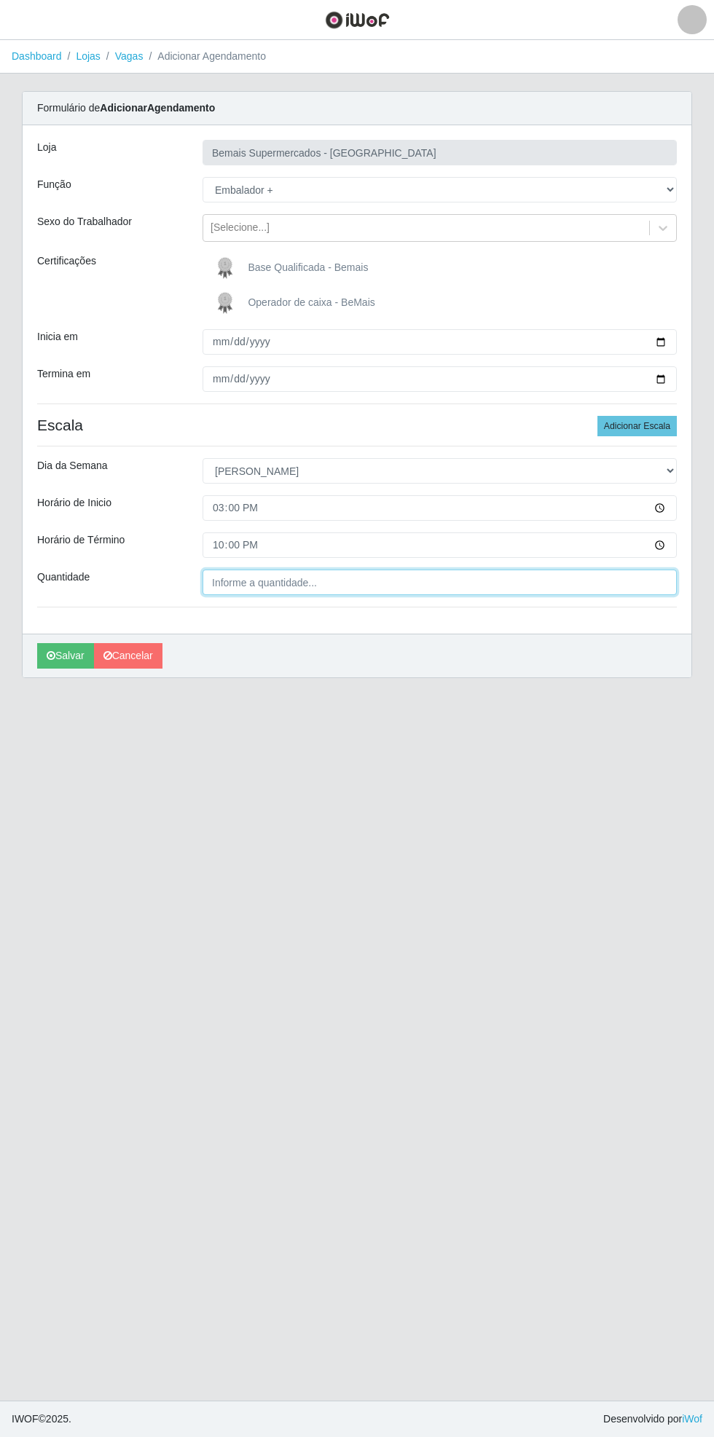
click at [324, 581] on input "Quantidade" at bounding box center [440, 582] width 474 height 25
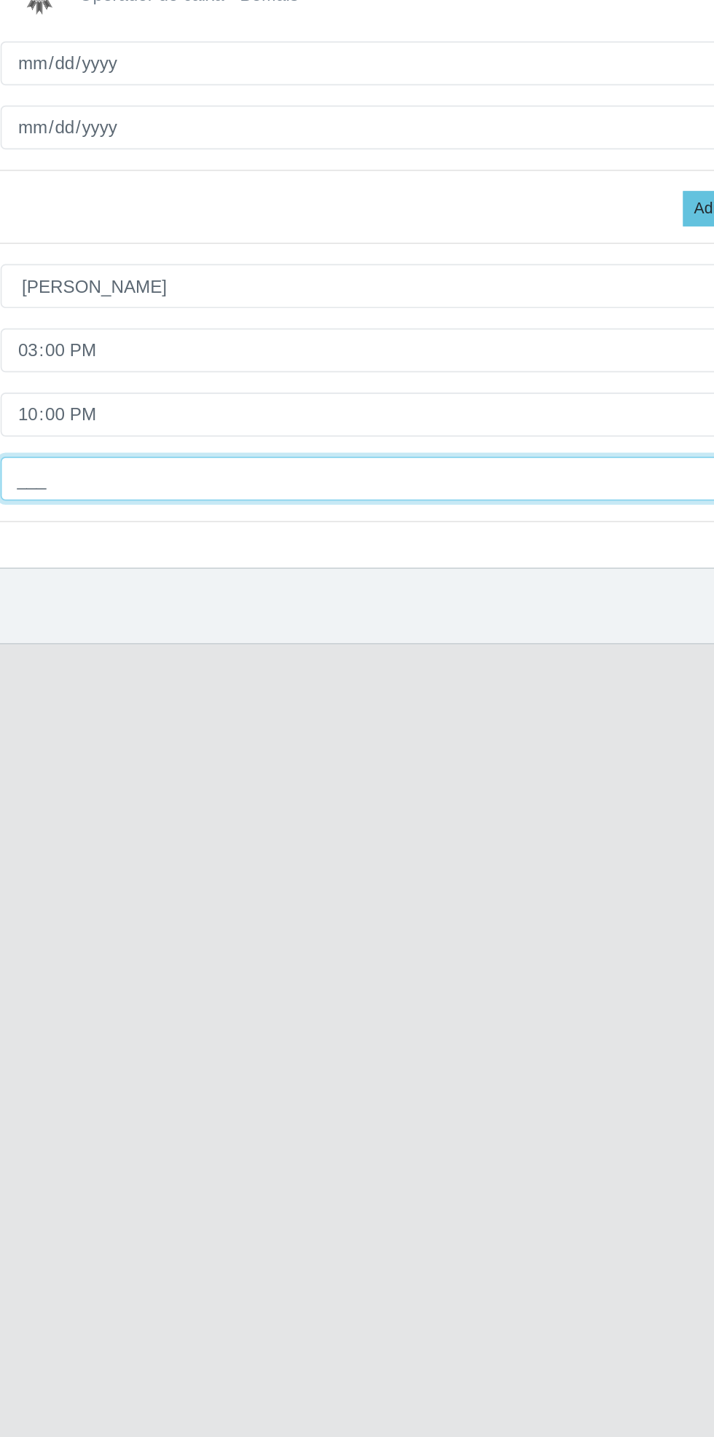
type input "2__"
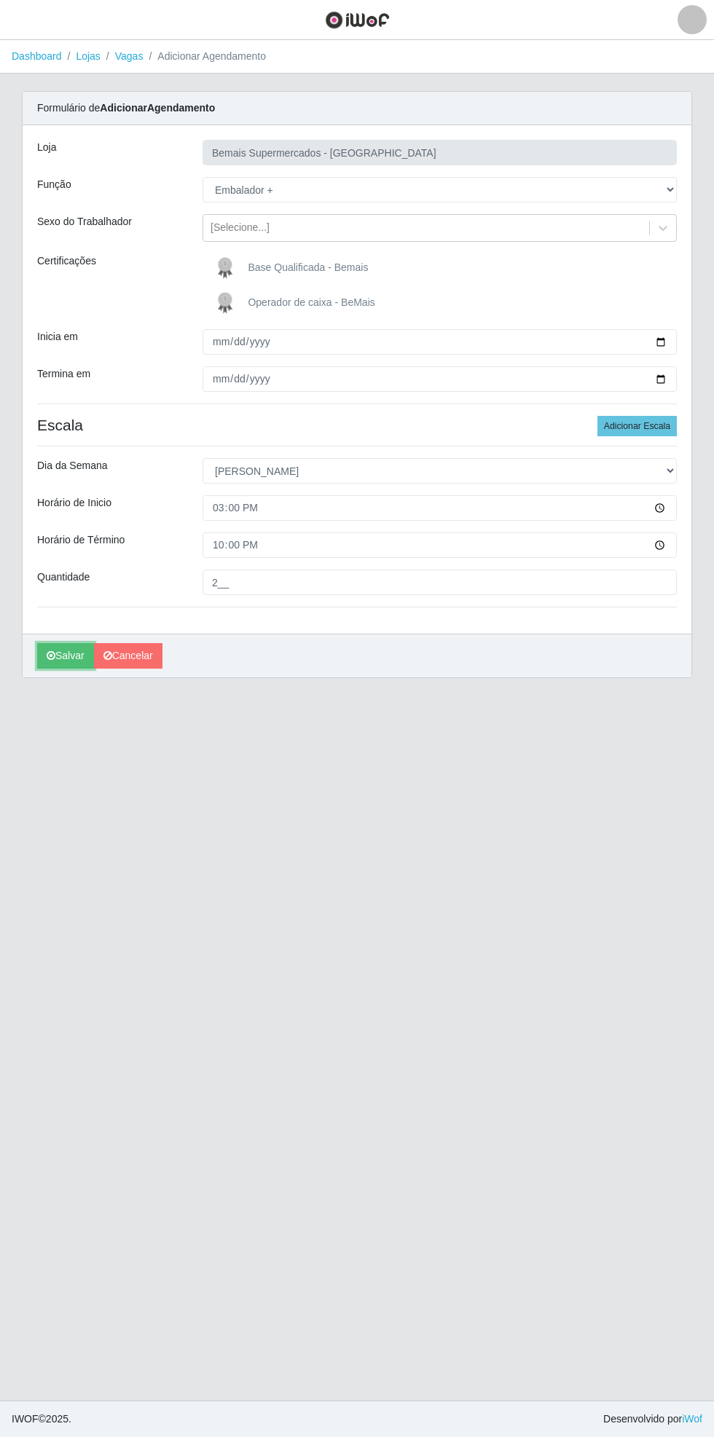
click at [52, 663] on button "Salvar" at bounding box center [65, 655] width 57 height 25
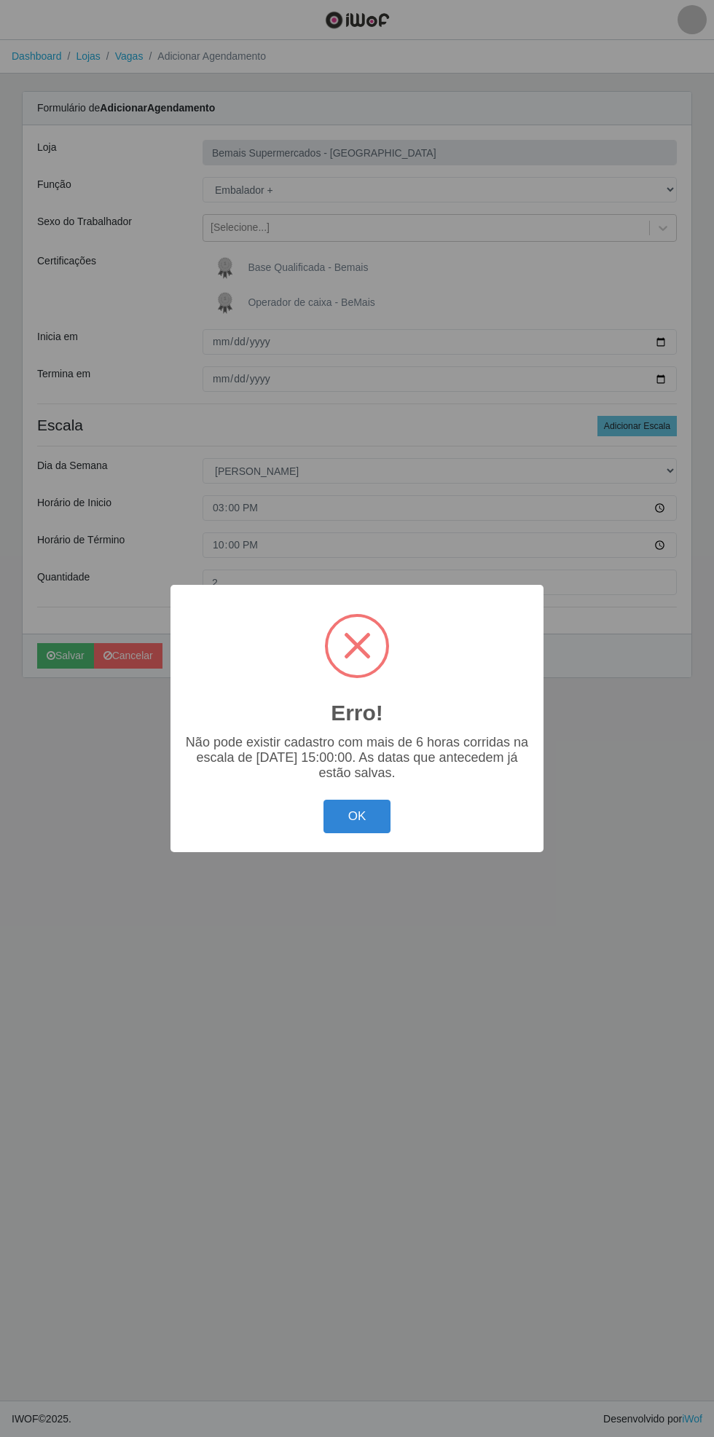
click at [372, 832] on button "OK" at bounding box center [357, 817] width 68 height 34
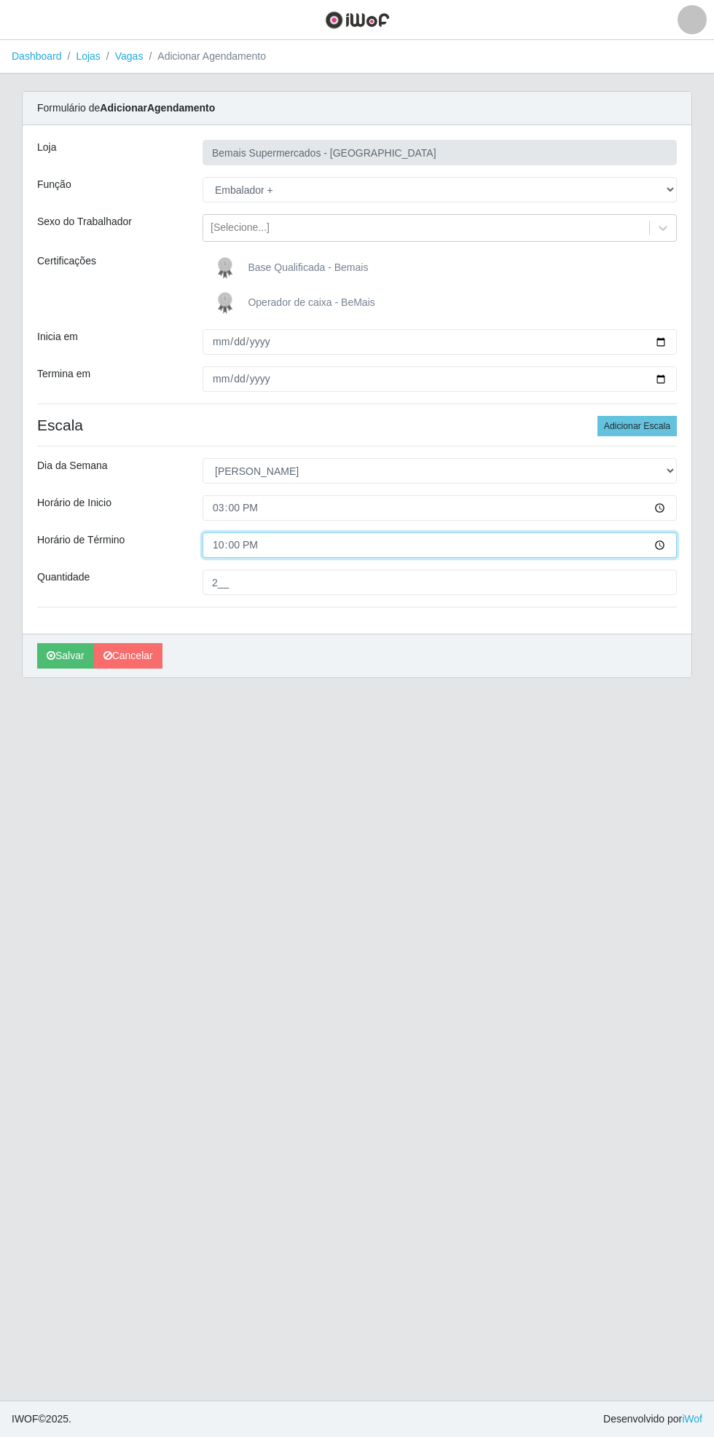
click at [669, 546] on input "22:00" at bounding box center [440, 545] width 474 height 25
type input "21:00"
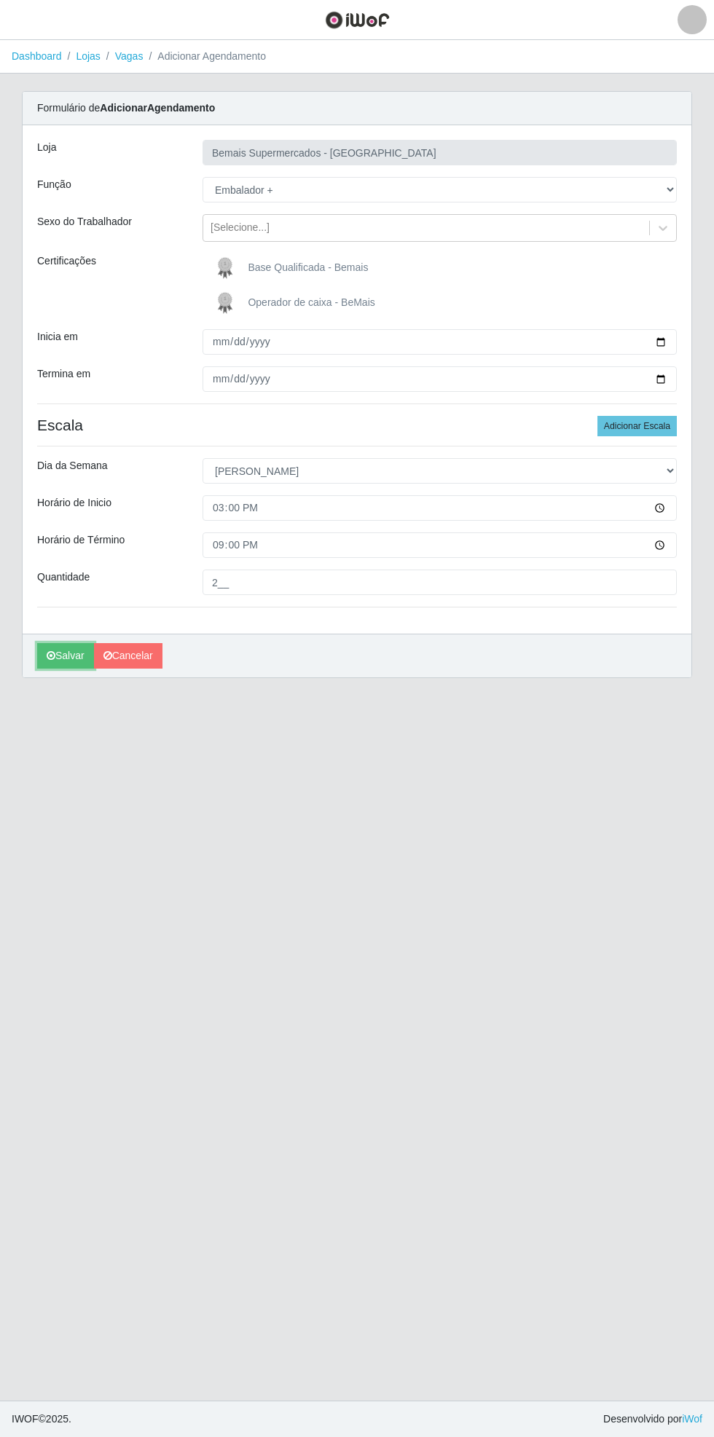
click at [50, 654] on icon "submit" at bounding box center [51, 656] width 9 height 10
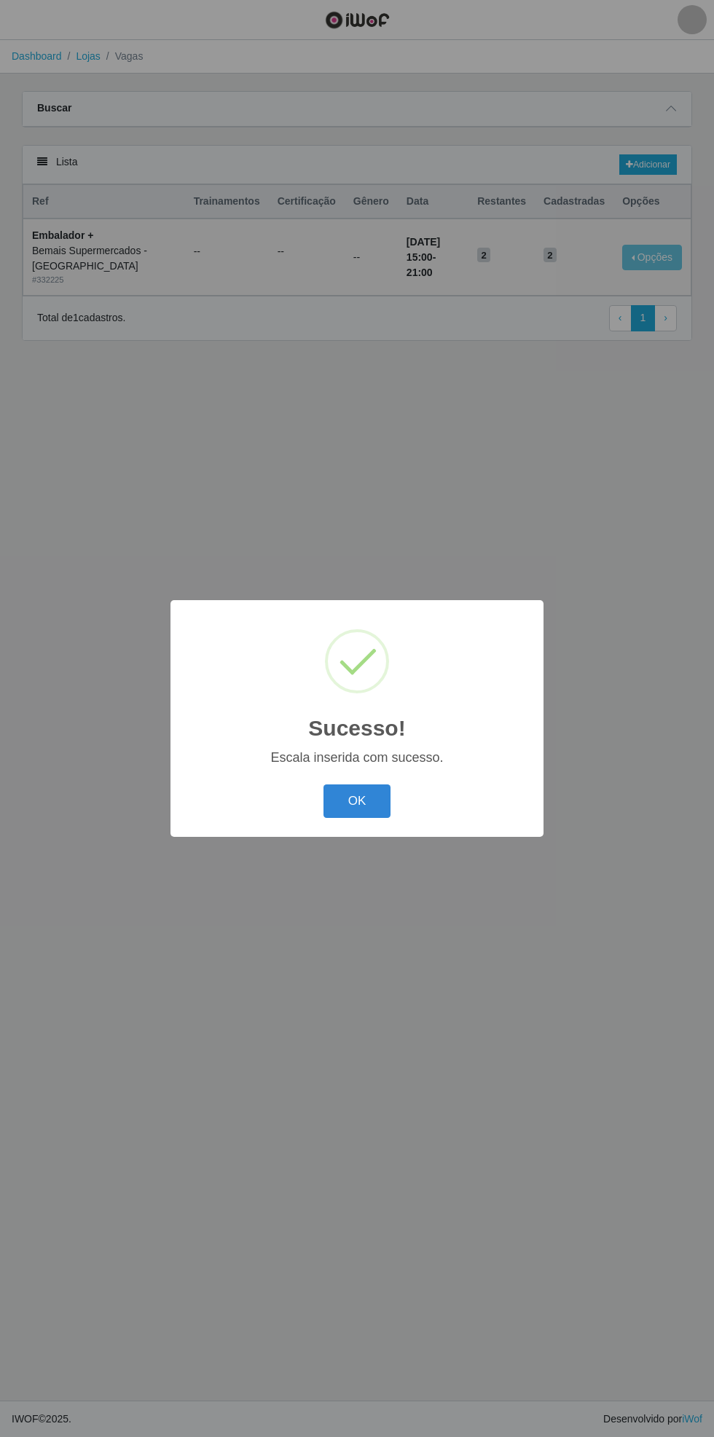
click at [357, 801] on button "OK" at bounding box center [357, 802] width 68 height 34
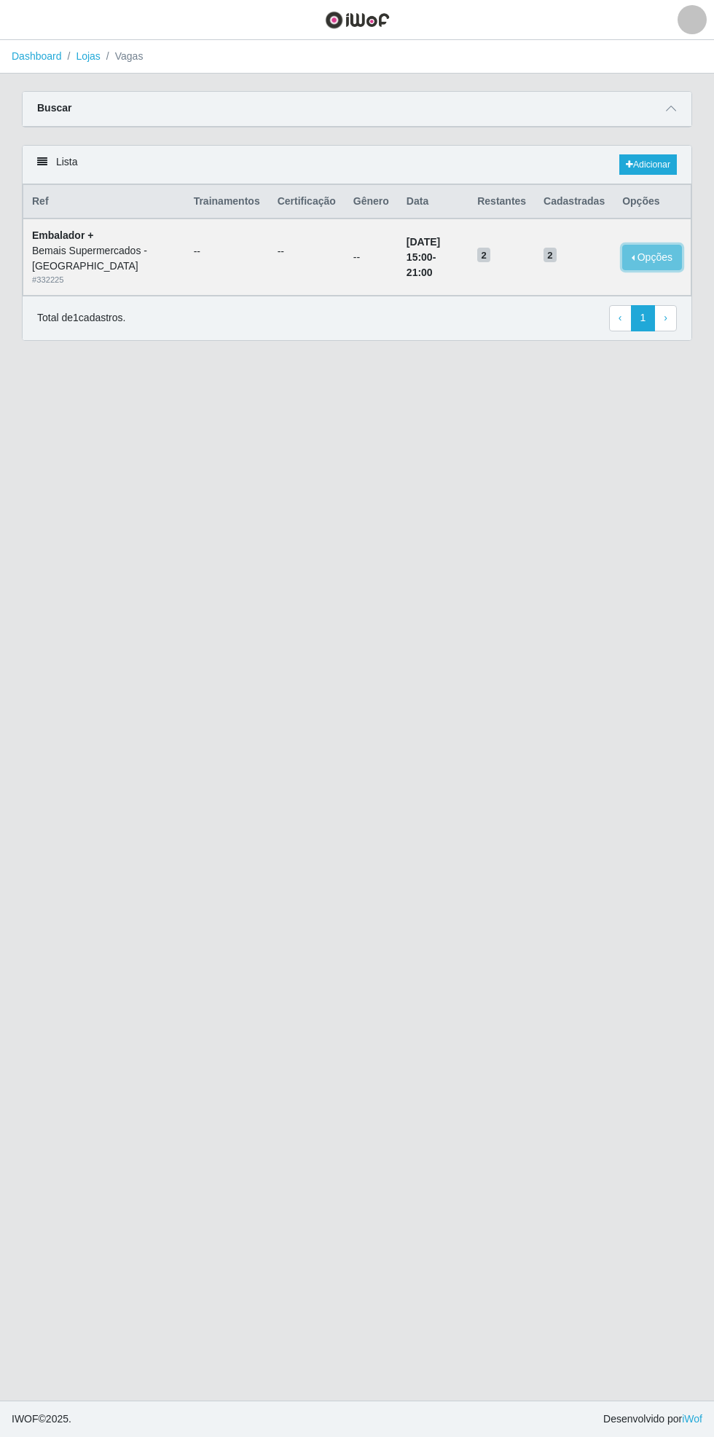
click at [645, 246] on button "Opções" at bounding box center [652, 257] width 60 height 25
click at [559, 271] on div "Deletar" at bounding box center [562, 277] width 86 height 15
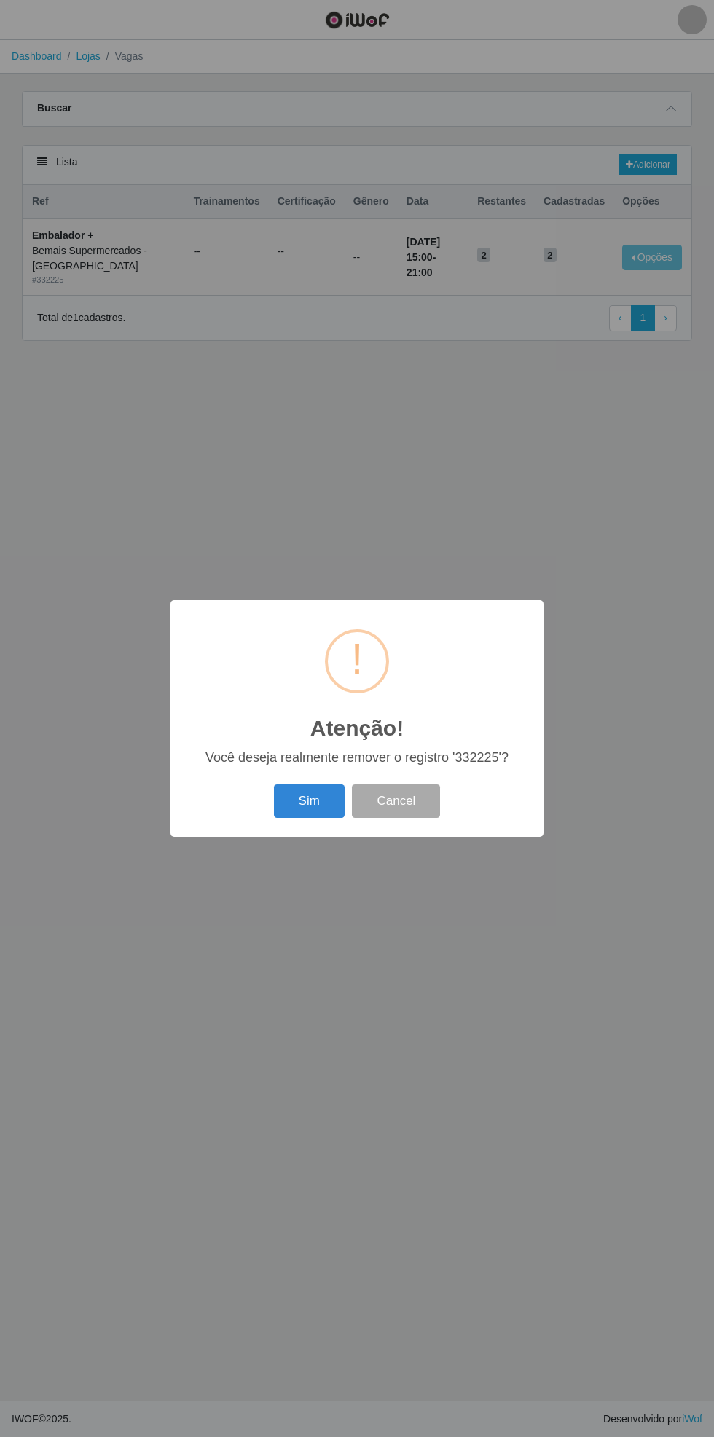
click at [309, 803] on button "Sim" at bounding box center [309, 802] width 71 height 34
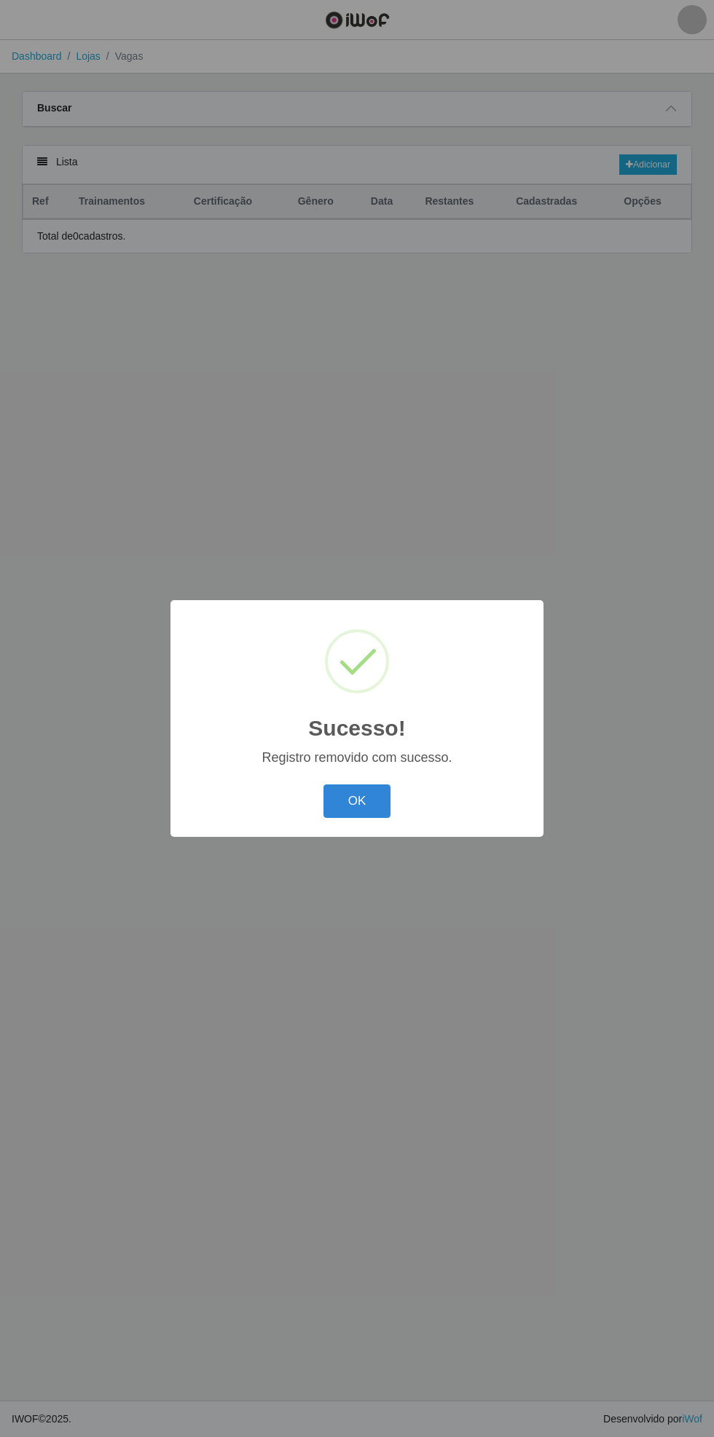
click at [357, 804] on button "OK" at bounding box center [357, 802] width 68 height 34
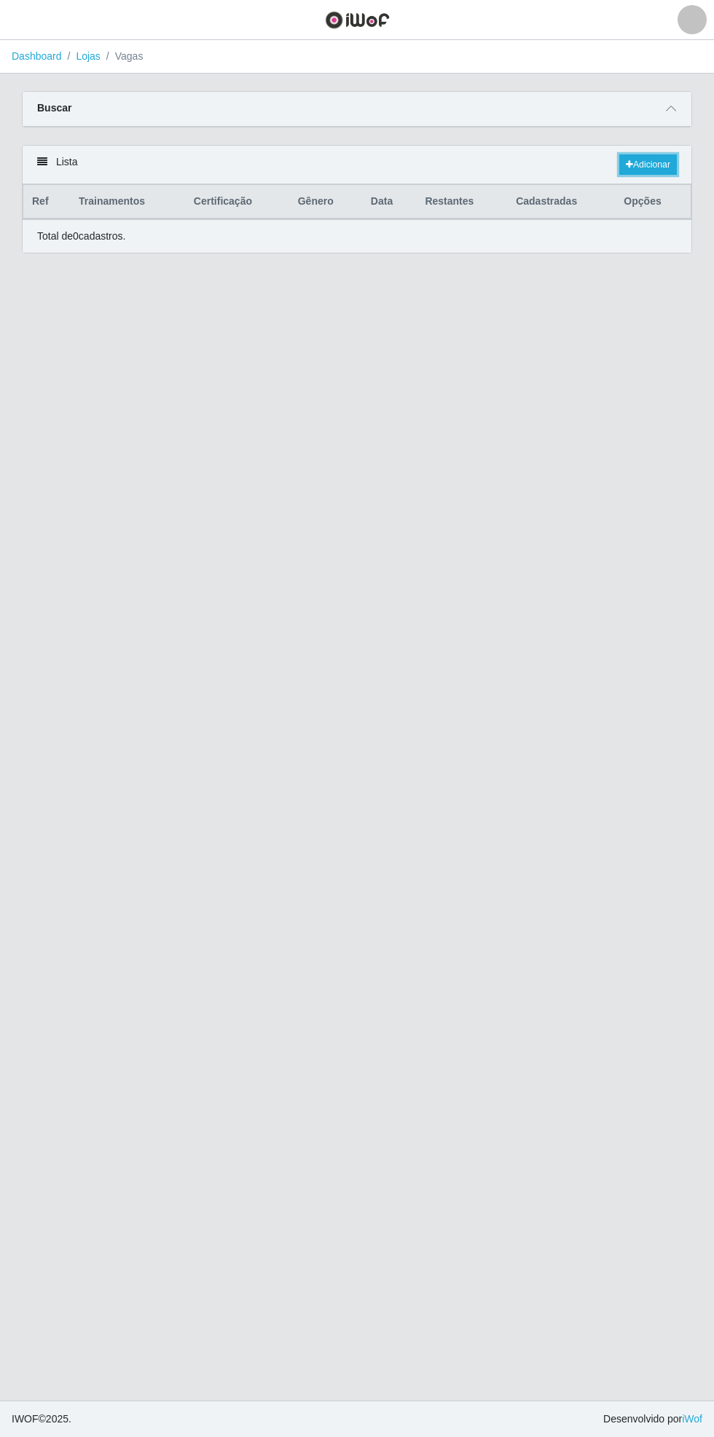
click at [651, 169] on link "Adicionar" at bounding box center [648, 164] width 58 height 20
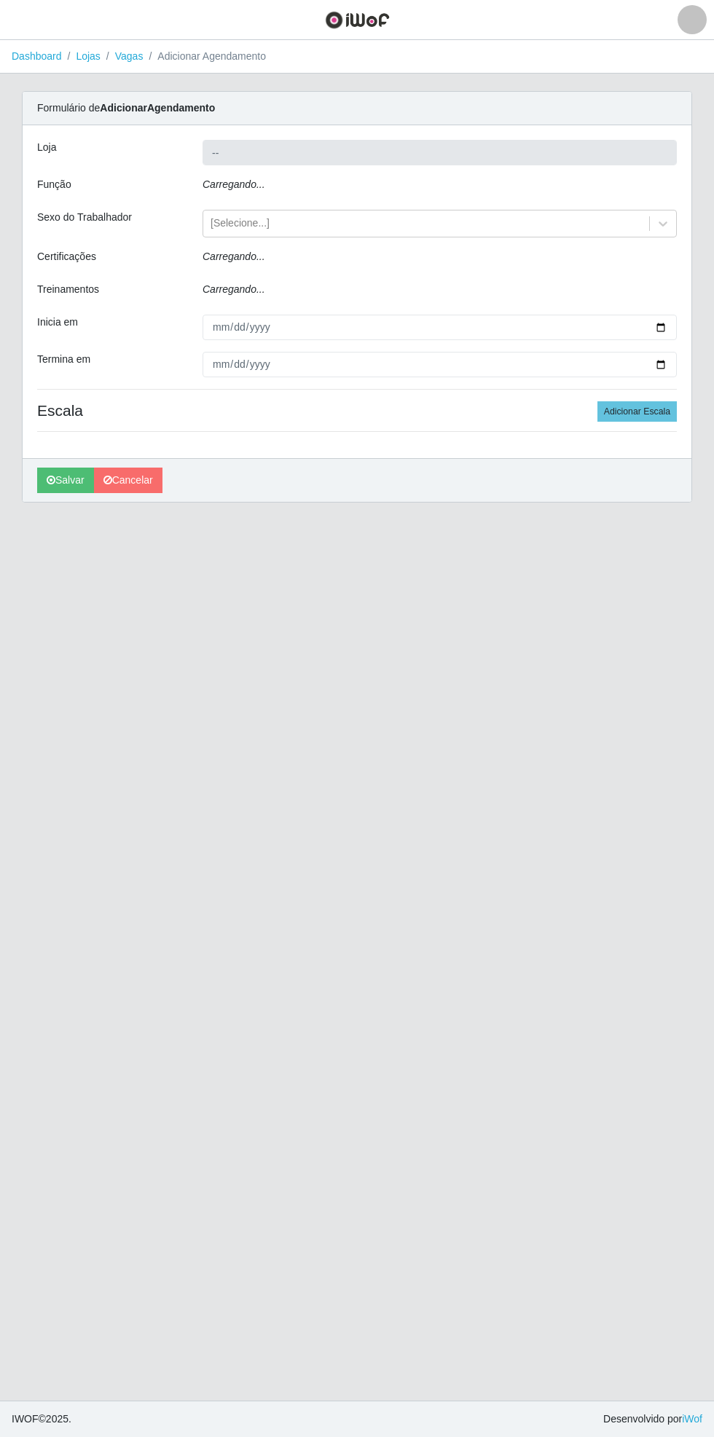
type input "Bemais Supermercados - [GEOGRAPHIC_DATA]"
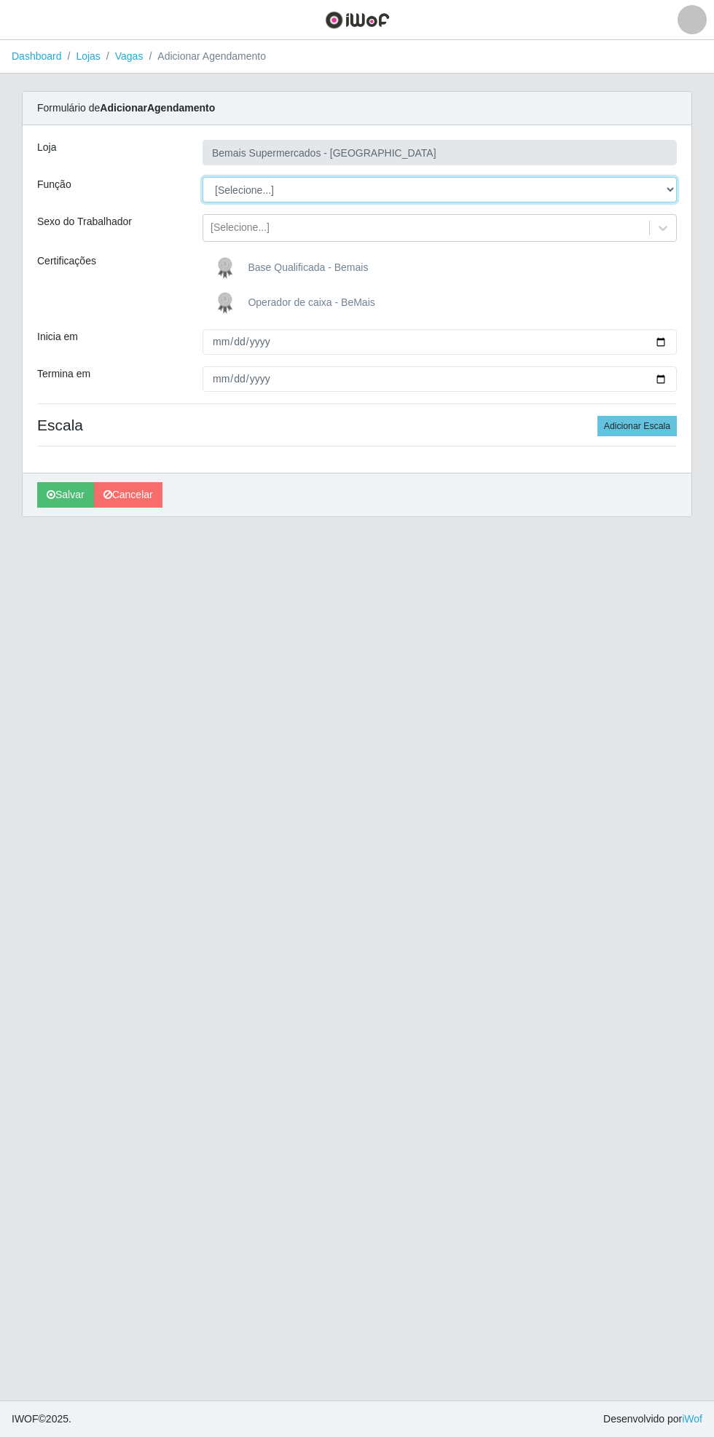
click at [672, 186] on select "[Selecione...] ASG ASG + ASG ++ Auxiliar de Estacionamento Auxiliar de Estacion…" at bounding box center [440, 189] width 474 height 25
select select "70"
click at [203, 177] on select "[Selecione...] ASG ASG + ASG ++ Auxiliar de Estacionamento Auxiliar de Estacion…" at bounding box center [440, 189] width 474 height 25
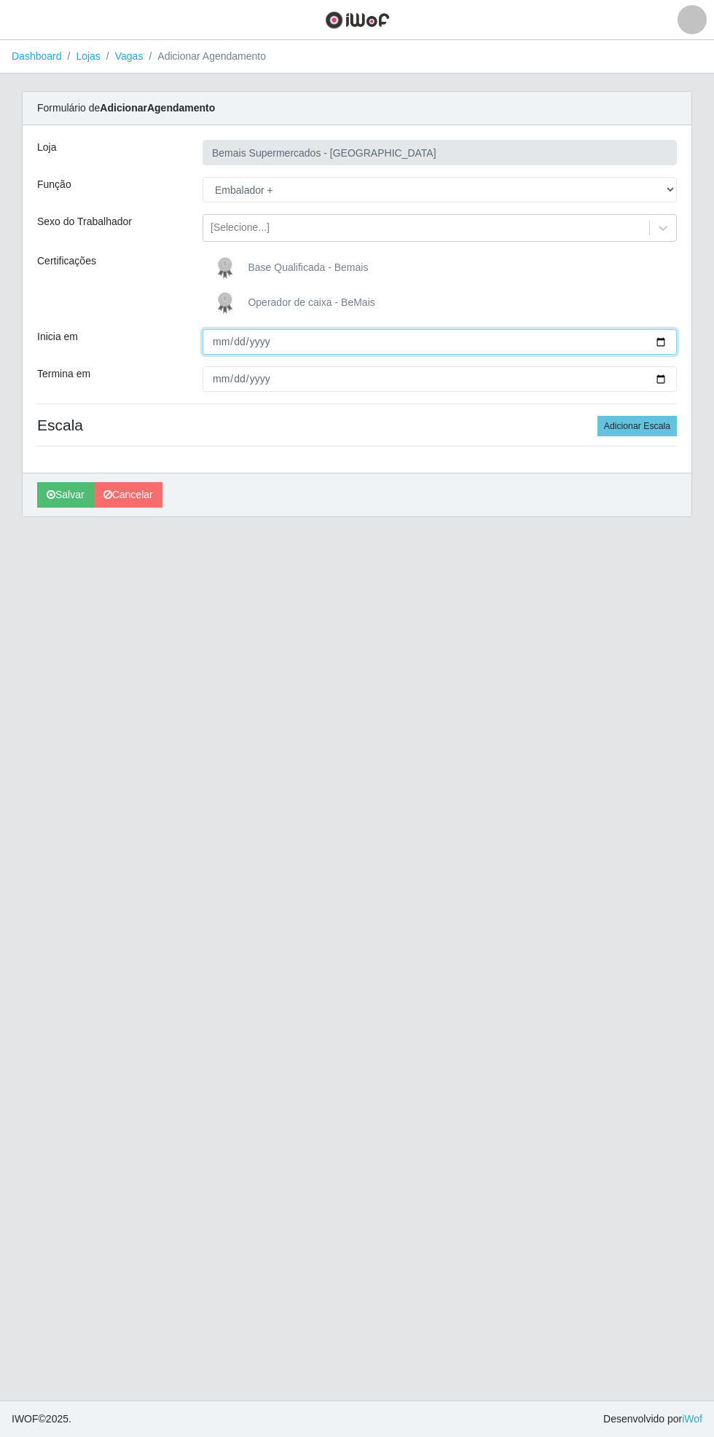
click at [673, 350] on input "Inicia em" at bounding box center [440, 341] width 474 height 25
type input "[DATE]"
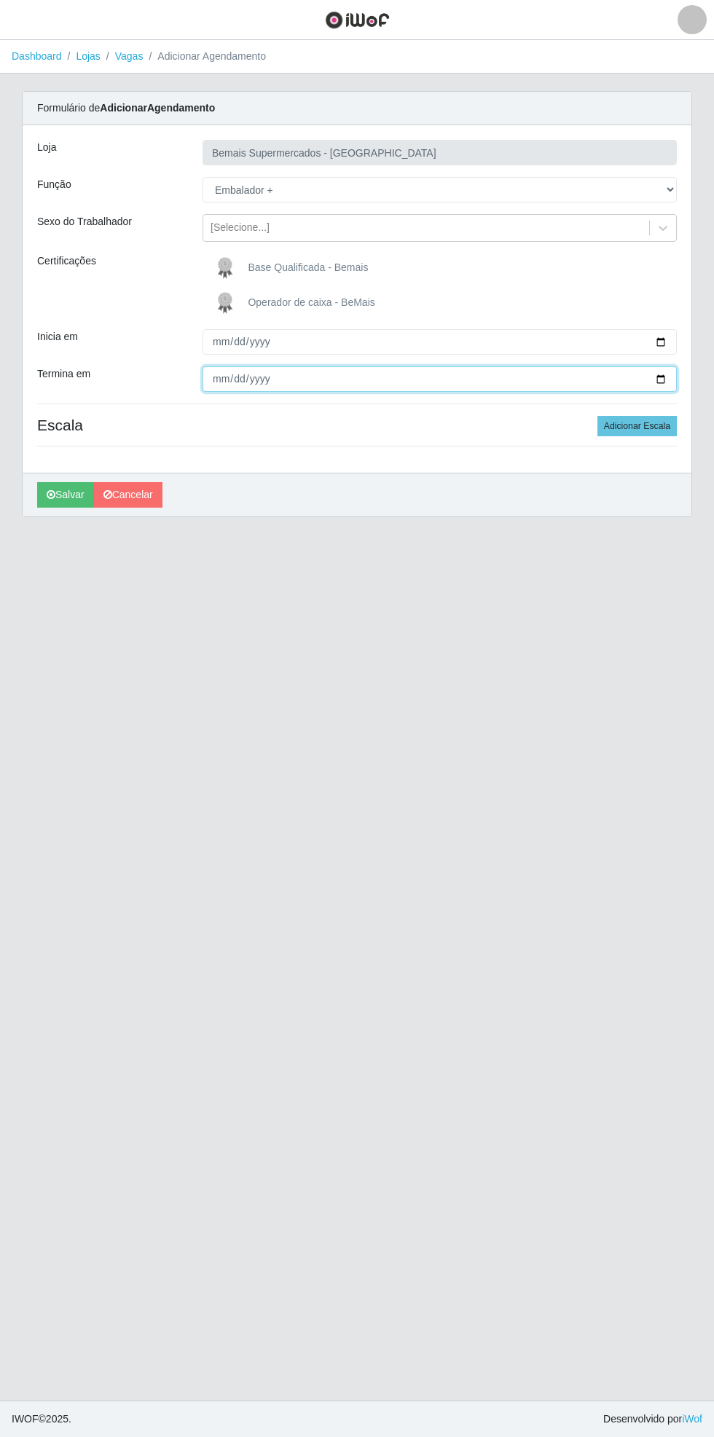
click at [667, 386] on input "Termina em" at bounding box center [440, 378] width 474 height 25
type input "[DATE]"
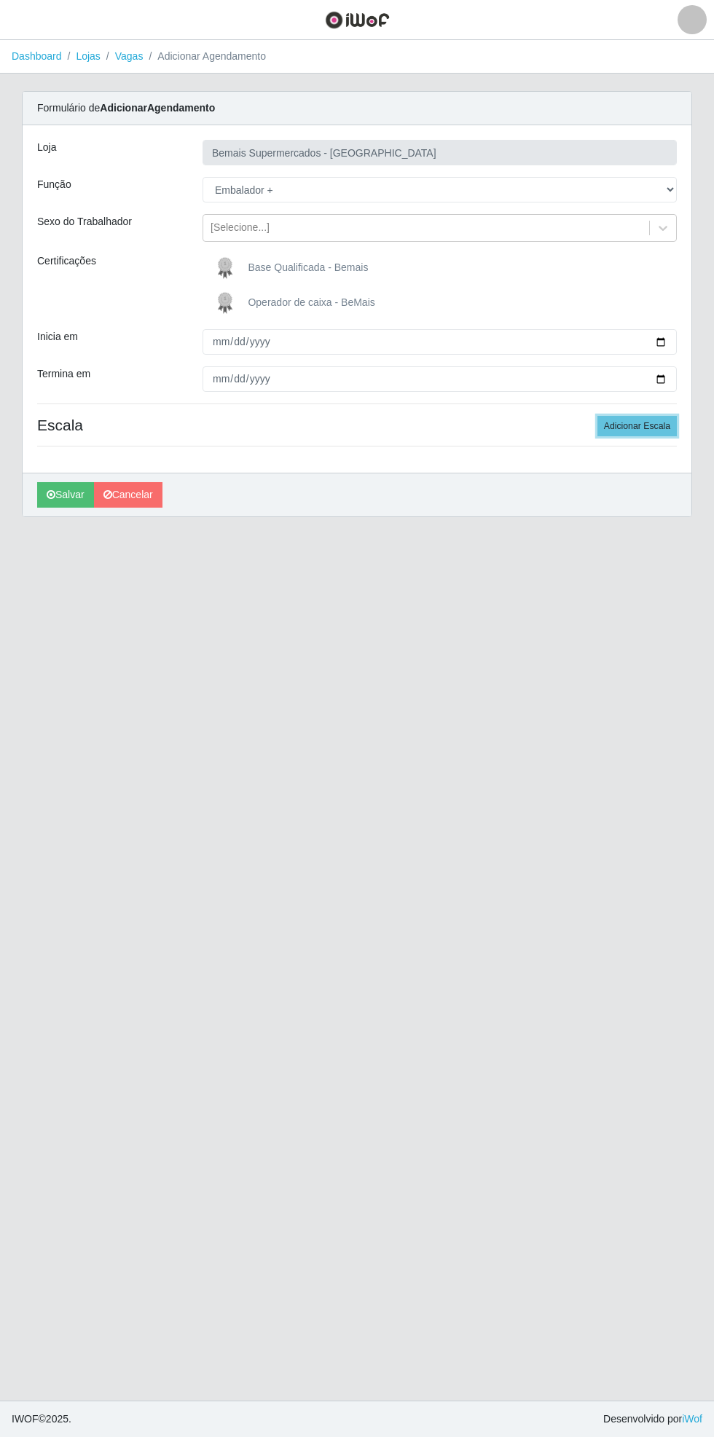
click at [655, 429] on button "Adicionar Escala" at bounding box center [636, 426] width 79 height 20
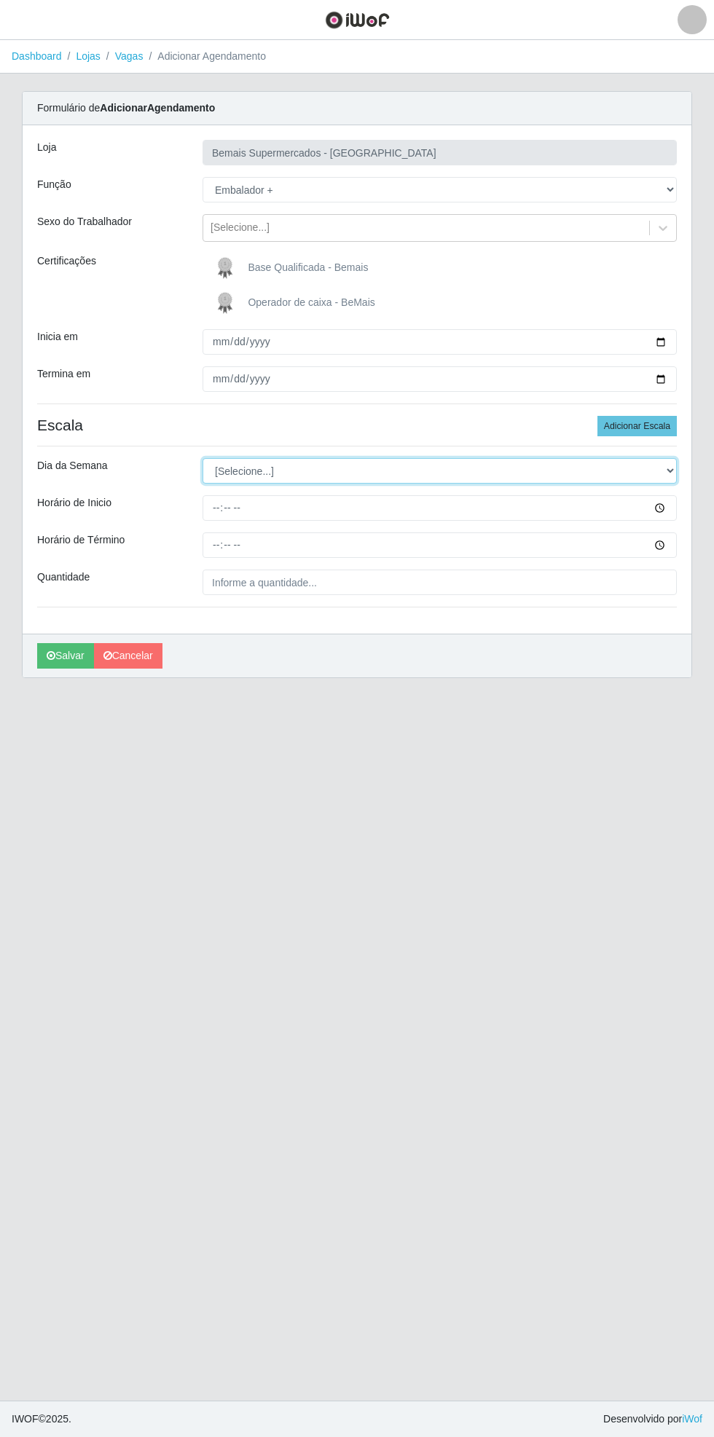
click at [669, 470] on select "[Selecione...] Segunda Terça Quarta Quinta Sexta Sábado Domingo" at bounding box center [440, 470] width 474 height 25
select select "0"
click at [203, 458] on select "[Selecione...] Segunda Terça Quarta Quinta Sexta Sábado Domingo" at bounding box center [440, 470] width 474 height 25
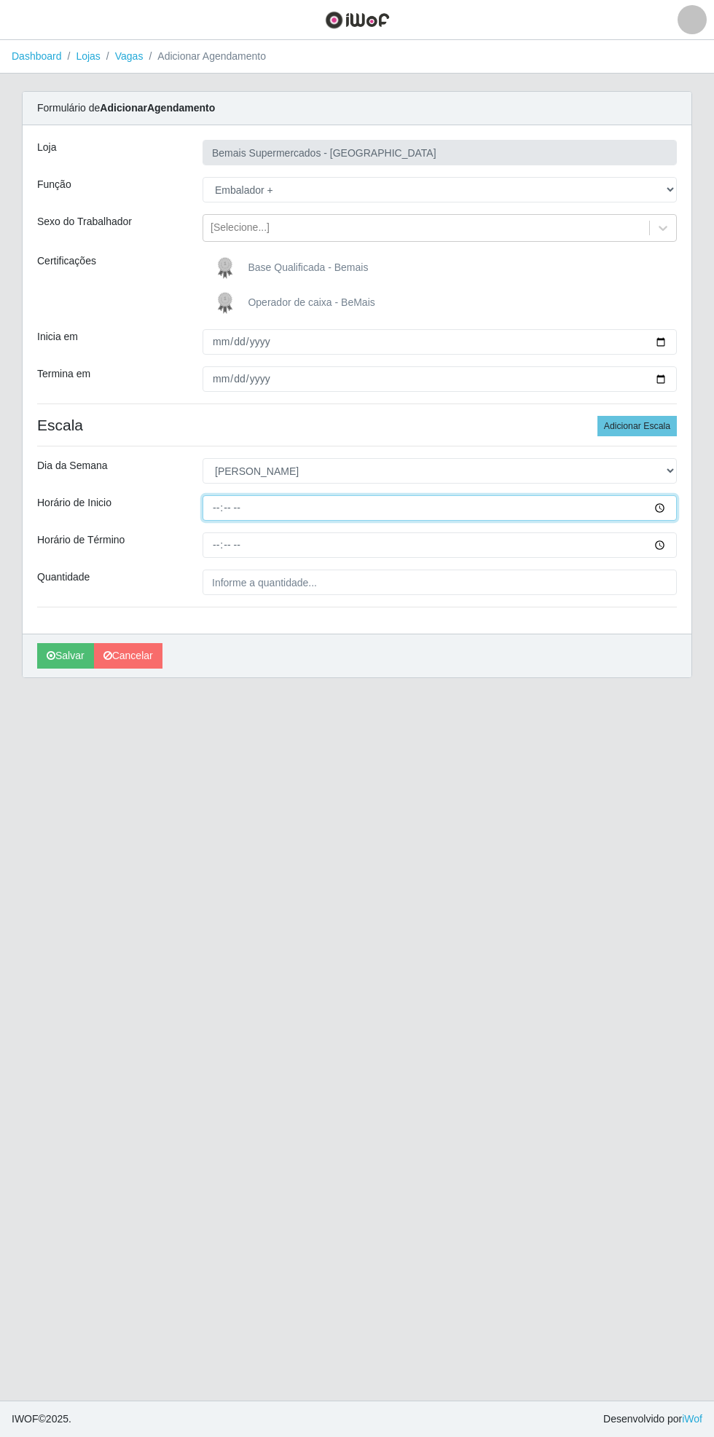
click at [669, 514] on input "Horário de Inicio" at bounding box center [440, 507] width 474 height 25
type input "15:00"
click at [669, 554] on input "Horário de Término" at bounding box center [440, 545] width 474 height 25
type input "21:00"
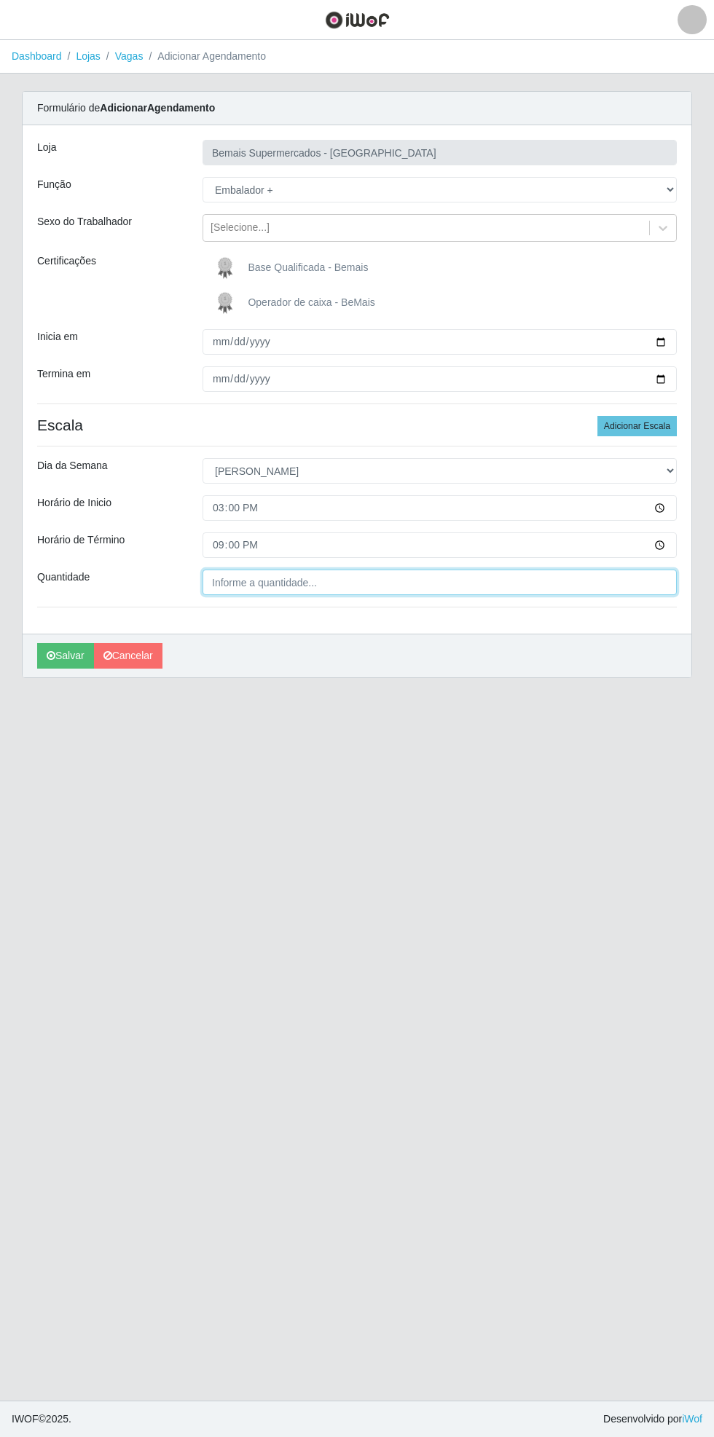
click at [324, 581] on input "Quantidade" at bounding box center [440, 582] width 474 height 25
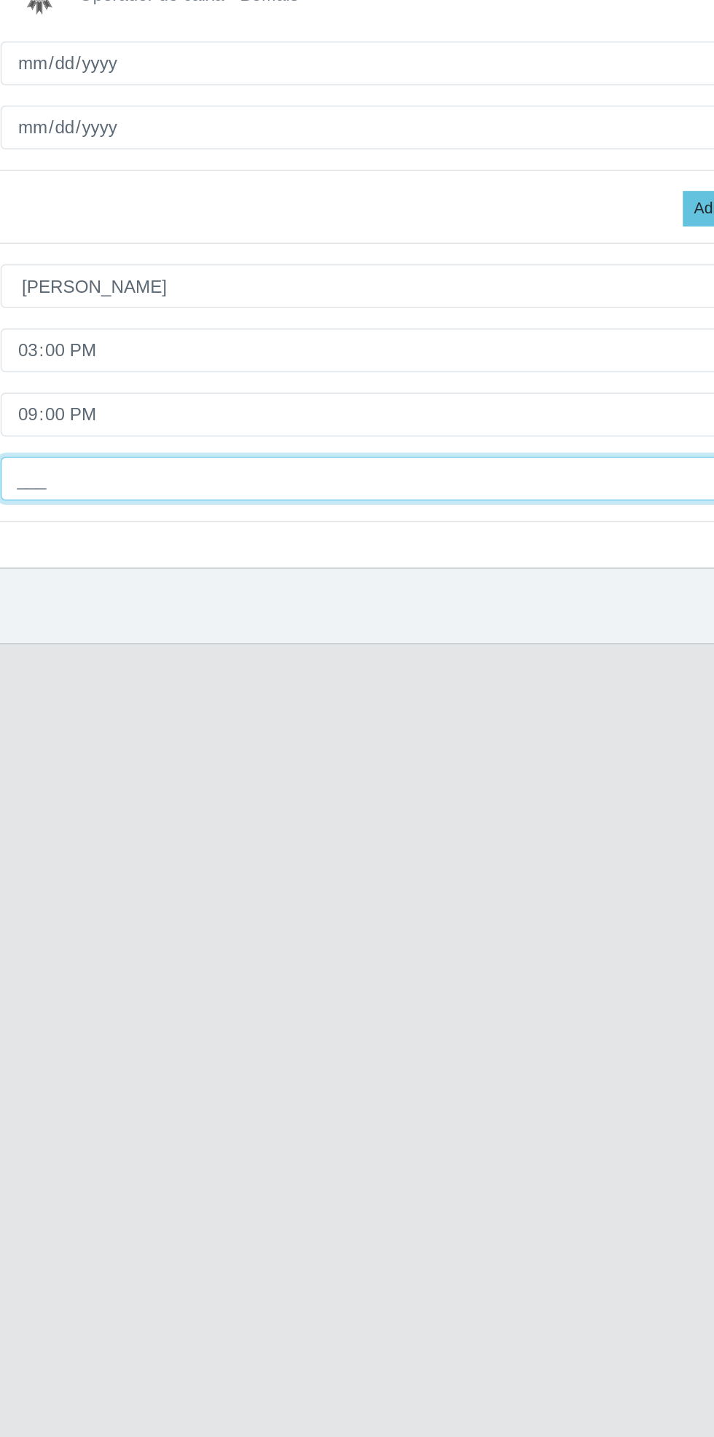
type input "2__"
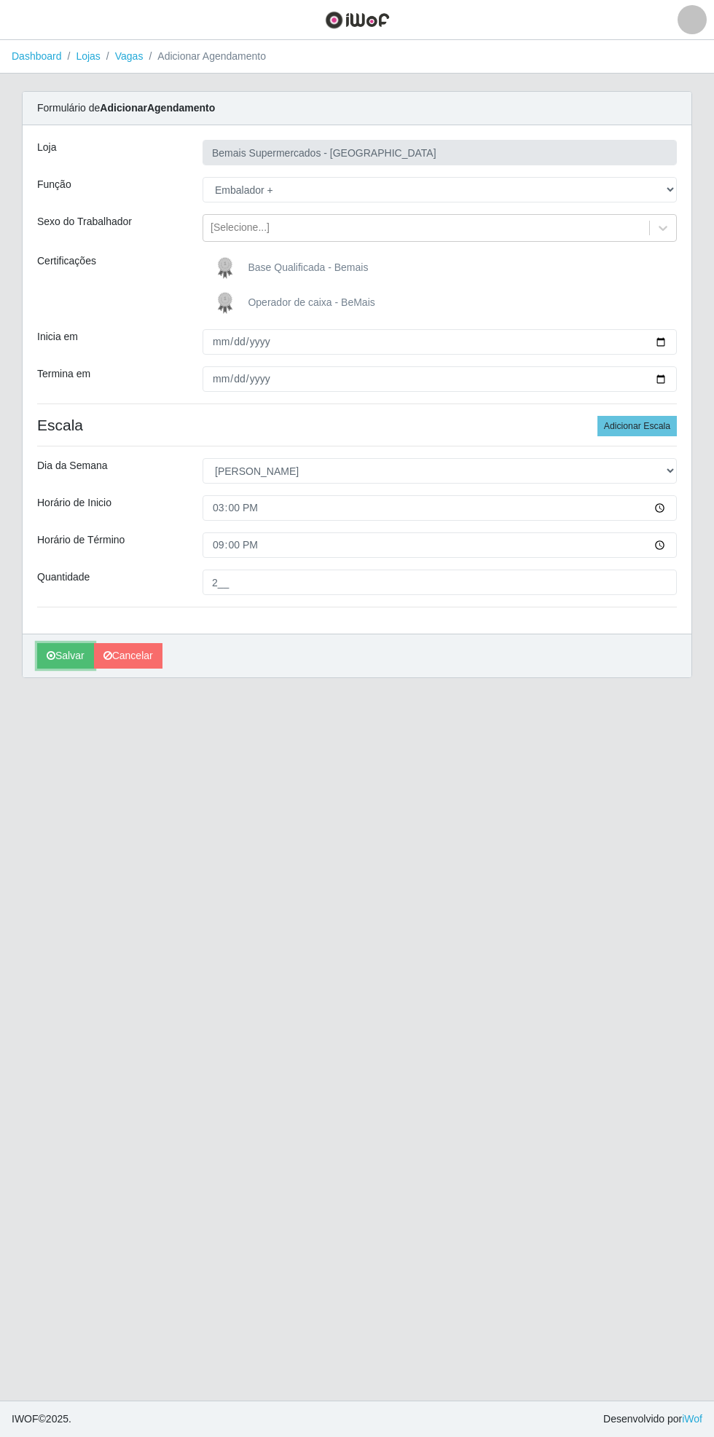
click at [63, 660] on button "Salvar" at bounding box center [65, 655] width 57 height 25
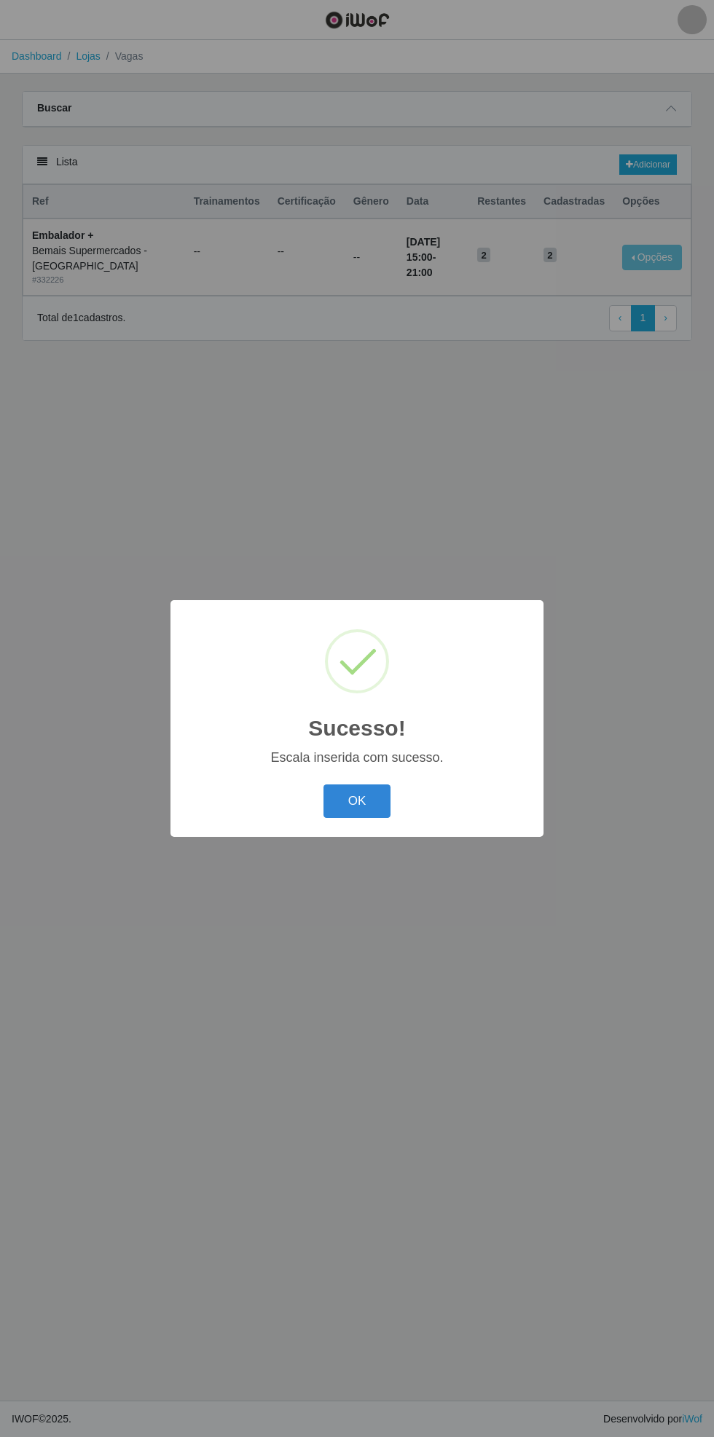
click at [383, 788] on button "OK" at bounding box center [357, 802] width 68 height 34
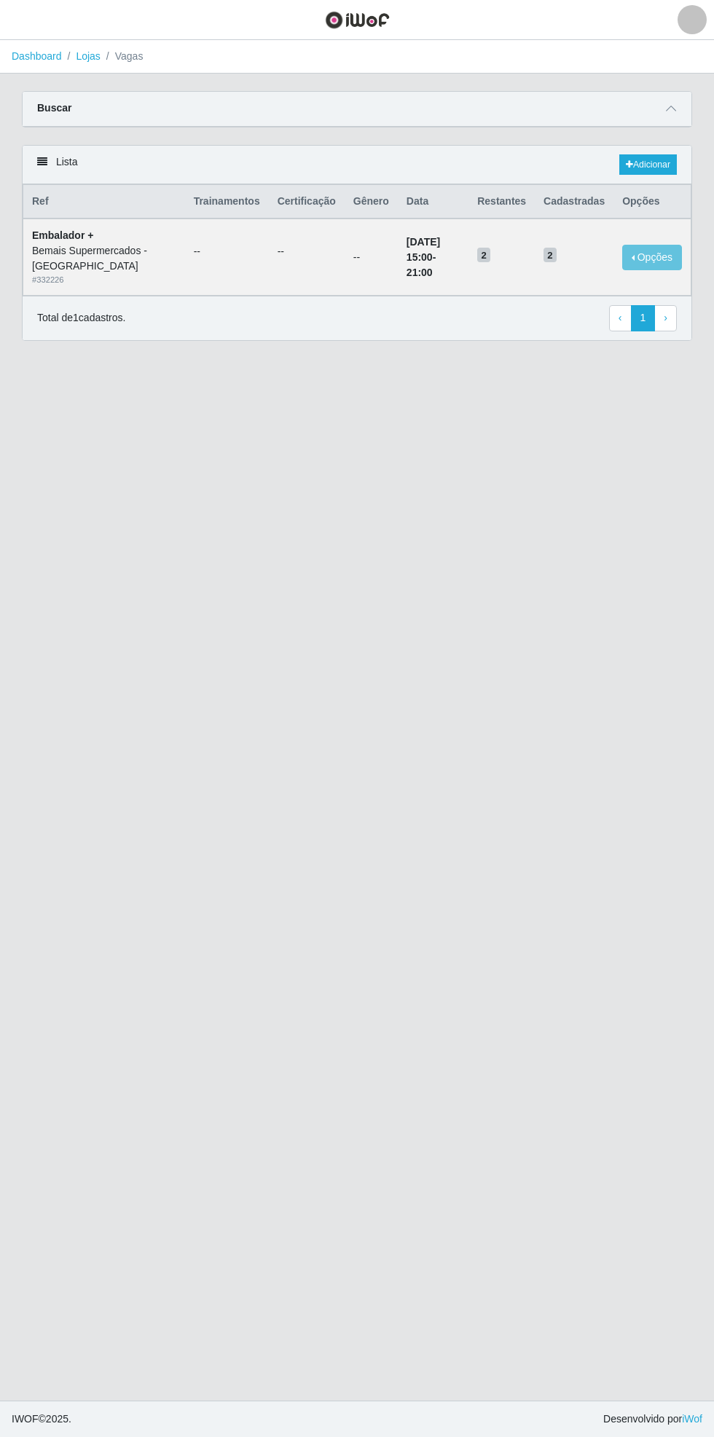
click at [672, 108] on icon at bounding box center [671, 108] width 10 height 10
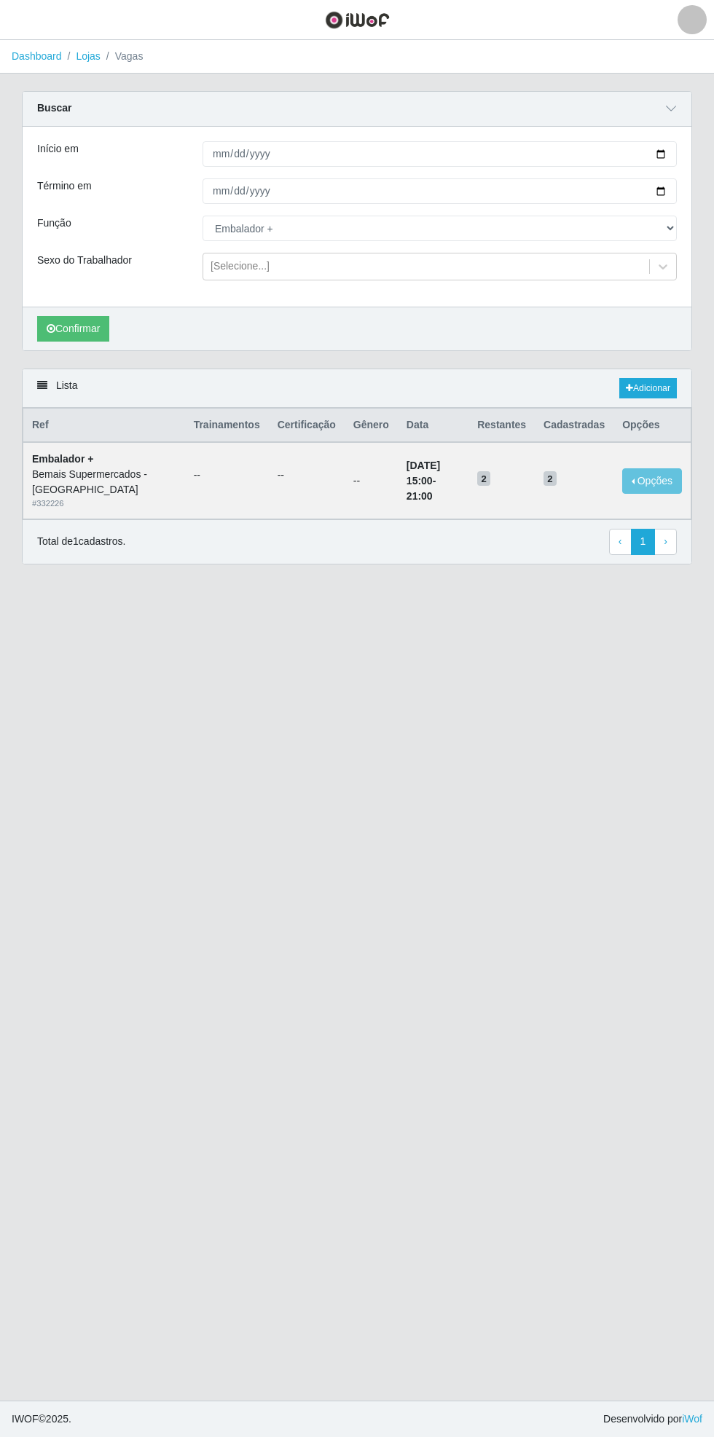
click at [695, 141] on div "Carregando... Buscar Início em [DATE] Término em [DATE] Função [Selecione...] A…" at bounding box center [357, 230] width 692 height 278
click at [70, 328] on button "Confirmar" at bounding box center [73, 328] width 72 height 25
